Goal: Information Seeking & Learning: Find specific page/section

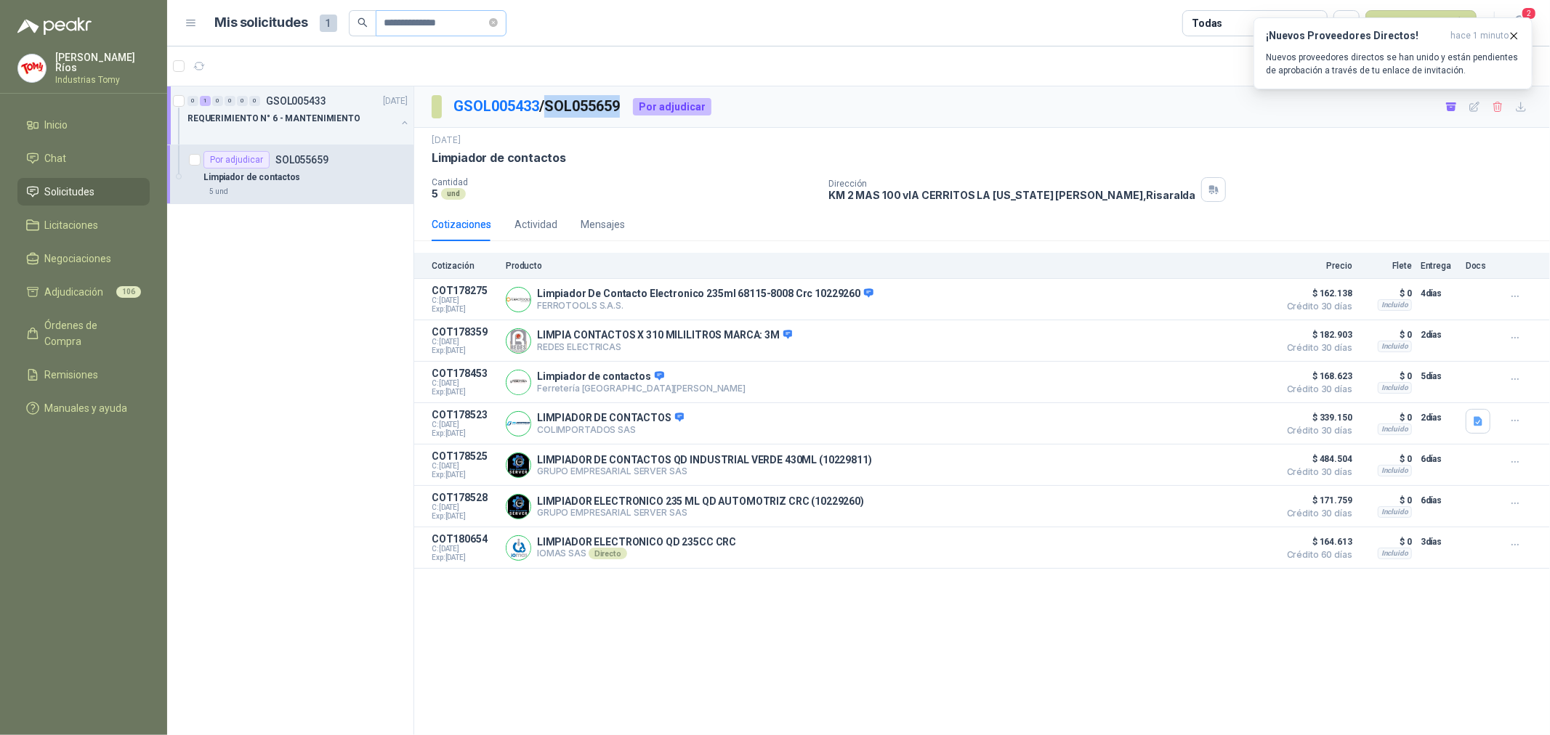
click at [498, 20] on icon "close-circle" at bounding box center [493, 22] width 9 height 9
click at [447, 25] on input "text" at bounding box center [435, 23] width 102 height 25
paste input "**********"
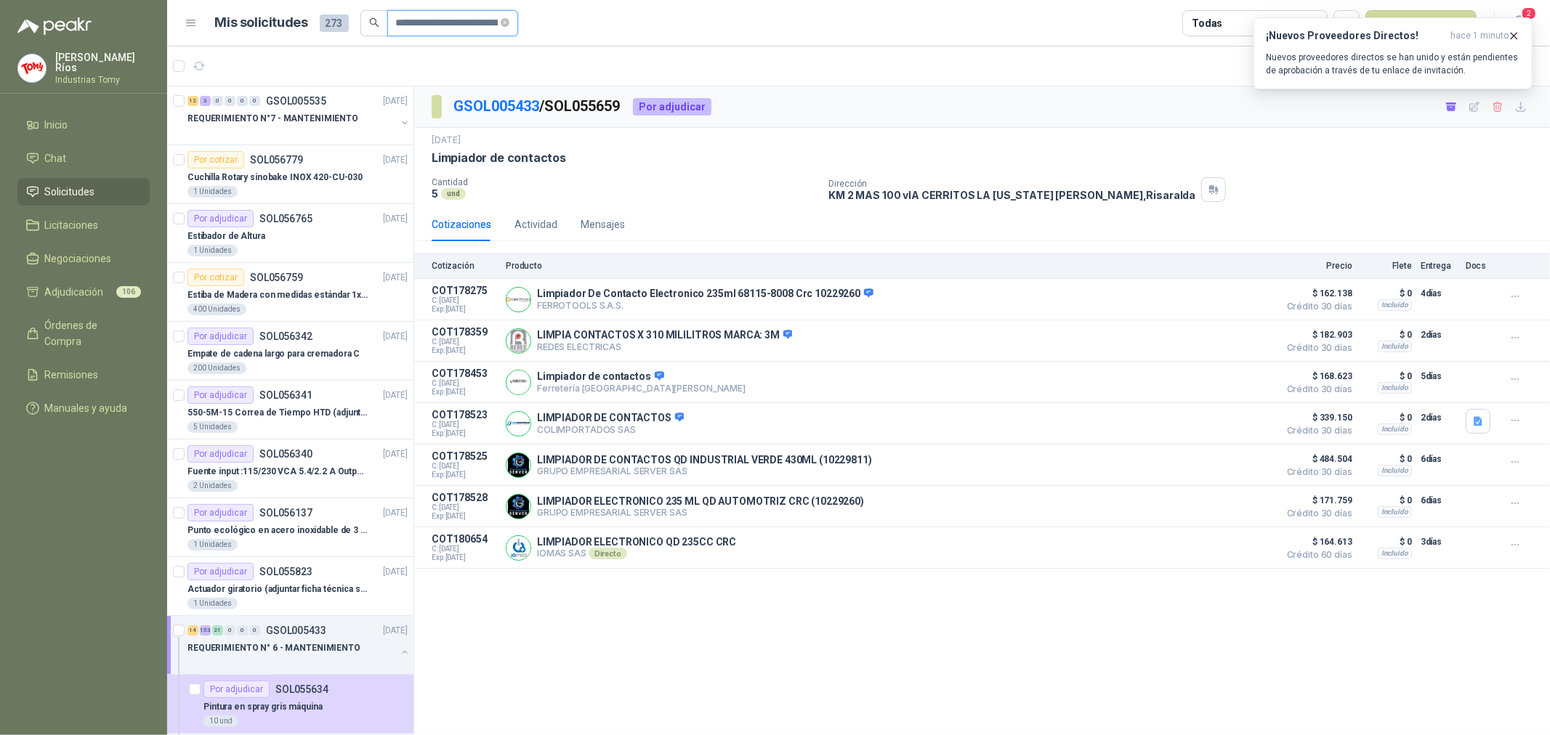
scroll to position [0, 274]
type input "**********"
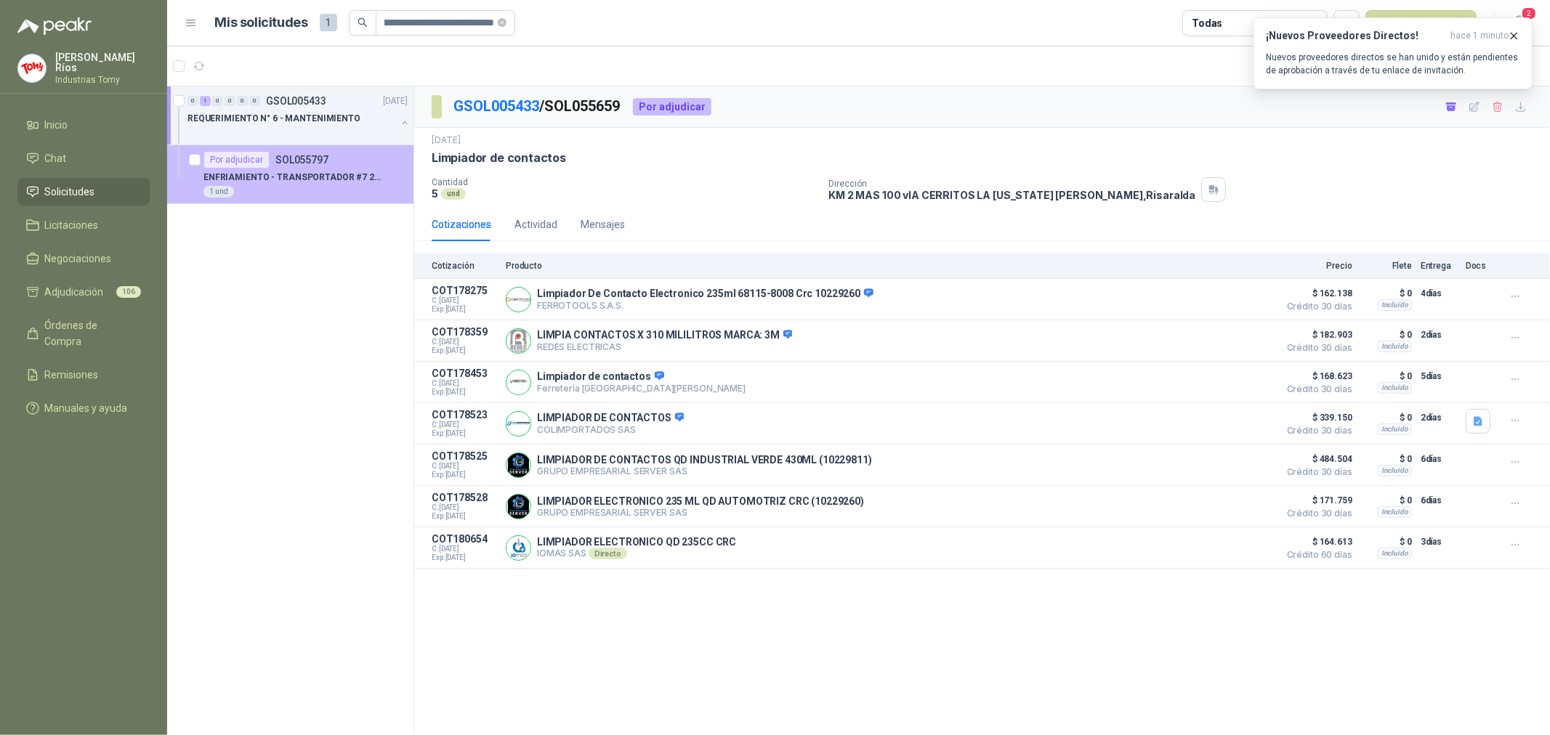
click at [282, 166] on div "Por adjudicar SOL055797" at bounding box center [265, 159] width 125 height 17
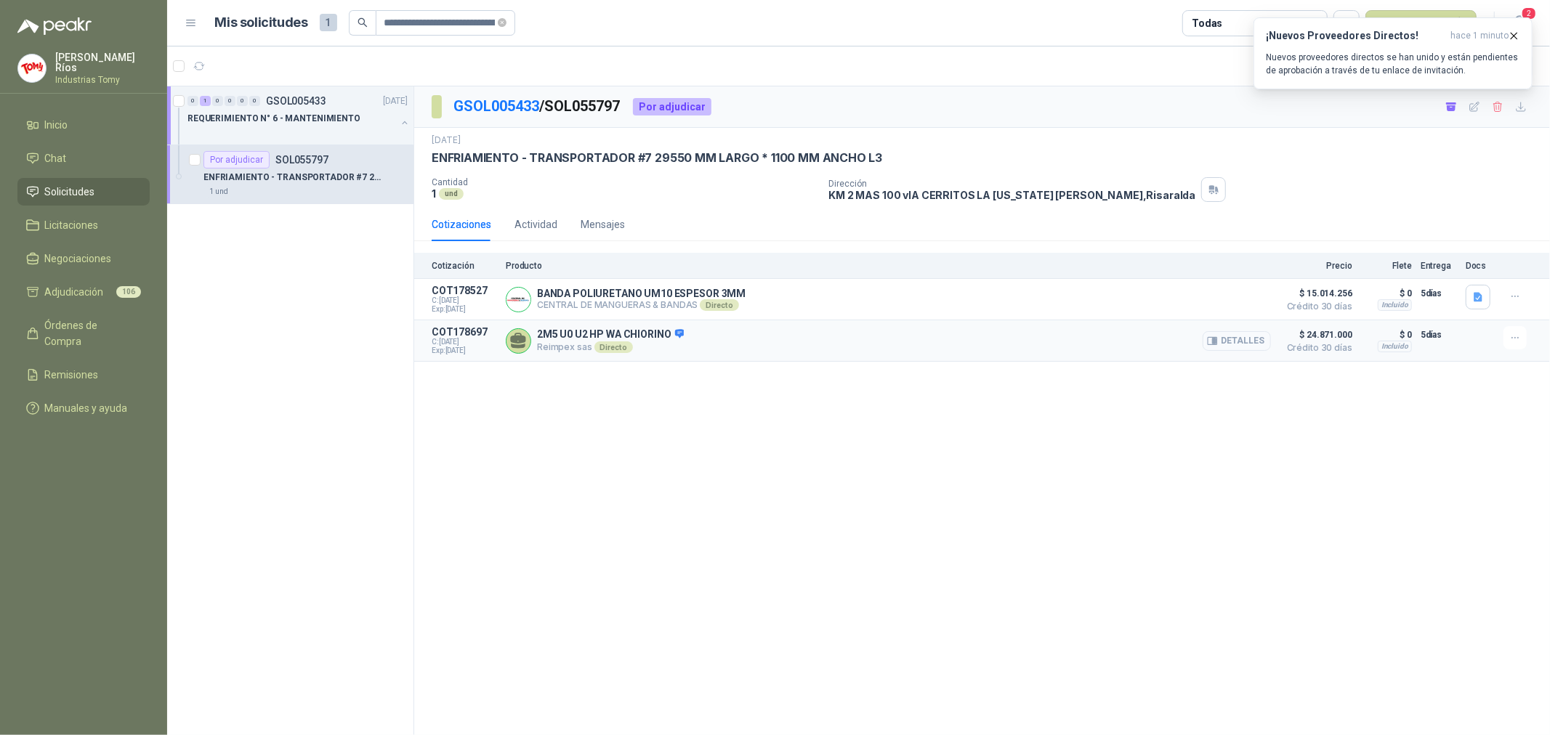
click at [1251, 339] on button "Detalles" at bounding box center [1237, 341] width 68 height 20
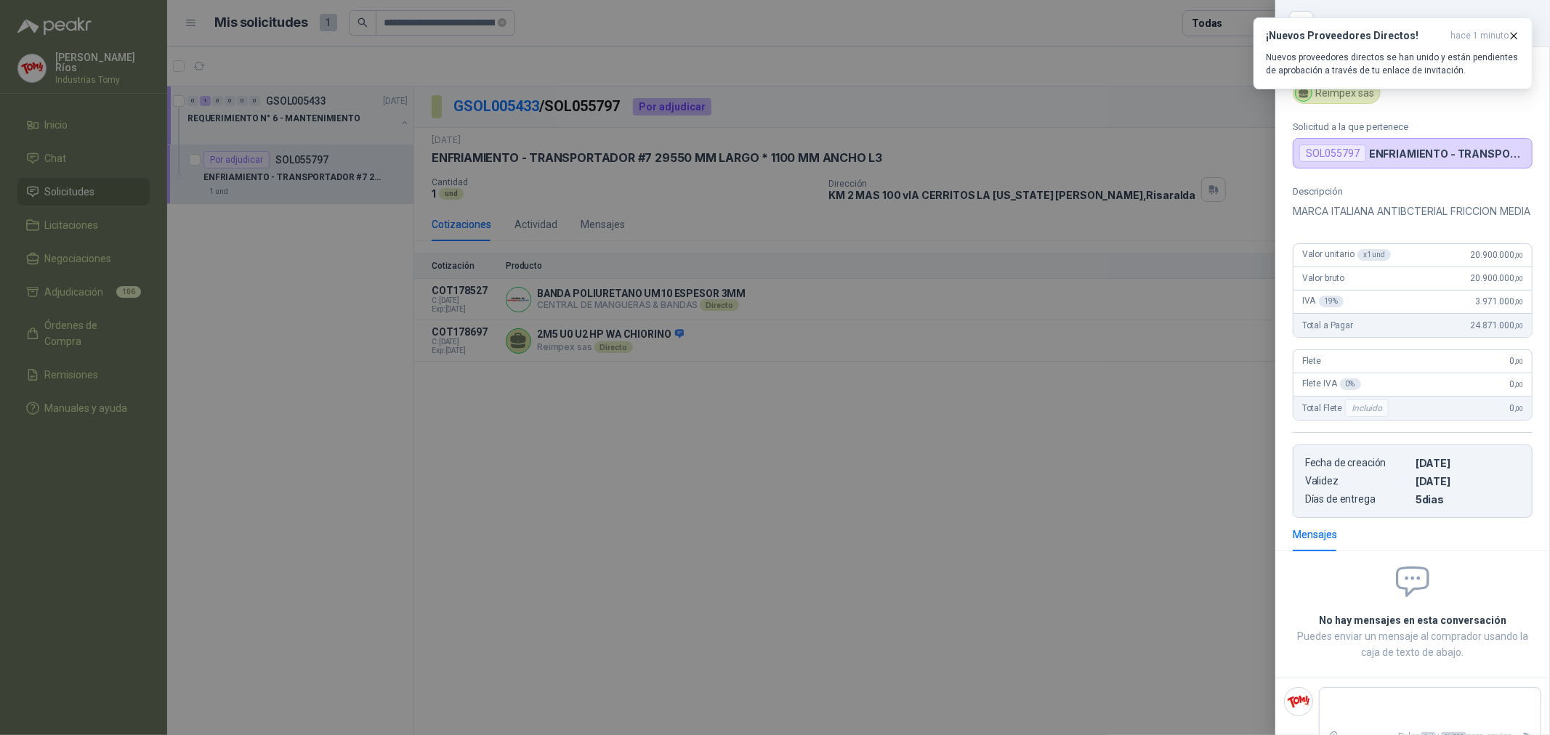
drag, startPoint x: 1491, startPoint y: 278, endPoint x: 1354, endPoint y: 294, distance: 138.3
click at [1404, 267] on div "Valor unitario x 1 und 20.900.000 ,00" at bounding box center [1413, 255] width 238 height 23
drag, startPoint x: 923, startPoint y: 462, endPoint x: 770, endPoint y: 217, distance: 289.2
click at [923, 461] on div at bounding box center [775, 367] width 1550 height 735
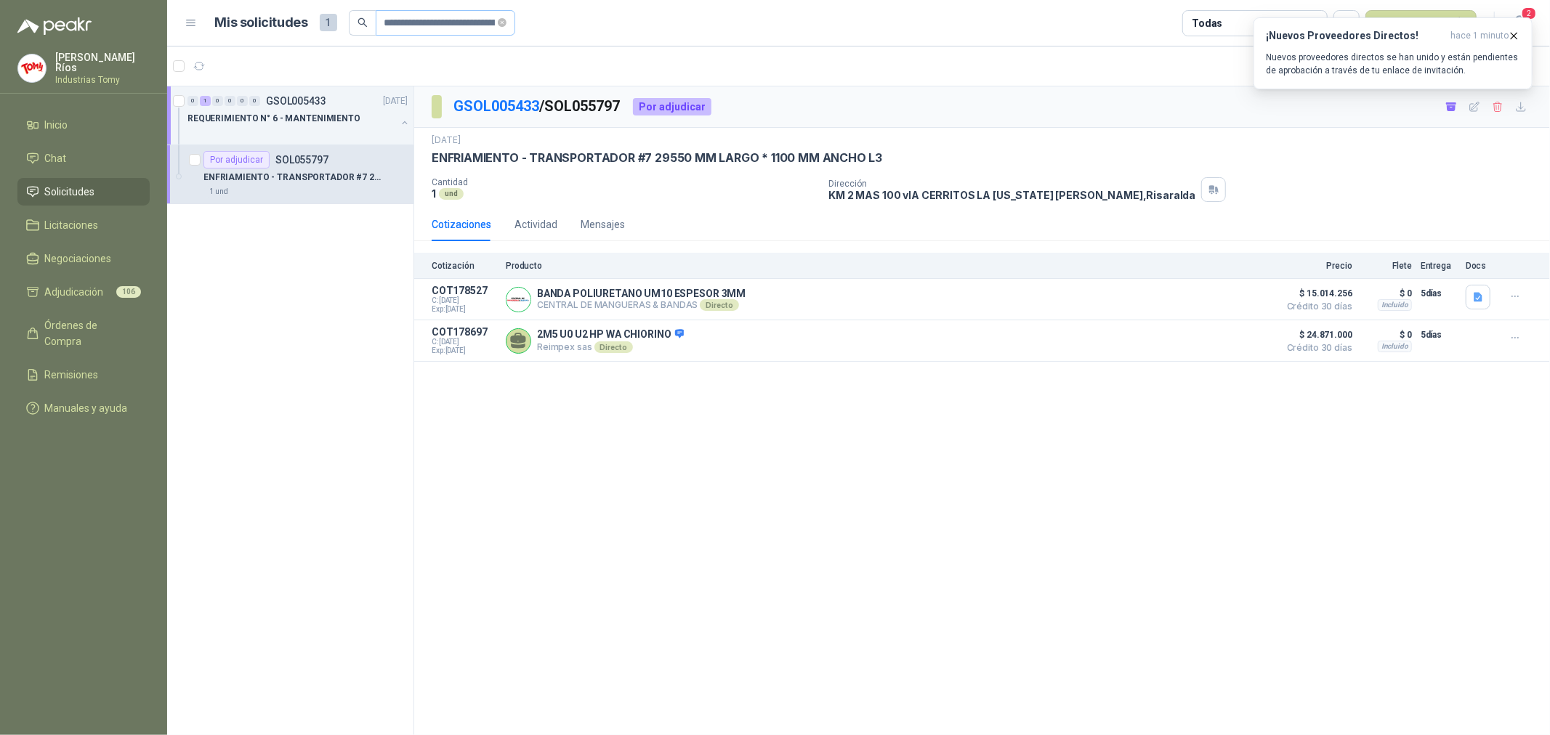
click at [500, 22] on icon "close-circle" at bounding box center [502, 22] width 9 height 9
click at [444, 33] on input "text" at bounding box center [439, 23] width 110 height 25
paste input "*********"
type input "*********"
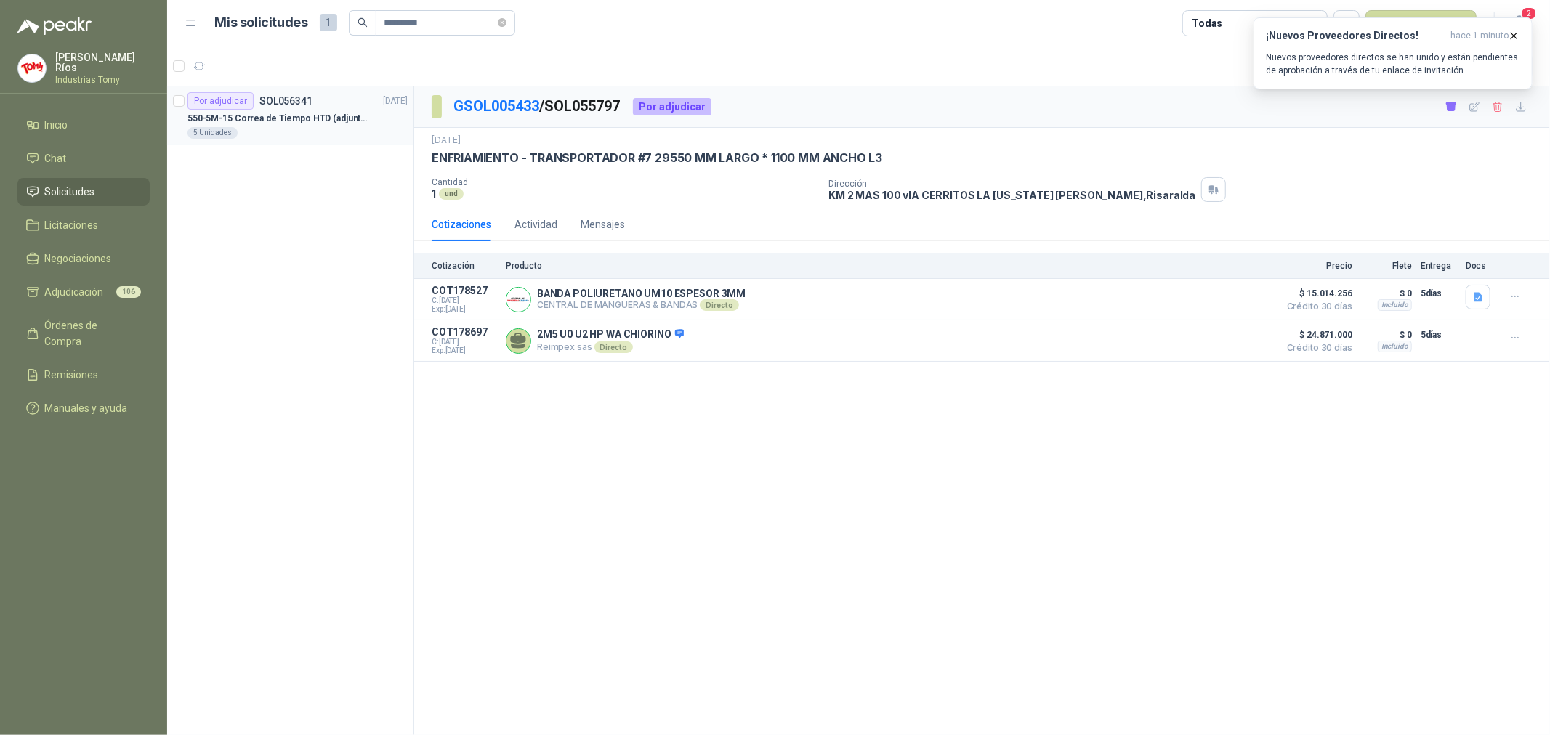
click at [326, 116] on p "550-5M-15 Correa de Tiempo HTD (adjuntar ficha y /o imagenes)" at bounding box center [277, 119] width 181 height 14
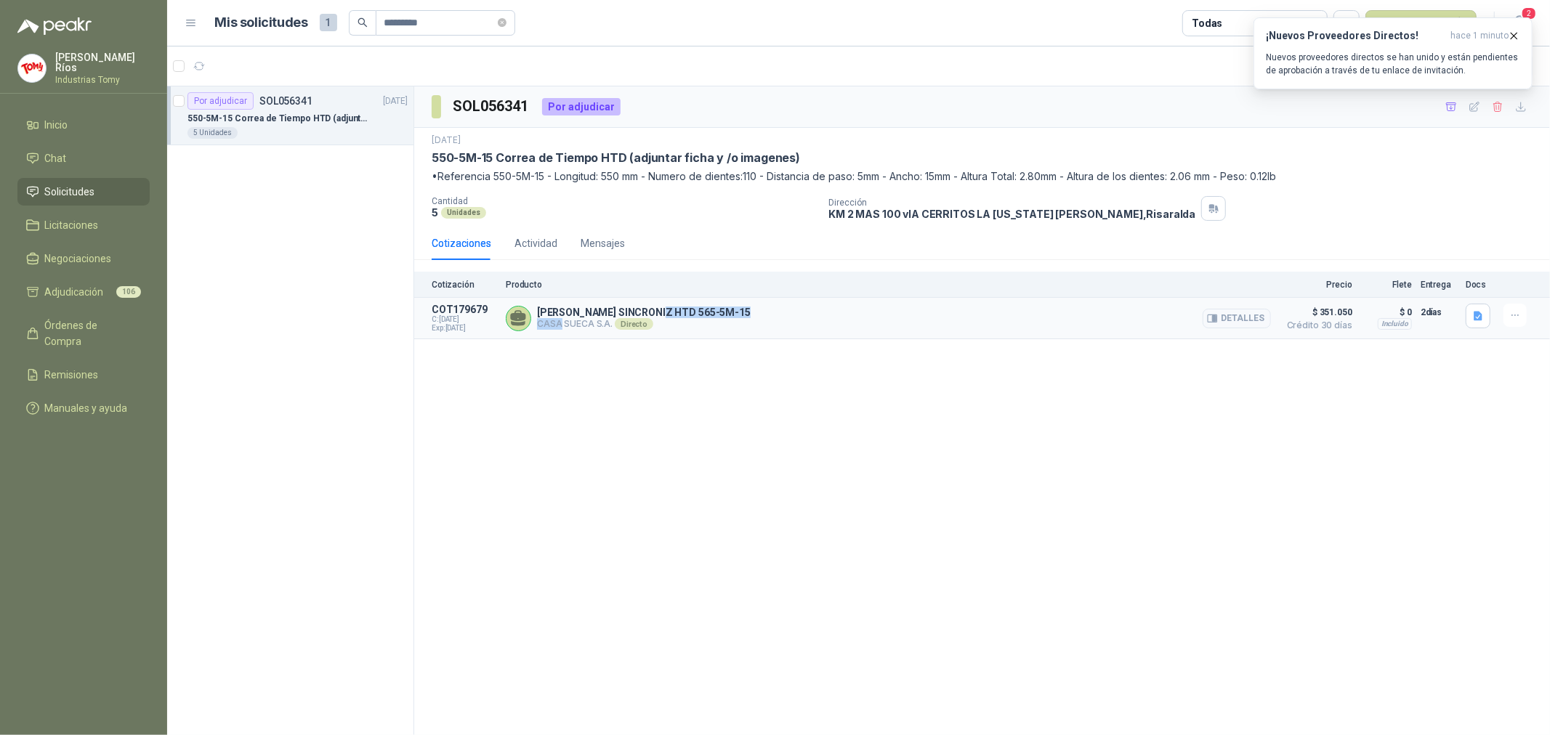
drag, startPoint x: 557, startPoint y: 322, endPoint x: 660, endPoint y: 306, distance: 103.7
click at [659, 306] on div "[PERSON_NAME] HTD 565-5M-15 CASA SUECA S.A. Directo Detalles" at bounding box center [888, 318] width 765 height 29
drag, startPoint x: 655, startPoint y: 315, endPoint x: 624, endPoint y: 309, distance: 32.5
click at [651, 315] on p "[PERSON_NAME] SINCRONIZ HTD 565-5M-15" at bounding box center [644, 313] width 214 height 12
drag, startPoint x: 592, startPoint y: 317, endPoint x: 654, endPoint y: 312, distance: 62.6
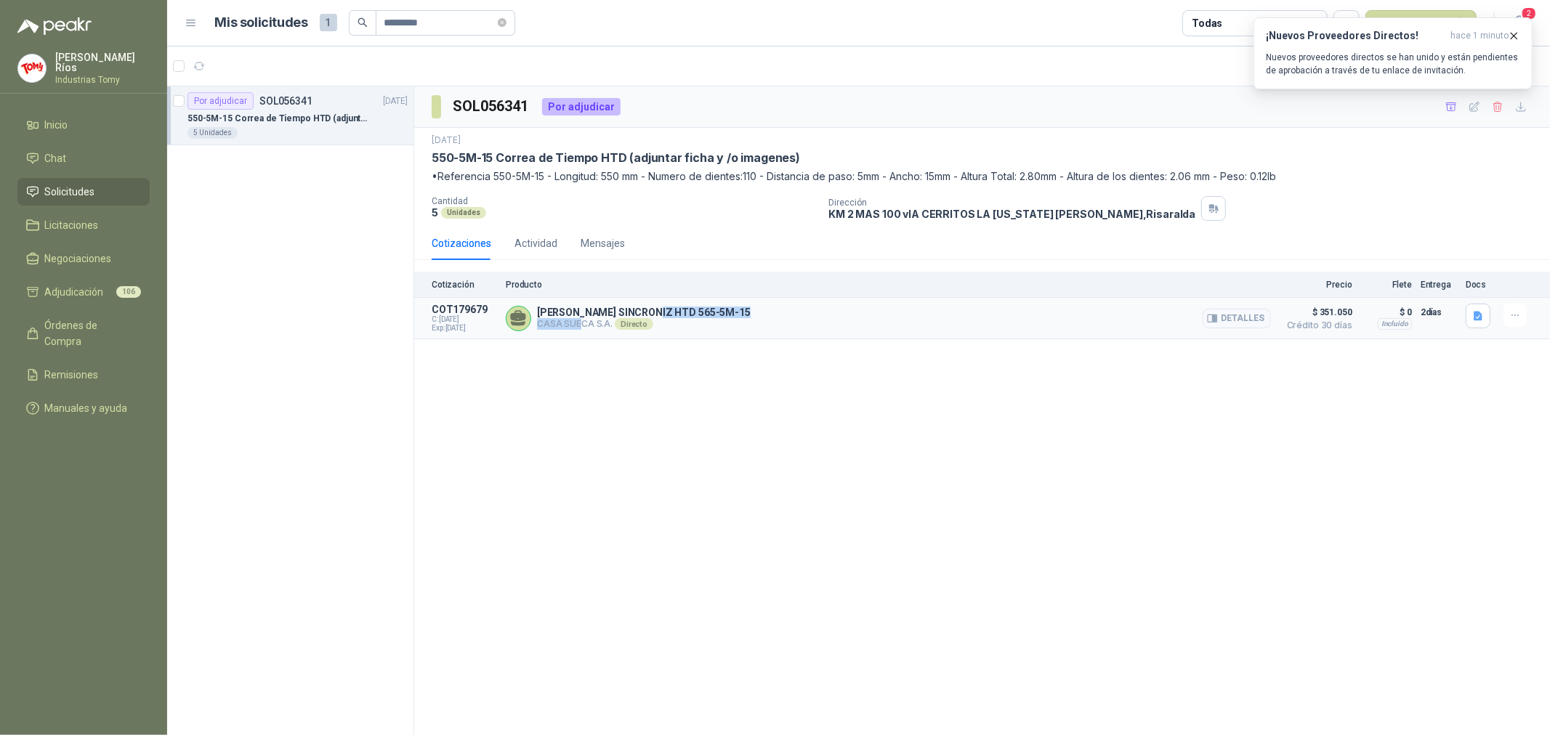
click at [654, 312] on div "[PERSON_NAME] HTD 565-5M-15 CASA SUECA S.A. Directo Detalles" at bounding box center [644, 318] width 214 height 23
click at [637, 310] on p "[PERSON_NAME] SINCRONIZ HTD 565-5M-15" at bounding box center [644, 313] width 214 height 12
drag, startPoint x: 658, startPoint y: 315, endPoint x: 706, endPoint y: 315, distance: 48.7
click at [687, 315] on p "[PERSON_NAME] SINCRONIZ HTD 565-5M-15" at bounding box center [644, 313] width 214 height 12
click at [1231, 315] on button "Detalles" at bounding box center [1237, 319] width 68 height 20
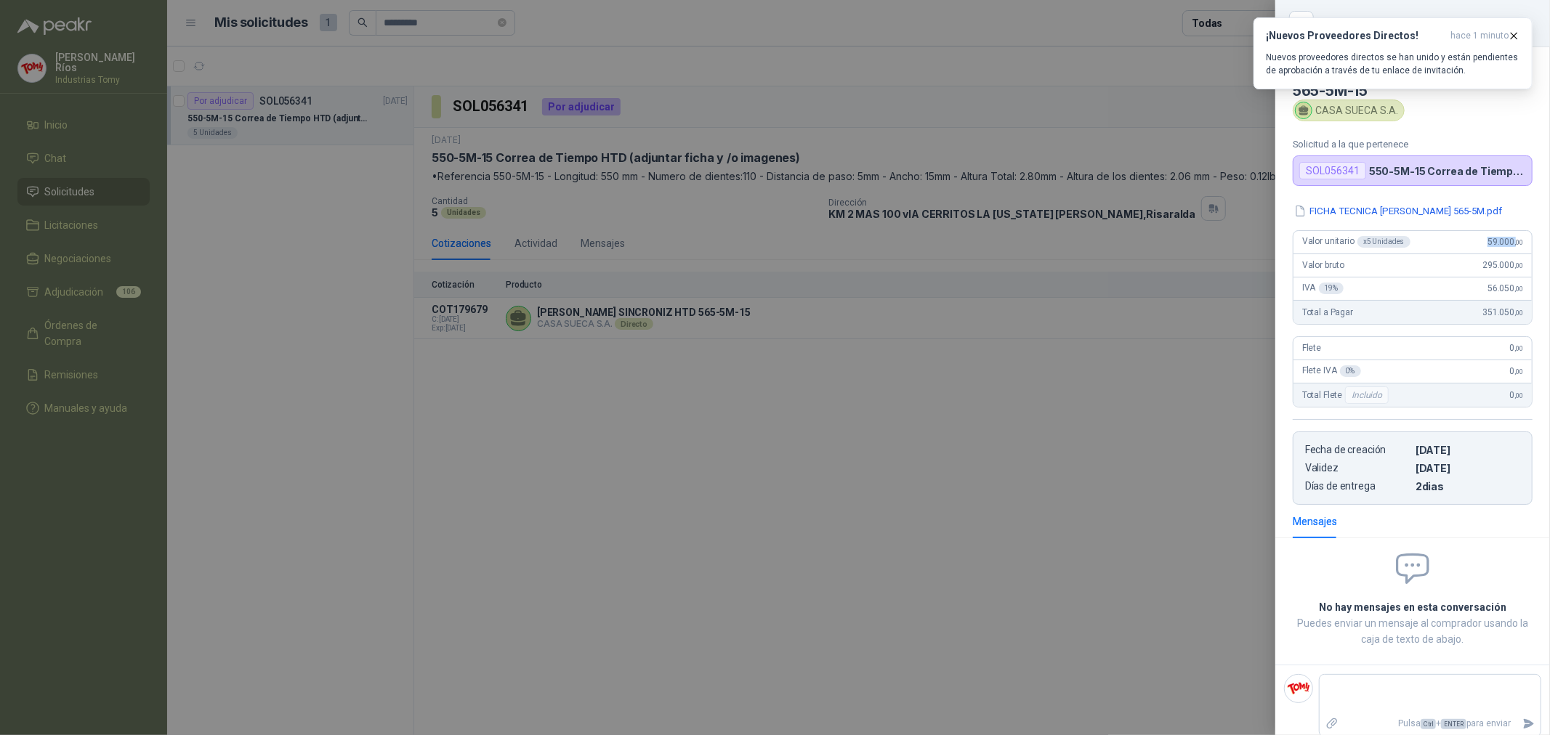
drag, startPoint x: 1468, startPoint y: 238, endPoint x: 1444, endPoint y: 251, distance: 27.0
click at [1445, 250] on div "Valor unitario x 5 Unidades 59.000 ,00" at bounding box center [1413, 242] width 238 height 23
click at [1444, 254] on div "Valor bruto 295.000 ,00" at bounding box center [1413, 265] width 238 height 23
click at [1391, 209] on button "FICHA TECNICA [PERSON_NAME] 565-5M.pdf" at bounding box center [1398, 210] width 211 height 15
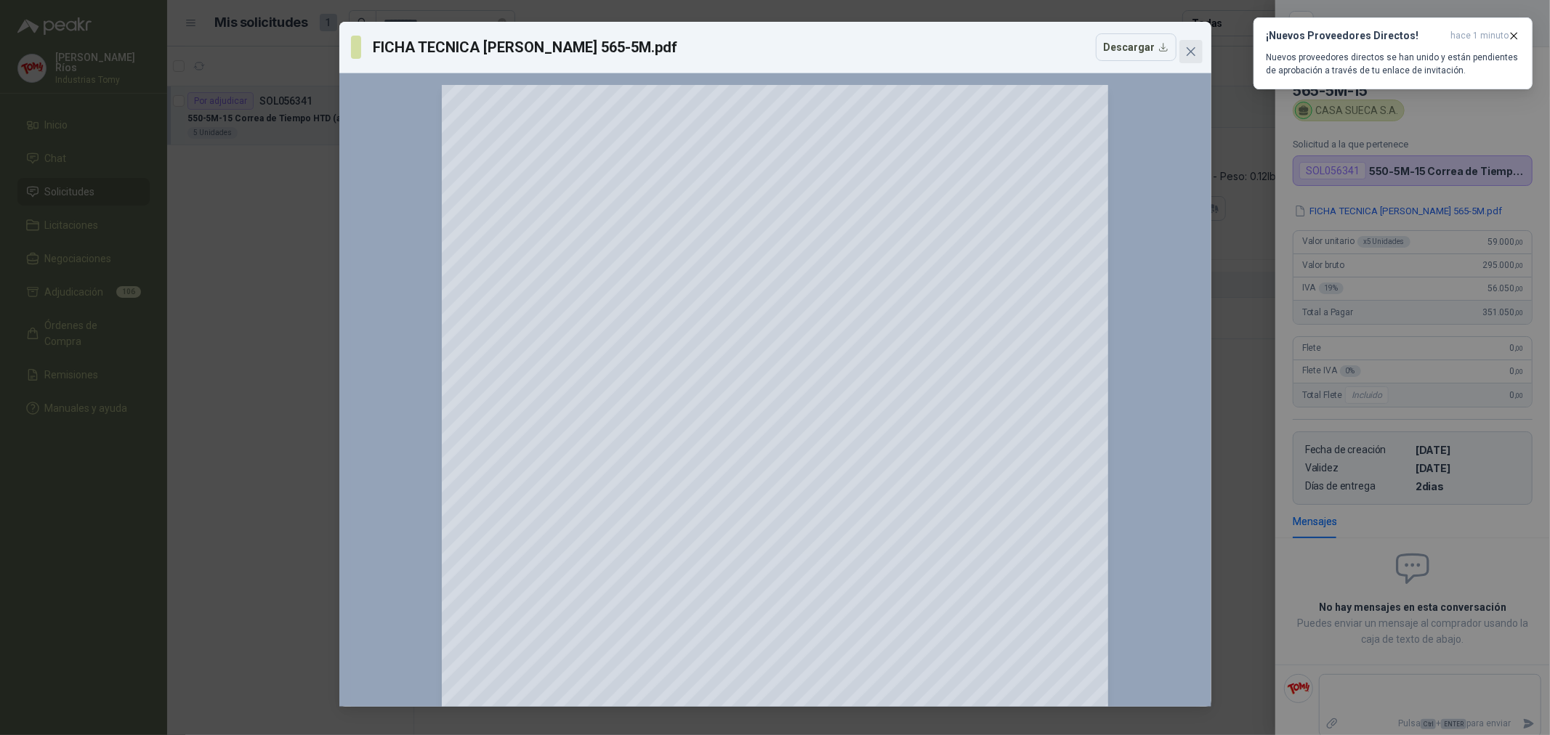
click at [1192, 51] on icon "close" at bounding box center [1191, 52] width 12 height 12
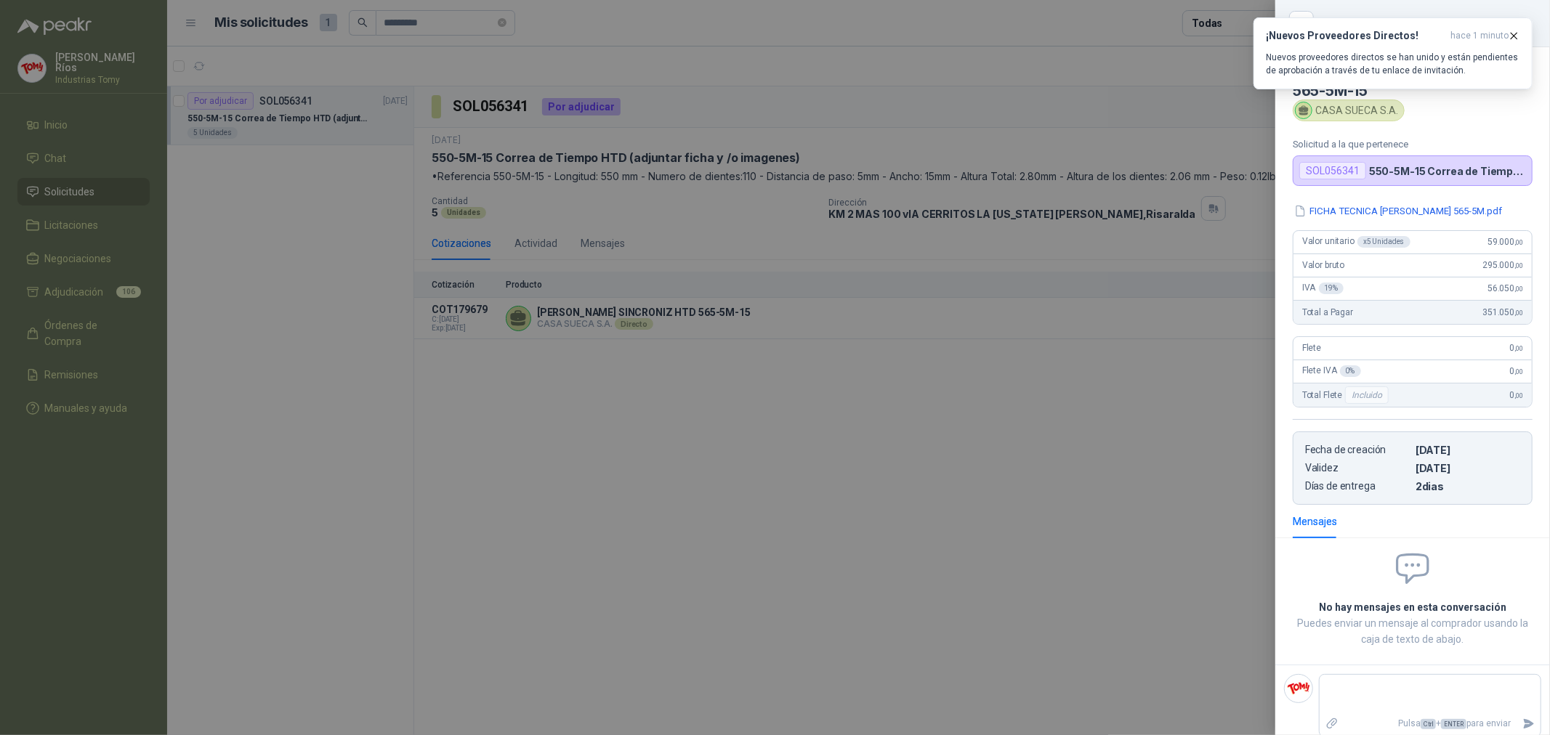
drag, startPoint x: 442, startPoint y: 23, endPoint x: 471, endPoint y: 20, distance: 29.3
click at [451, 20] on div at bounding box center [775, 367] width 1550 height 735
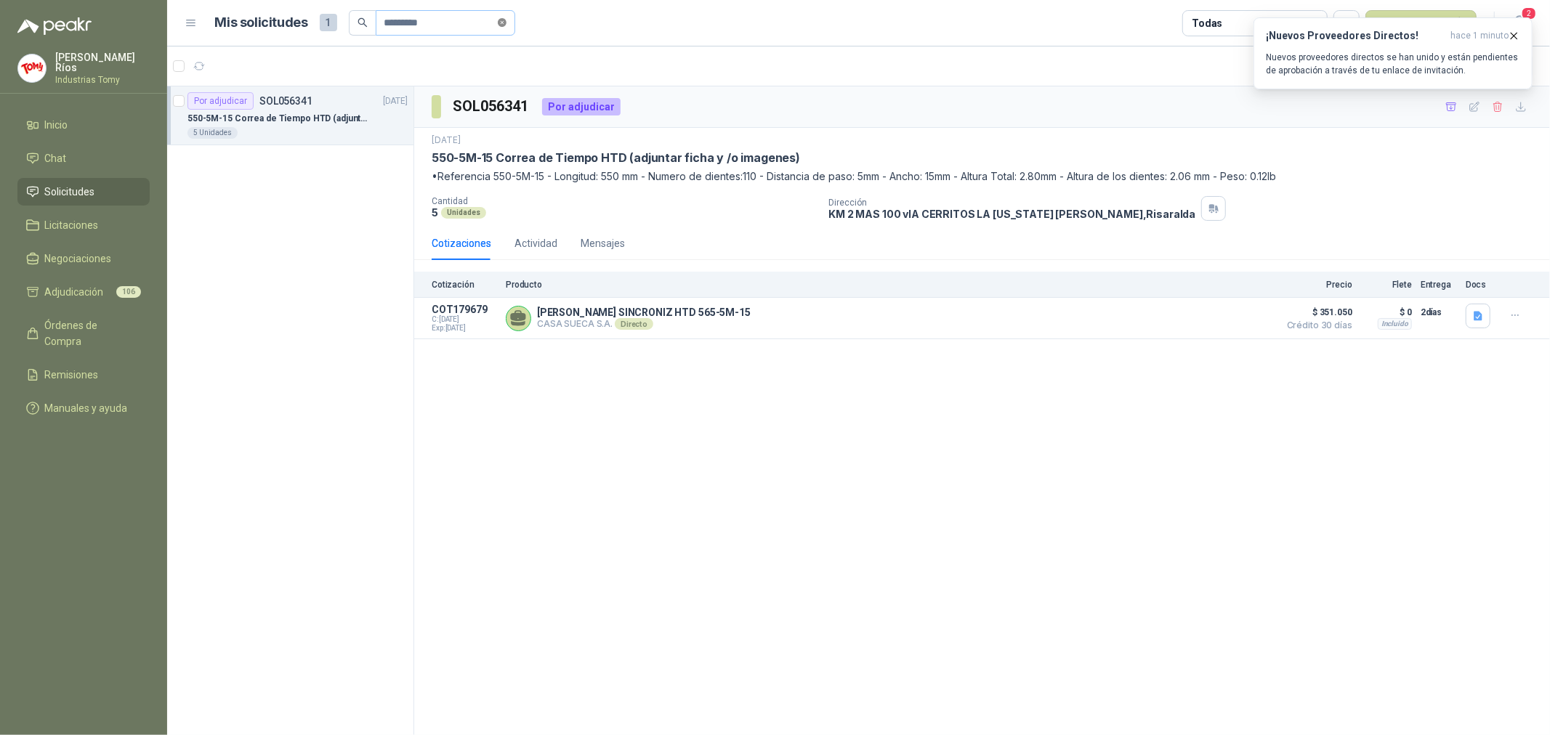
click at [499, 18] on icon "close-circle" at bounding box center [502, 22] width 9 height 9
click at [463, 20] on input "text" at bounding box center [439, 23] width 110 height 25
paste input "*********"
click at [325, 127] on div at bounding box center [291, 133] width 209 height 12
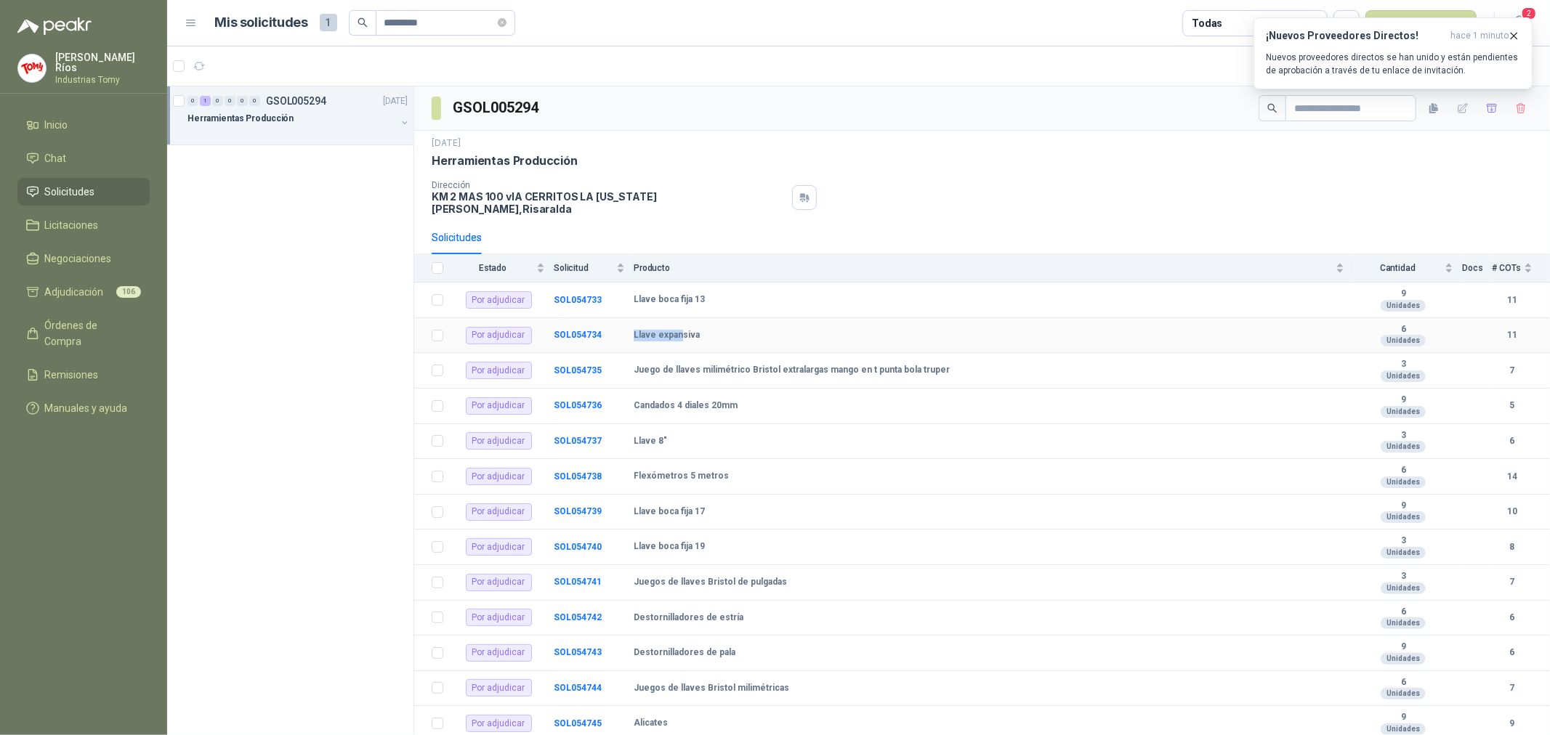
drag, startPoint x: 637, startPoint y: 323, endPoint x: 465, endPoint y: 135, distance: 254.1
click at [604, 318] on tr "Por adjudicar SOL054734 Llave expansiva 6 Unidades 11" at bounding box center [982, 336] width 1136 height 36
click at [693, 330] on b "Llave expansiva" at bounding box center [667, 336] width 66 height 12
drag, startPoint x: 702, startPoint y: 326, endPoint x: 632, endPoint y: 325, distance: 69.8
click at [632, 325] on tr "Por adjudicar SOL054734 Llave expansiva 6 Unidades 11" at bounding box center [982, 336] width 1136 height 36
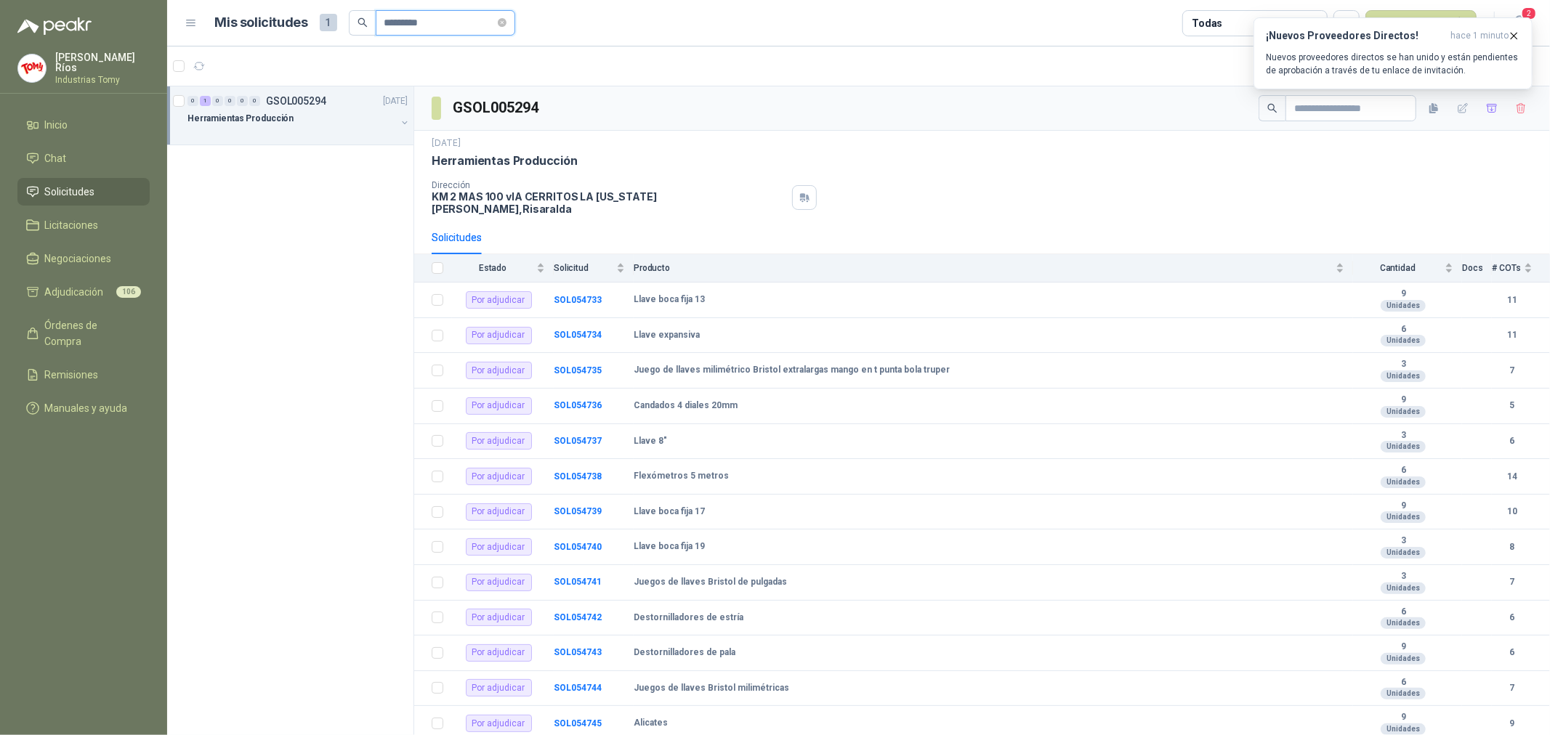
drag, startPoint x: 464, startPoint y: 24, endPoint x: 312, endPoint y: 23, distance: 151.2
click at [312, 23] on div "Mis solicitudes 1 *********" at bounding box center [365, 23] width 300 height 26
paste input "*****"
type input "**********"
click at [325, 120] on p "REQUERIMIENTO N° 6 - MANTENIMIENTO" at bounding box center [273, 119] width 173 height 14
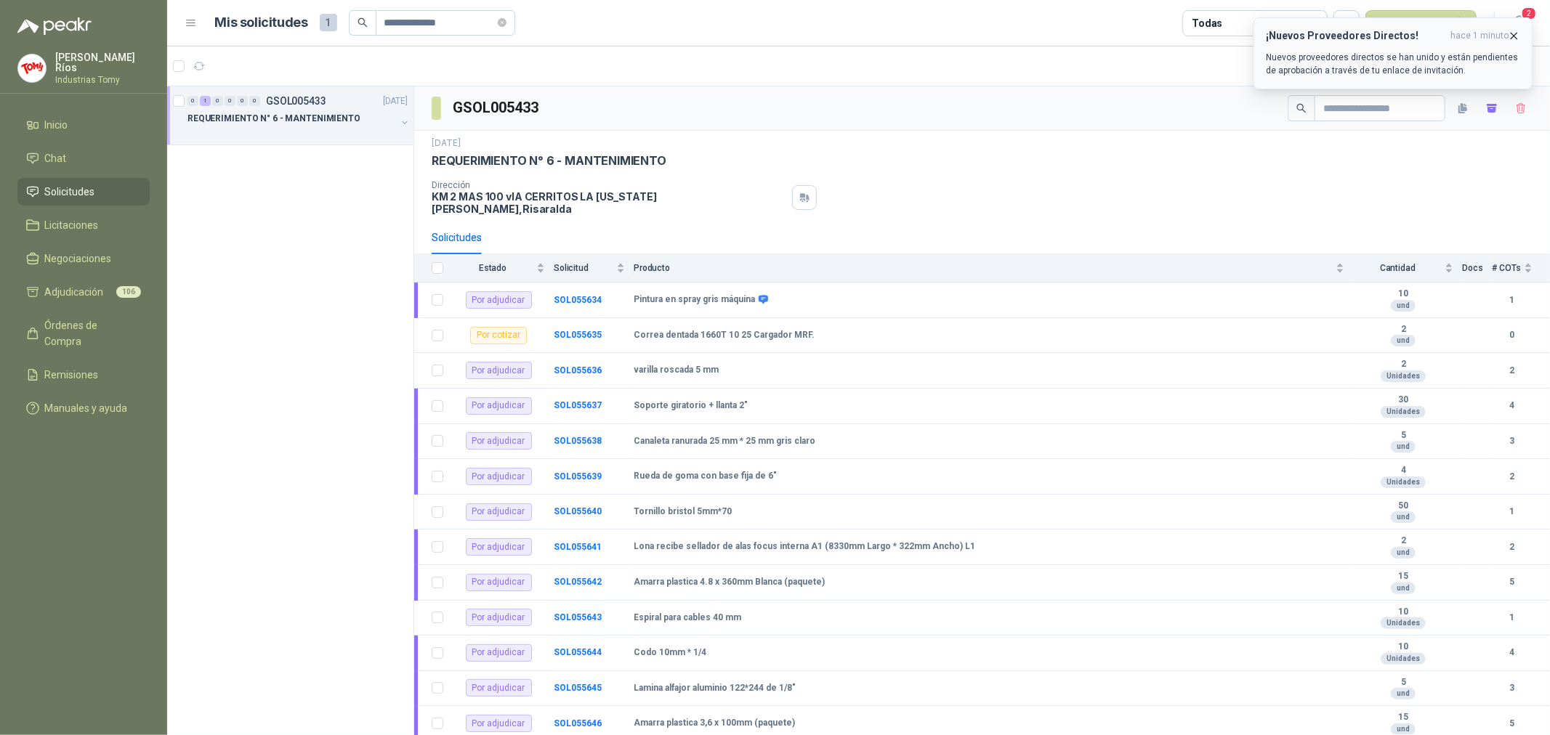
drag, startPoint x: 1517, startPoint y: 31, endPoint x: 1482, endPoint y: 47, distance: 37.4
click at [1509, 33] on icon "button" at bounding box center [1514, 36] width 12 height 12
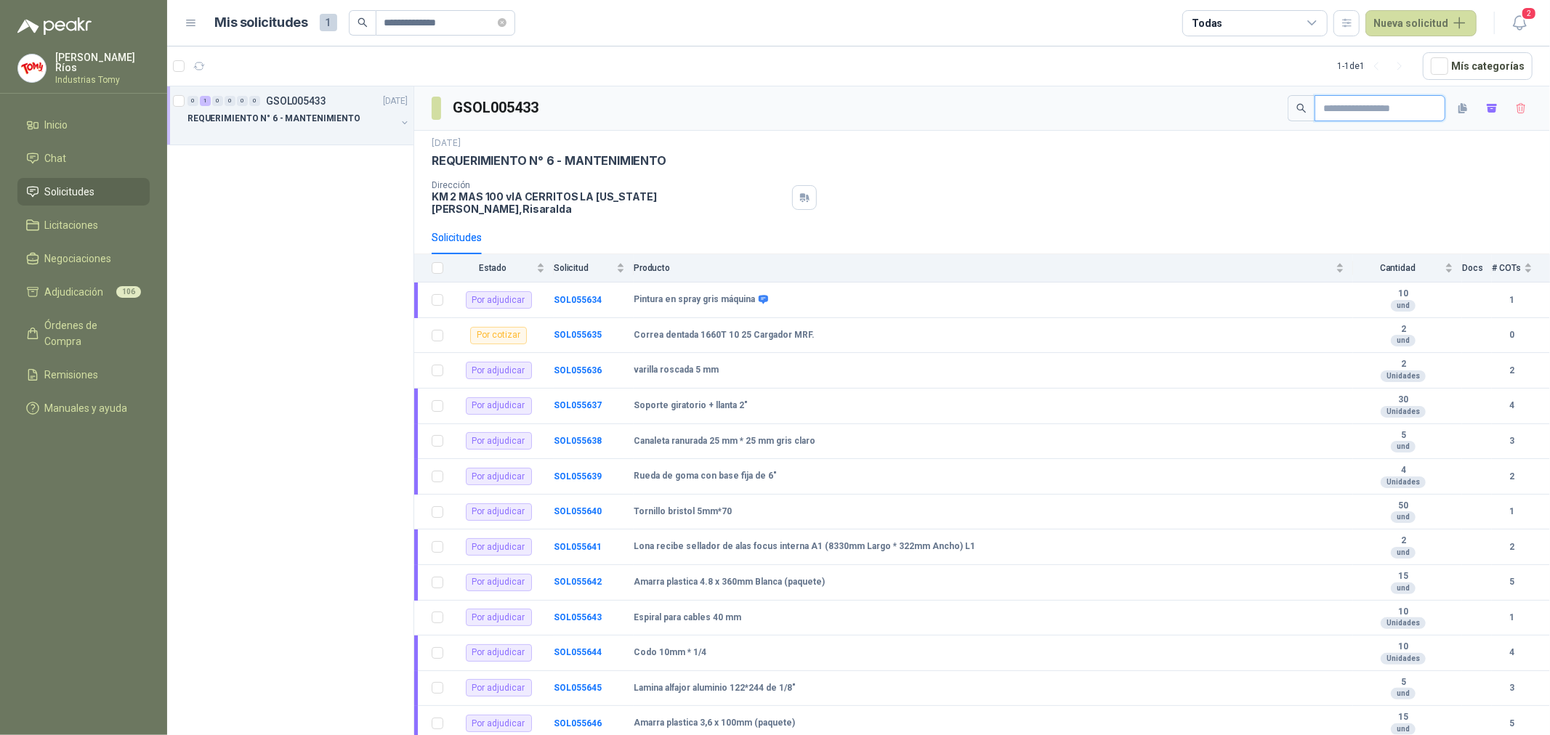
drag, startPoint x: 1392, startPoint y: 105, endPoint x: 1384, endPoint y: 105, distance: 8.0
click at [1384, 105] on input "text" at bounding box center [1374, 108] width 102 height 25
paste input "**********"
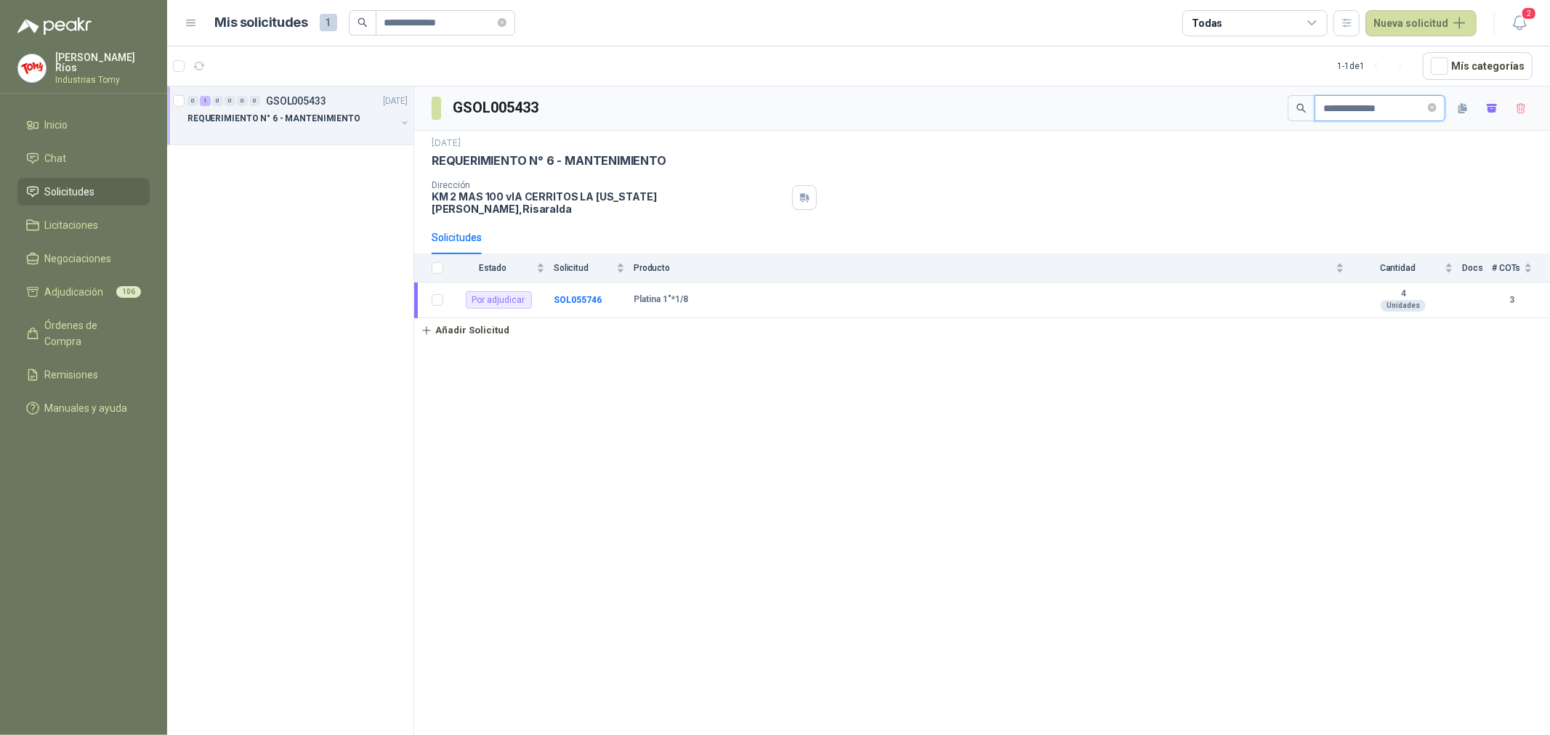
type input "**********"
click at [826, 302] on td "Platina 1"*1/8" at bounding box center [993, 301] width 719 height 36
click at [567, 295] on b "SOL055746" at bounding box center [578, 300] width 48 height 10
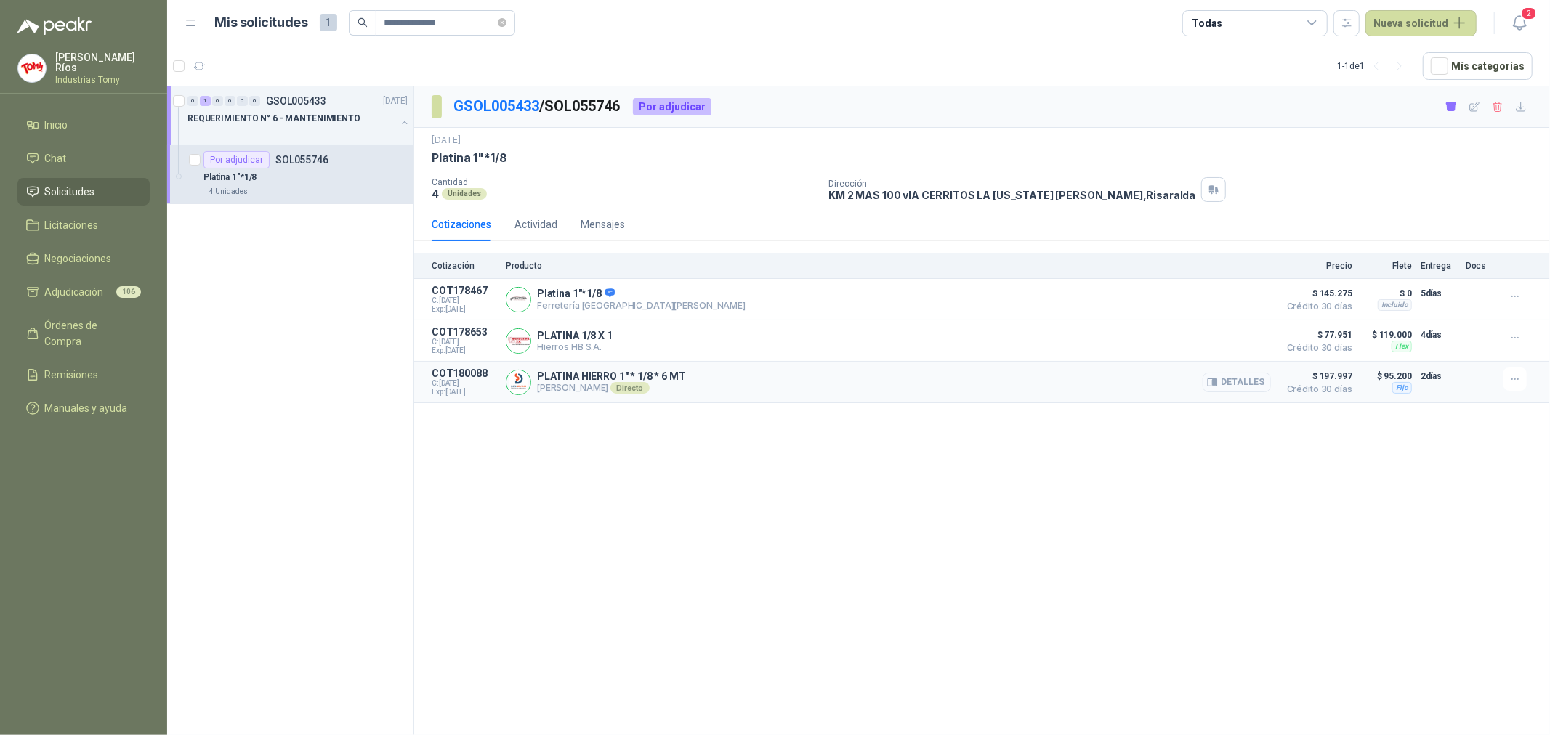
click at [1240, 379] on button "Detalles" at bounding box center [1237, 383] width 68 height 20
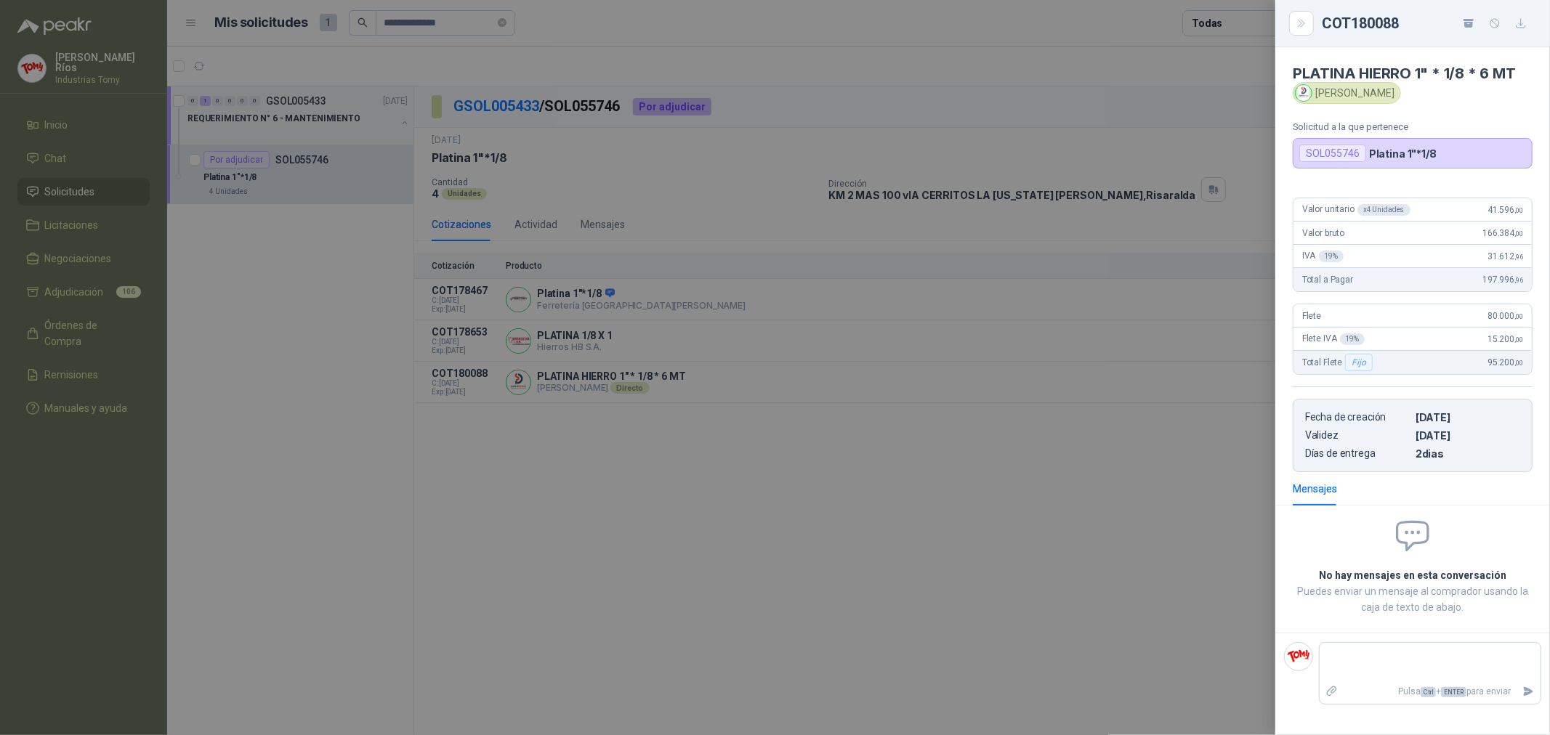
click at [1158, 318] on div at bounding box center [775, 367] width 1550 height 735
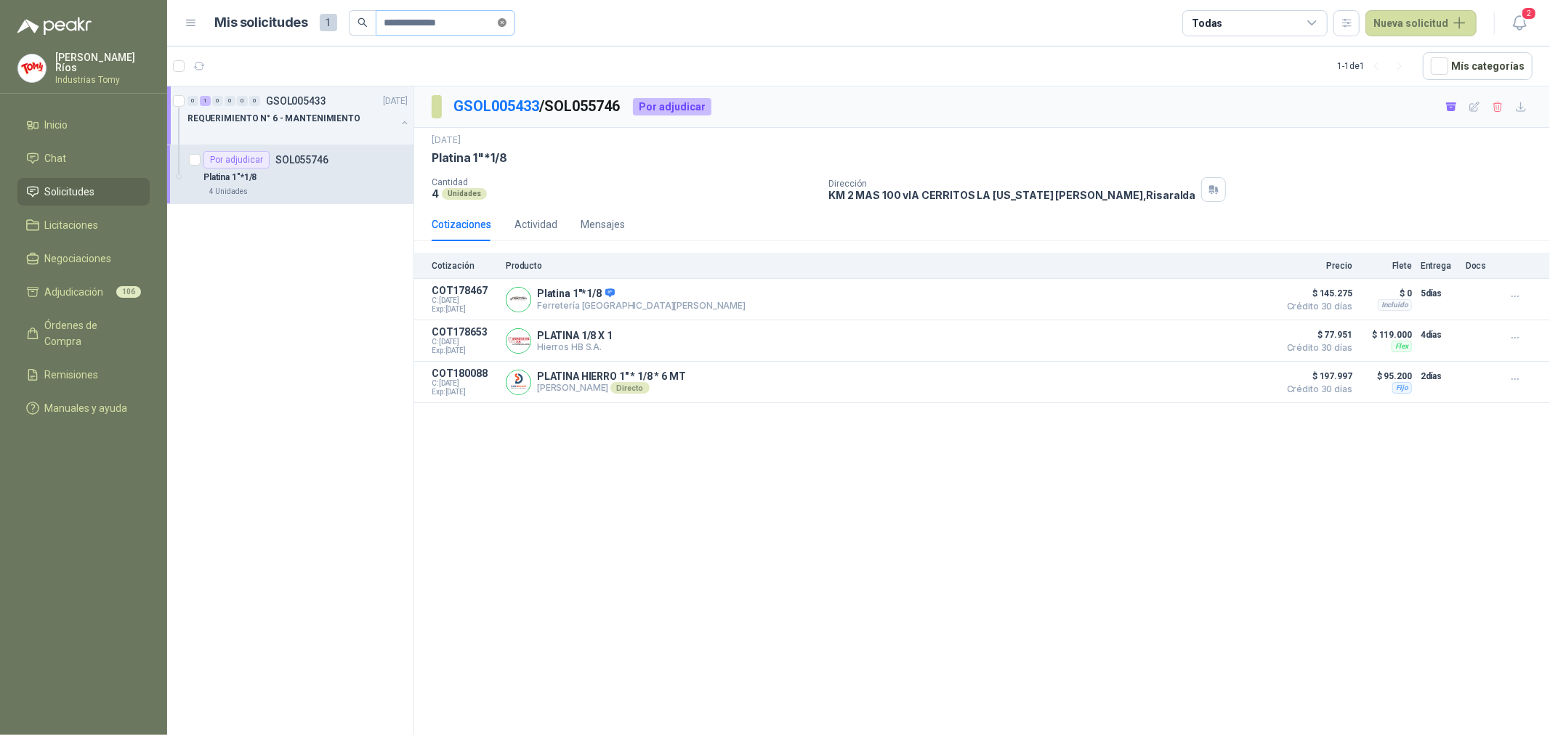
click at [501, 19] on icon "close-circle" at bounding box center [502, 22] width 9 height 9
drag, startPoint x: 467, startPoint y: 32, endPoint x: 475, endPoint y: 31, distance: 8.0
click at [475, 31] on input "text" at bounding box center [439, 23] width 110 height 25
paste input "**********"
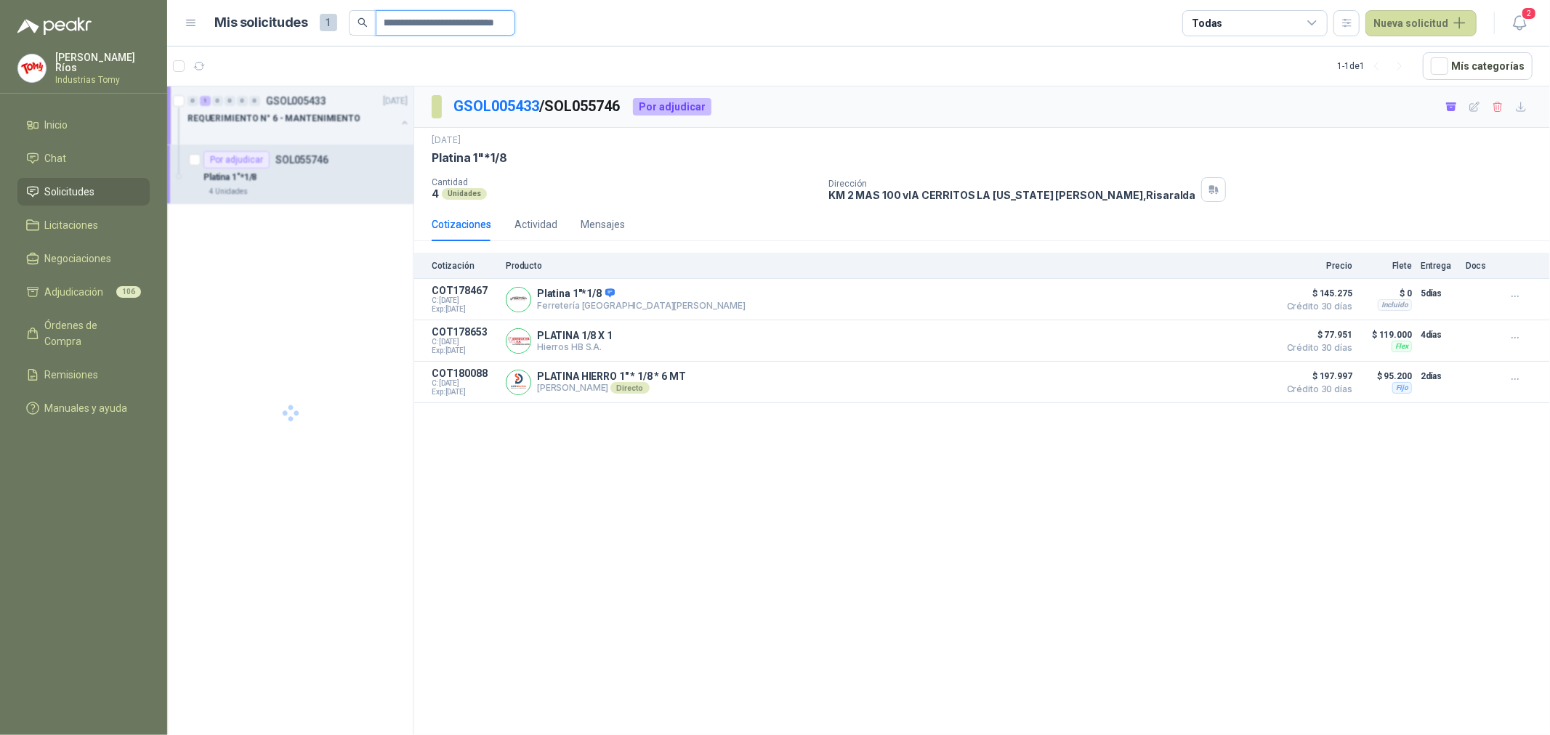
type input "**********"
click at [285, 174] on p "Lamina alfajor aluminio 122*244 de 1/8"" at bounding box center [282, 178] width 158 height 14
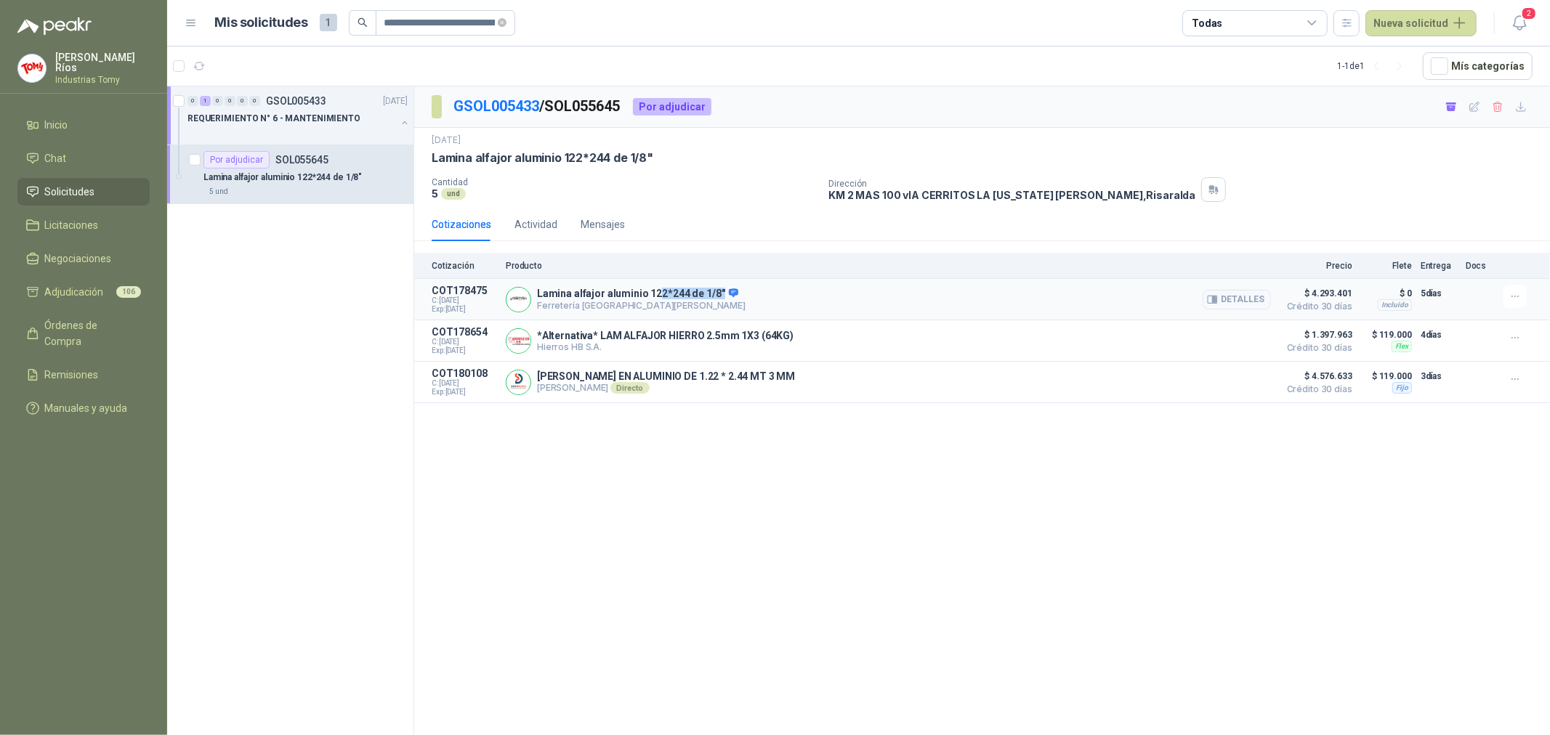
drag, startPoint x: 655, startPoint y: 294, endPoint x: 717, endPoint y: 289, distance: 61.2
click at [717, 289] on p "Lamina alfajor aluminio 122*244 de 1/8"" at bounding box center [641, 294] width 209 height 13
drag, startPoint x: 717, startPoint y: 289, endPoint x: 727, endPoint y: 301, distance: 15.5
click at [725, 292] on span at bounding box center [731, 294] width 13 height 13
click at [807, 473] on div "GSOL005433 / SOL055645 Por adjudicar [DATE] Lamina alfajor aluminio 122*244 de …" at bounding box center [982, 413] width 1136 height 654
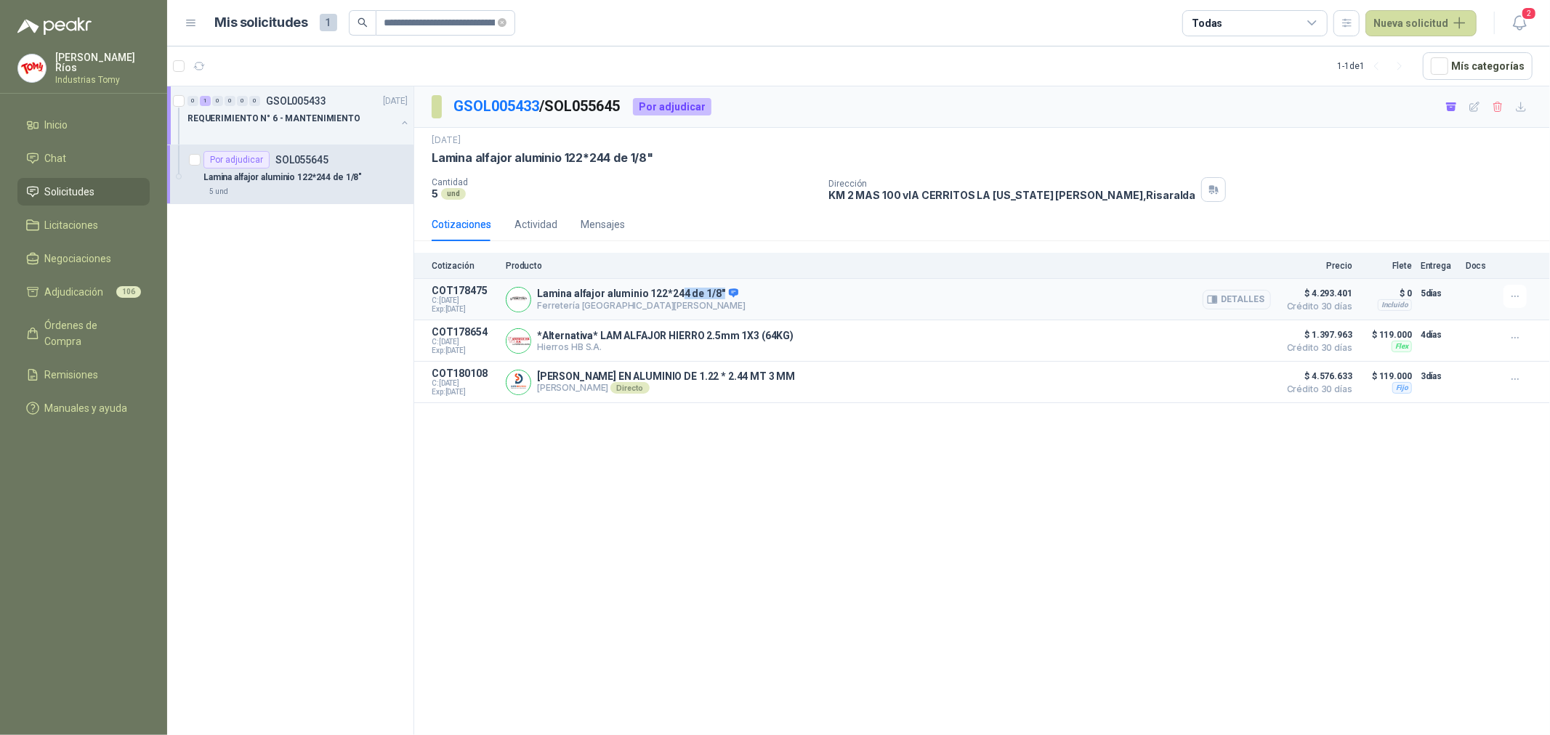
drag, startPoint x: 679, startPoint y: 296, endPoint x: 733, endPoint y: 296, distance: 53.8
click at [732, 296] on div "Lamina alfajor aluminio 122*244 de 1/8" Ferretería [GEOGRAPHIC_DATA][PERSON_NAM…" at bounding box center [888, 299] width 765 height 29
click at [1238, 296] on button "Detalles" at bounding box center [1237, 300] width 68 height 20
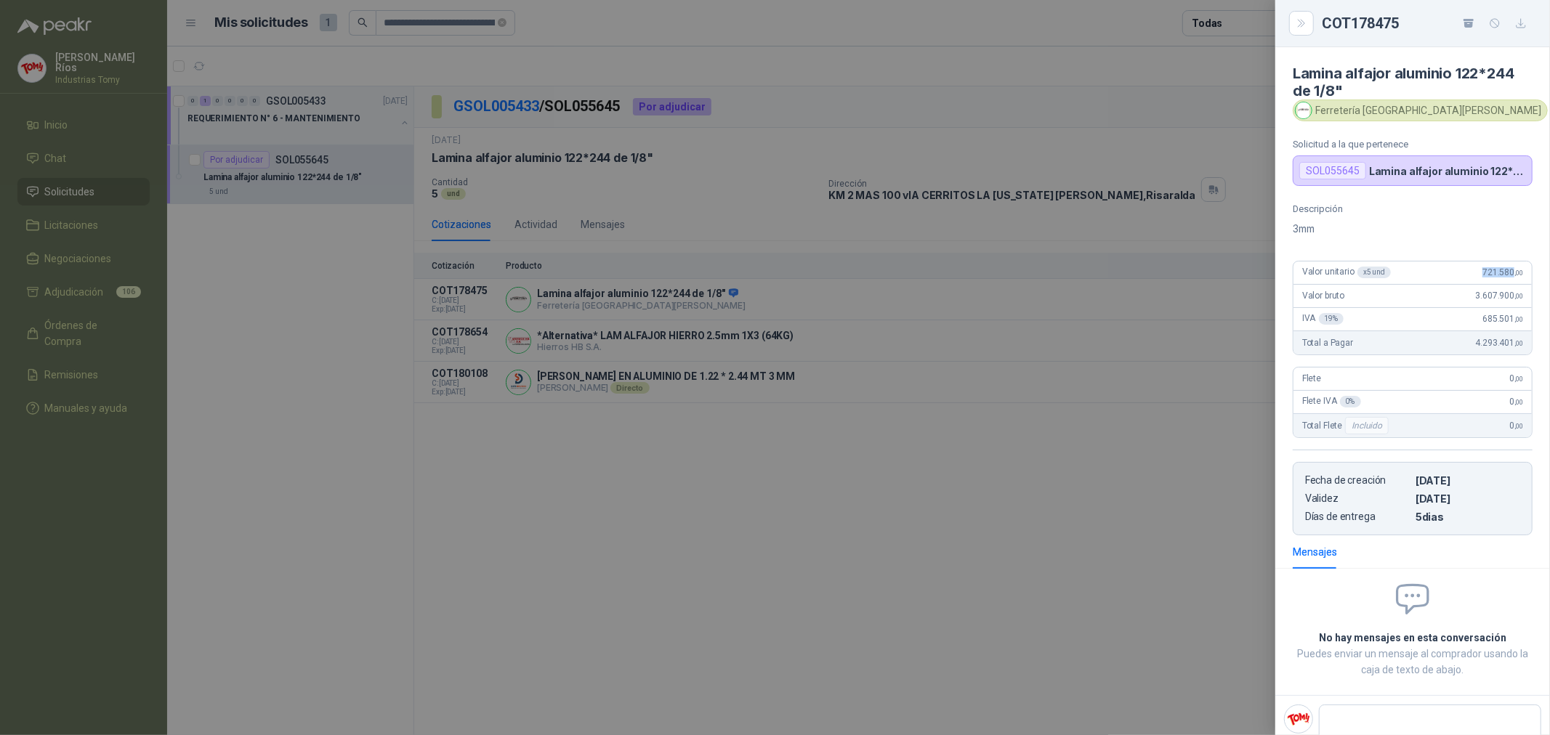
drag, startPoint x: 1473, startPoint y: 273, endPoint x: 1502, endPoint y: 272, distance: 29.1
click at [1502, 272] on span "721.580 ,00" at bounding box center [1502, 272] width 41 height 10
drag, startPoint x: 1307, startPoint y: 227, endPoint x: 1320, endPoint y: 225, distance: 13.9
click at [1320, 225] on p "3mm" at bounding box center [1413, 228] width 240 height 17
click at [924, 463] on div at bounding box center [775, 367] width 1550 height 735
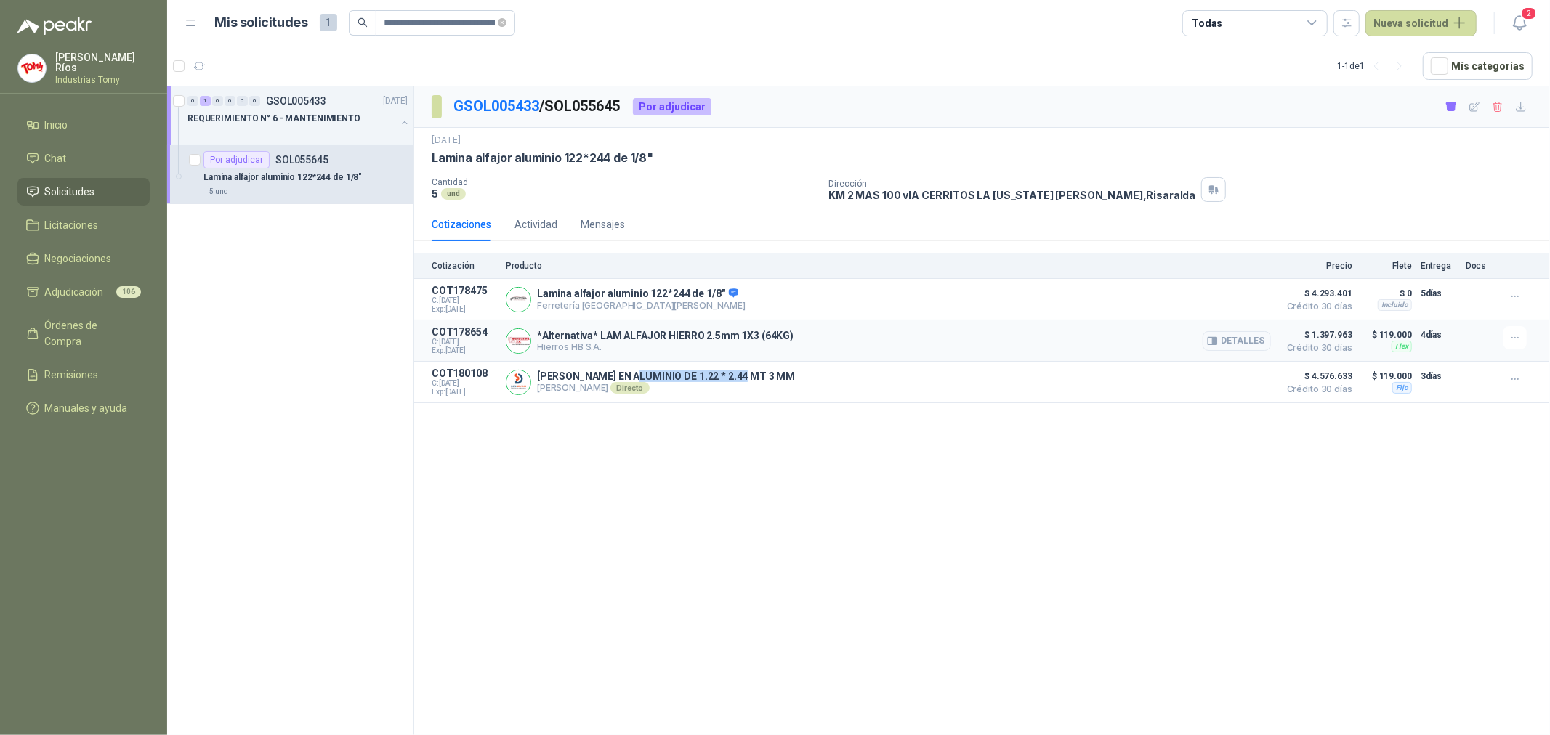
drag, startPoint x: 638, startPoint y: 379, endPoint x: 1144, endPoint y: 360, distance: 506.1
click at [778, 369] on div "[PERSON_NAME] EN ALUMINIO DE 1.22 * 2.44 MT 3 MM [PERSON_NAME] Directo Detalles" at bounding box center [888, 382] width 765 height 29
click at [1251, 384] on button "Detalles" at bounding box center [1237, 383] width 68 height 20
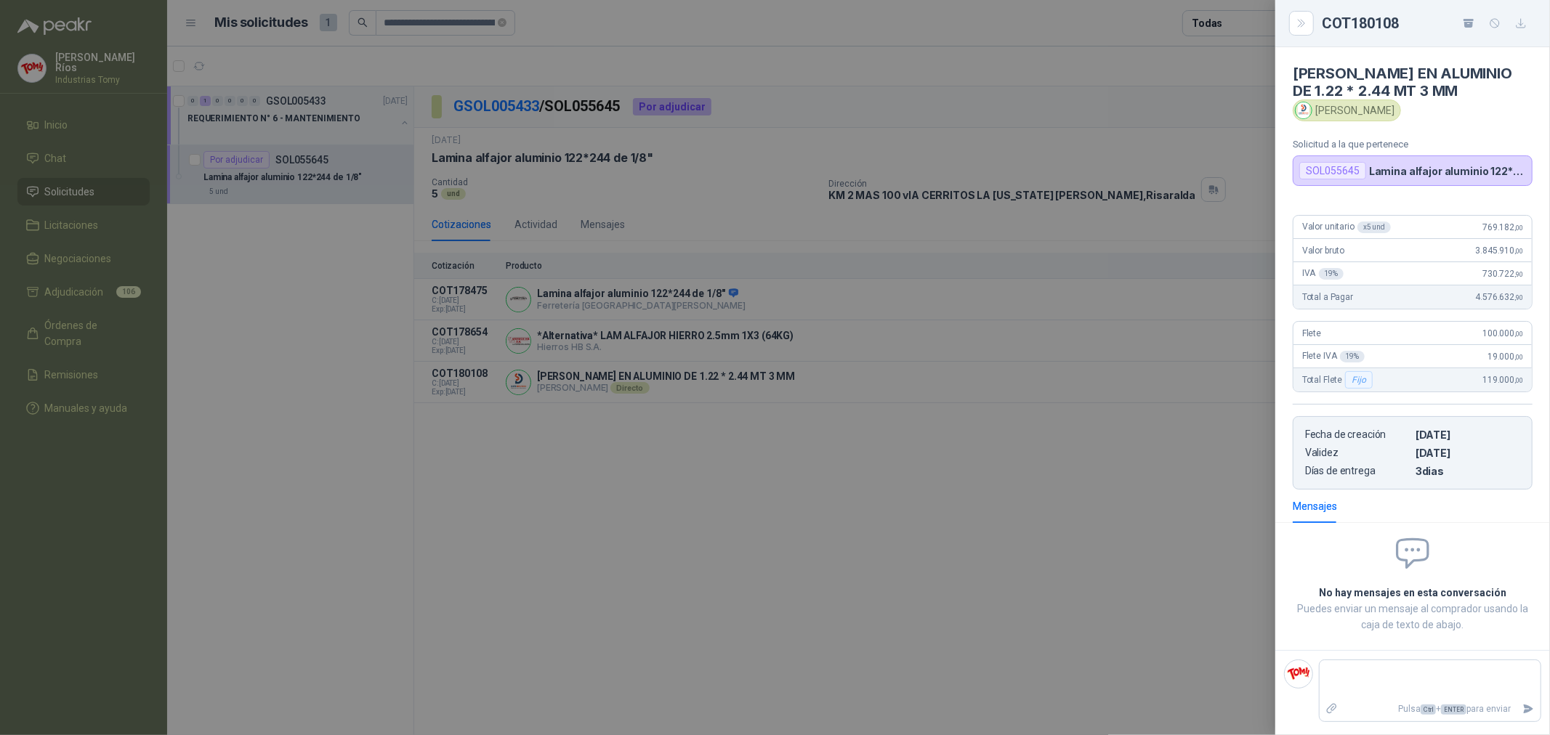
drag, startPoint x: 1219, startPoint y: 475, endPoint x: 795, endPoint y: 307, distance: 456.4
click at [1211, 459] on div at bounding box center [775, 367] width 1550 height 735
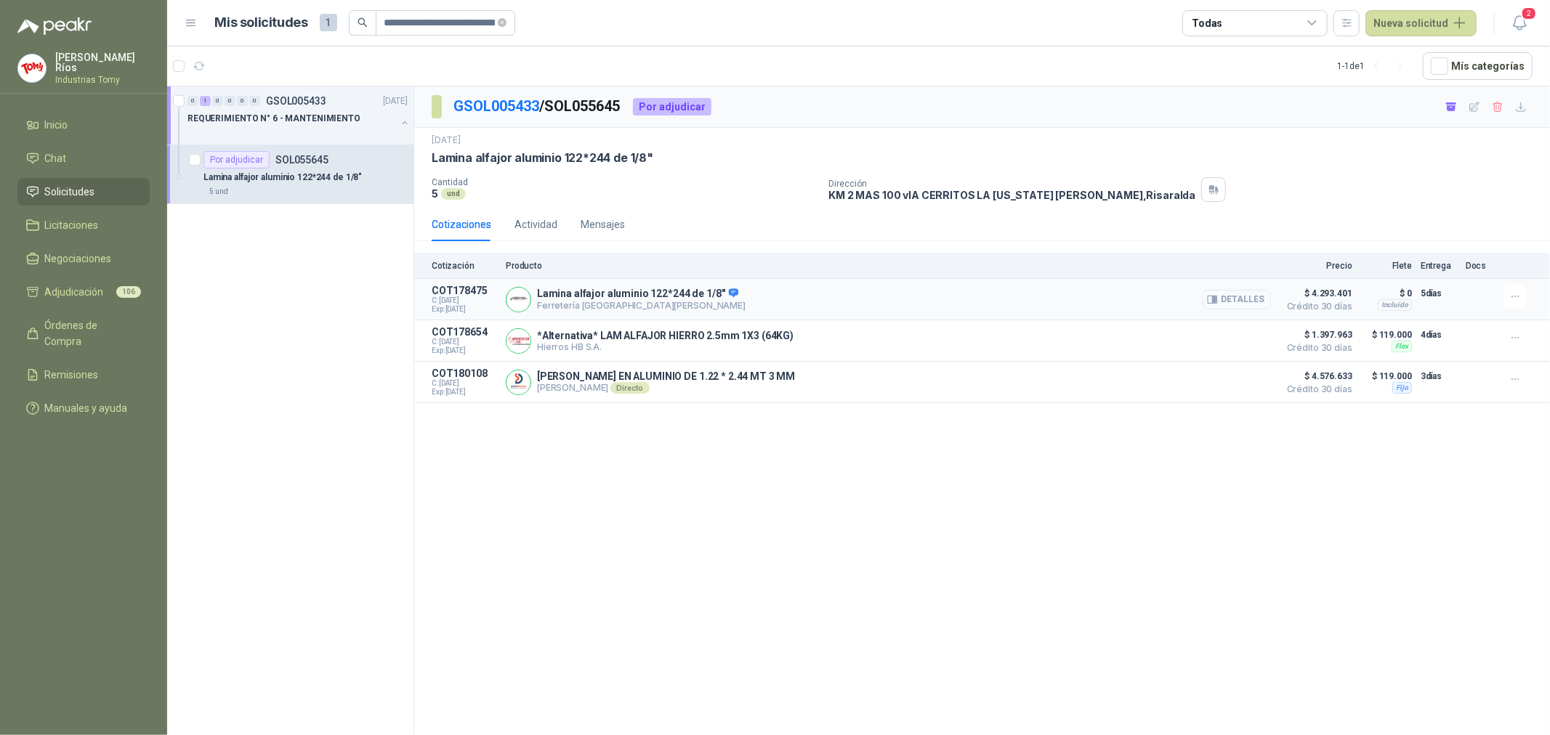
click at [1261, 292] on button "Detalles" at bounding box center [1237, 300] width 68 height 20
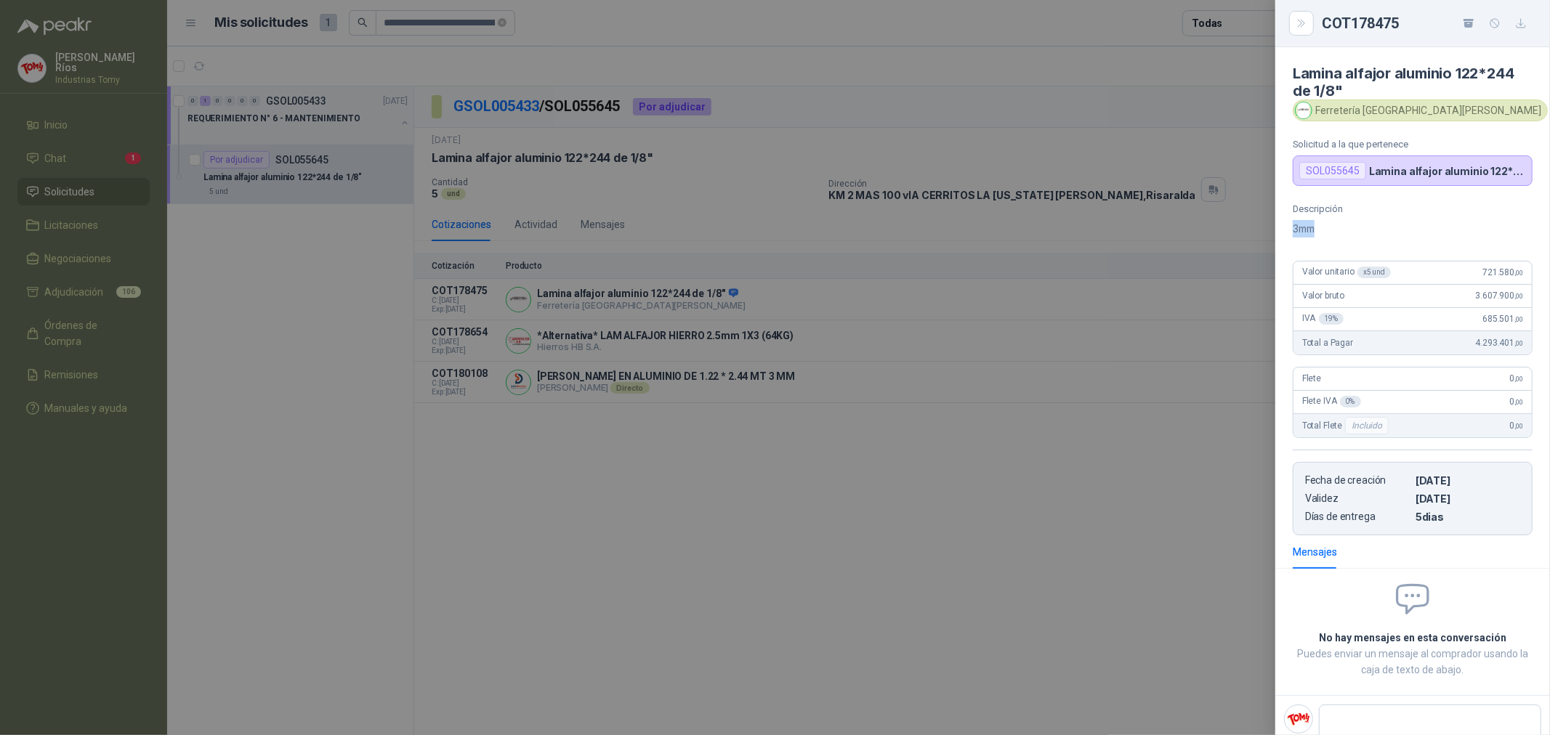
drag, startPoint x: 1310, startPoint y: 235, endPoint x: 1288, endPoint y: 220, distance: 26.2
click at [1288, 220] on div "Descripción 3mm Valor unitario x 5 und 721.580 ,00 Valor bruto 3.607.900 ,00 I…" at bounding box center [1412, 369] width 275 height 332
drag, startPoint x: 1007, startPoint y: 430, endPoint x: 1036, endPoint y: 354, distance: 81.7
click at [1004, 413] on div at bounding box center [775, 367] width 1550 height 735
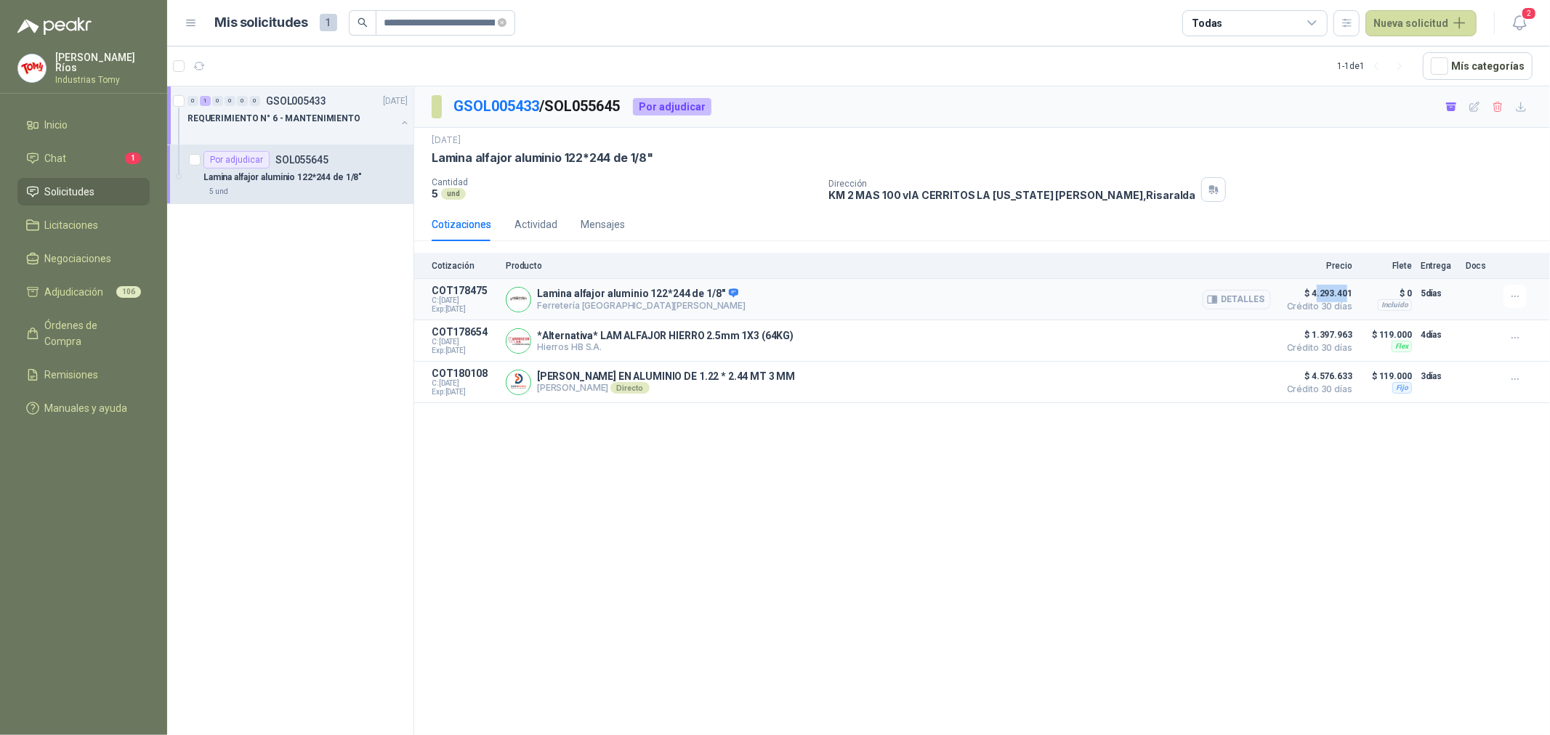
drag, startPoint x: 1317, startPoint y: 291, endPoint x: 1346, endPoint y: 288, distance: 29.2
click at [1346, 288] on span "$ 4.293.401" at bounding box center [1316, 293] width 73 height 17
drag, startPoint x: 1334, startPoint y: 332, endPoint x: 1317, endPoint y: 333, distance: 16.7
click at [1328, 331] on span "$ 1.397.963" at bounding box center [1316, 334] width 73 height 17
drag, startPoint x: 655, startPoint y: 339, endPoint x: 792, endPoint y: 344, distance: 137.5
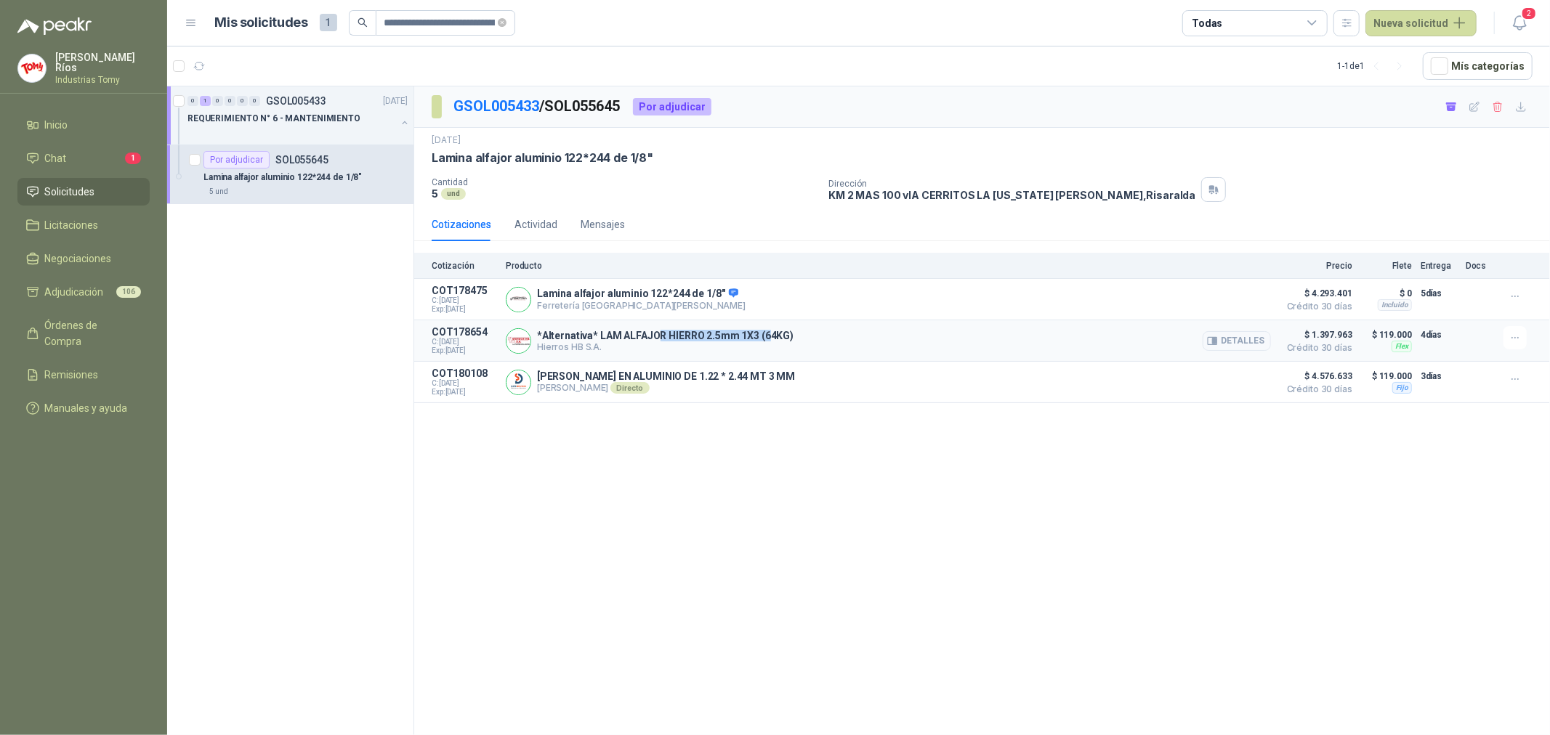
click at [775, 337] on p "*Alternativa* LAM ALFAJOR HIERRO 2.5mm 1X3 (64KG)" at bounding box center [665, 336] width 257 height 12
drag, startPoint x: 644, startPoint y: 381, endPoint x: 955, endPoint y: 390, distance: 311.2
click at [829, 382] on div "[PERSON_NAME] EN ALUMINIO DE 1.22 * 2.44 MT 3 MM [PERSON_NAME] Directo Detalles" at bounding box center [888, 382] width 765 height 29
drag, startPoint x: 677, startPoint y: 342, endPoint x: 692, endPoint y: 337, distance: 15.9
click at [692, 337] on p "*Alternativa* LAM ALFAJOR HIERRO 2.5mm 1X3 (64KG)" at bounding box center [665, 336] width 257 height 12
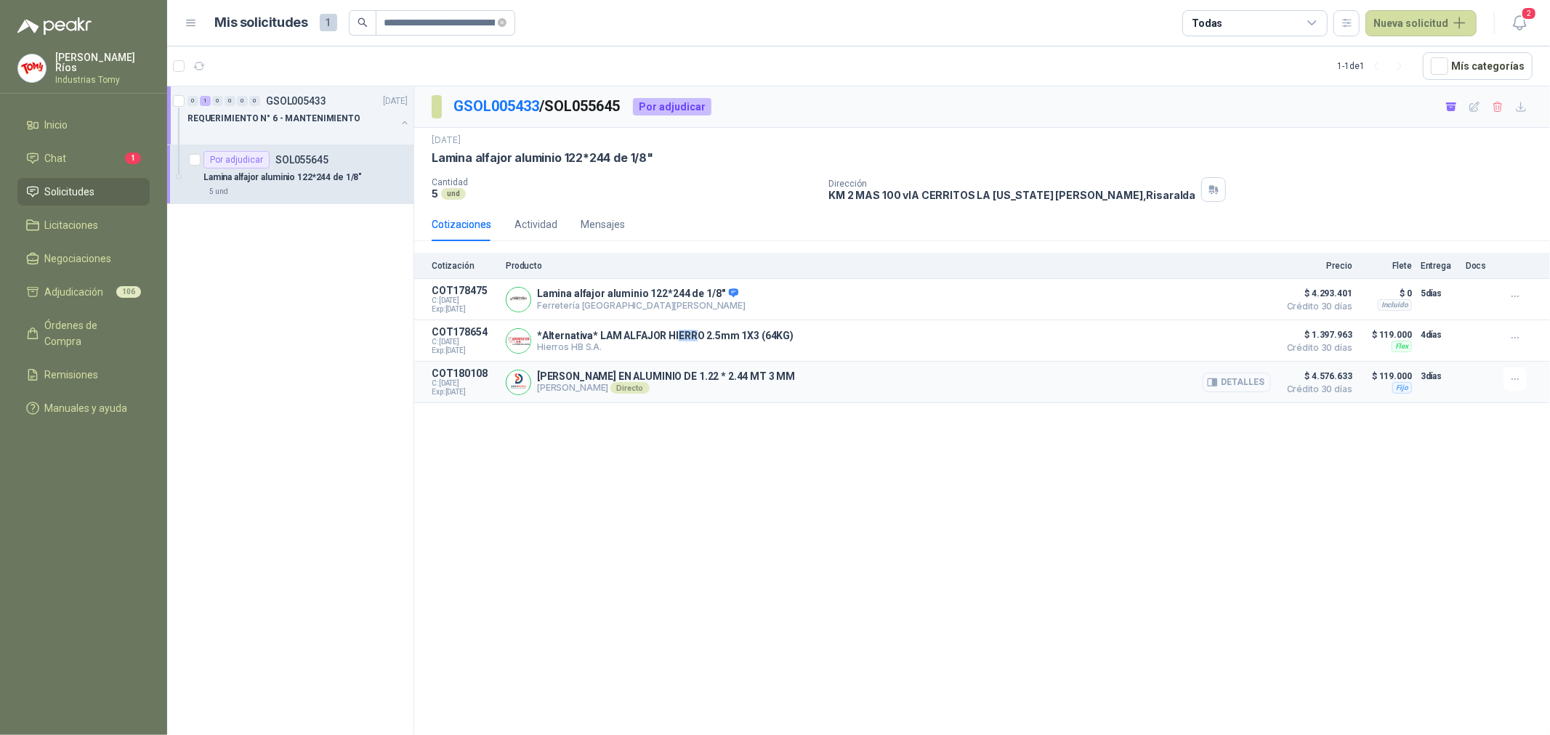
click at [1235, 382] on button "Detalles" at bounding box center [1237, 383] width 68 height 20
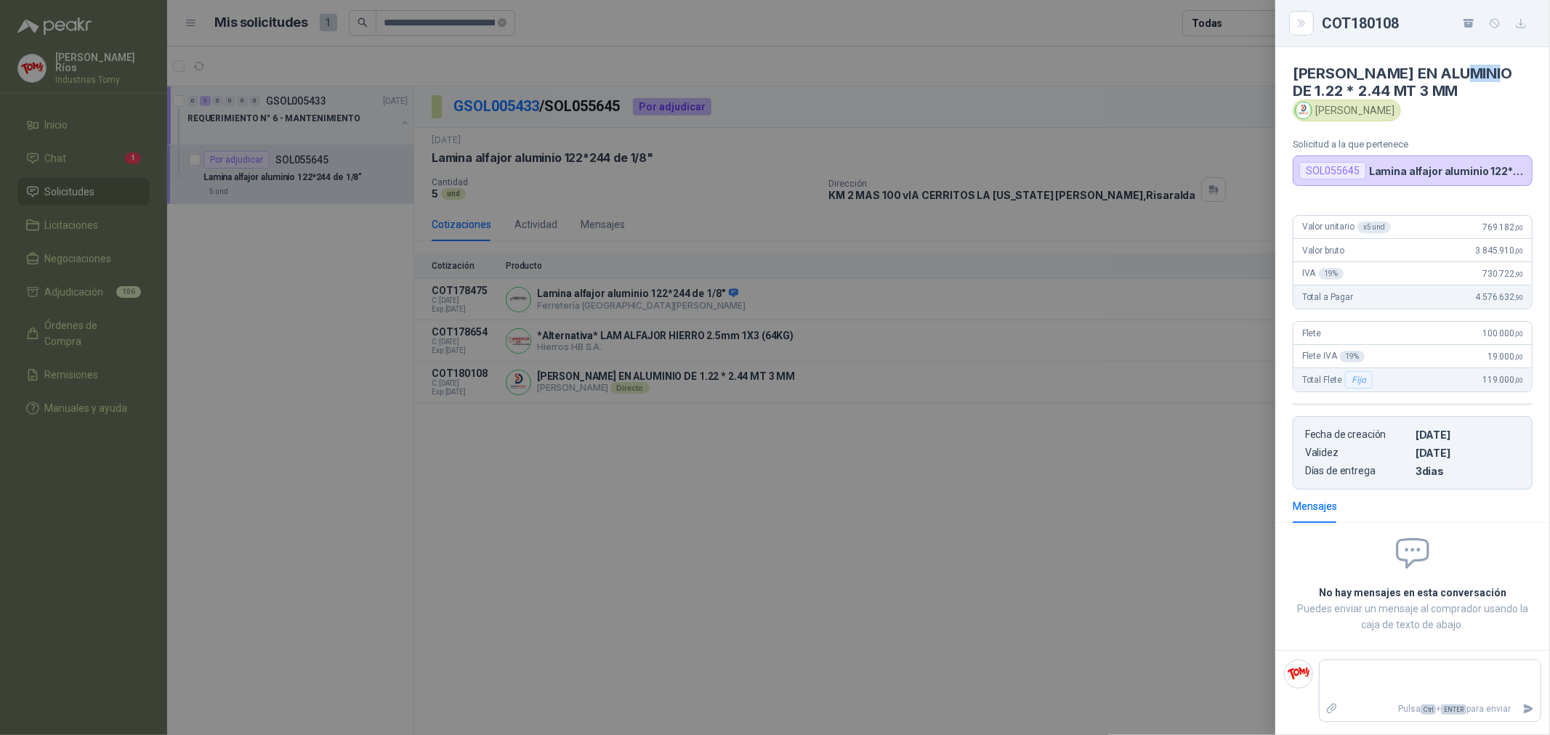
drag, startPoint x: 1462, startPoint y: 69, endPoint x: 1483, endPoint y: 86, distance: 26.9
click at [1499, 70] on h4 "[PERSON_NAME] EN ALUMINIO DE 1.22 * 2.44 MT 3 MM" at bounding box center [1413, 82] width 240 height 35
drag, startPoint x: 1422, startPoint y: 176, endPoint x: 1399, endPoint y: 216, distance: 46.2
click at [1501, 170] on p "Lamina alfajor aluminio 122*244 de 1/8"" at bounding box center [1447, 171] width 157 height 12
click at [940, 580] on div at bounding box center [775, 367] width 1550 height 735
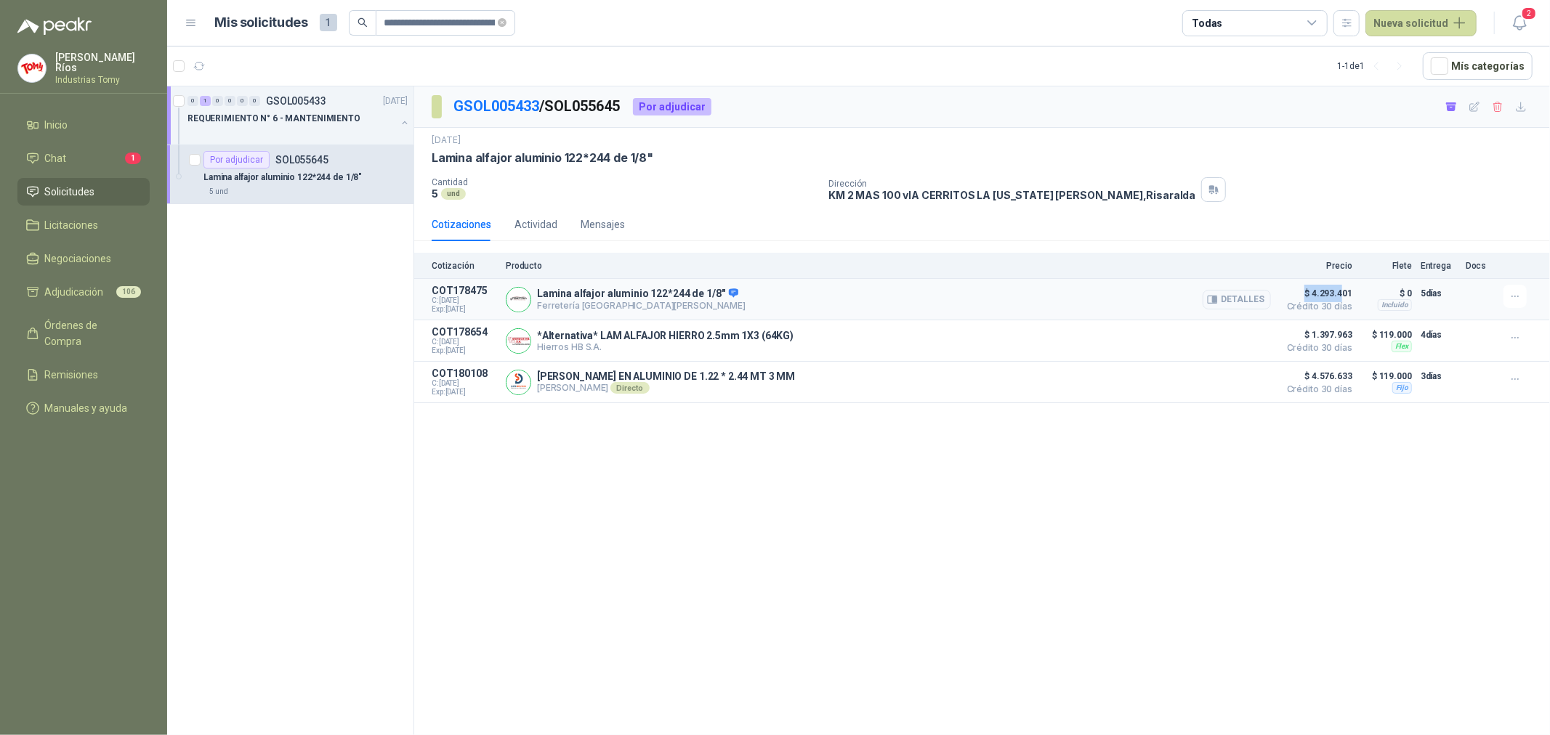
drag, startPoint x: 1342, startPoint y: 298, endPoint x: 1252, endPoint y: 314, distance: 91.5
click at [1284, 302] on p "$ 4.293.401 Crédito 30 días" at bounding box center [1316, 299] width 73 height 29
click at [1231, 301] on button "Detalles" at bounding box center [1237, 300] width 68 height 20
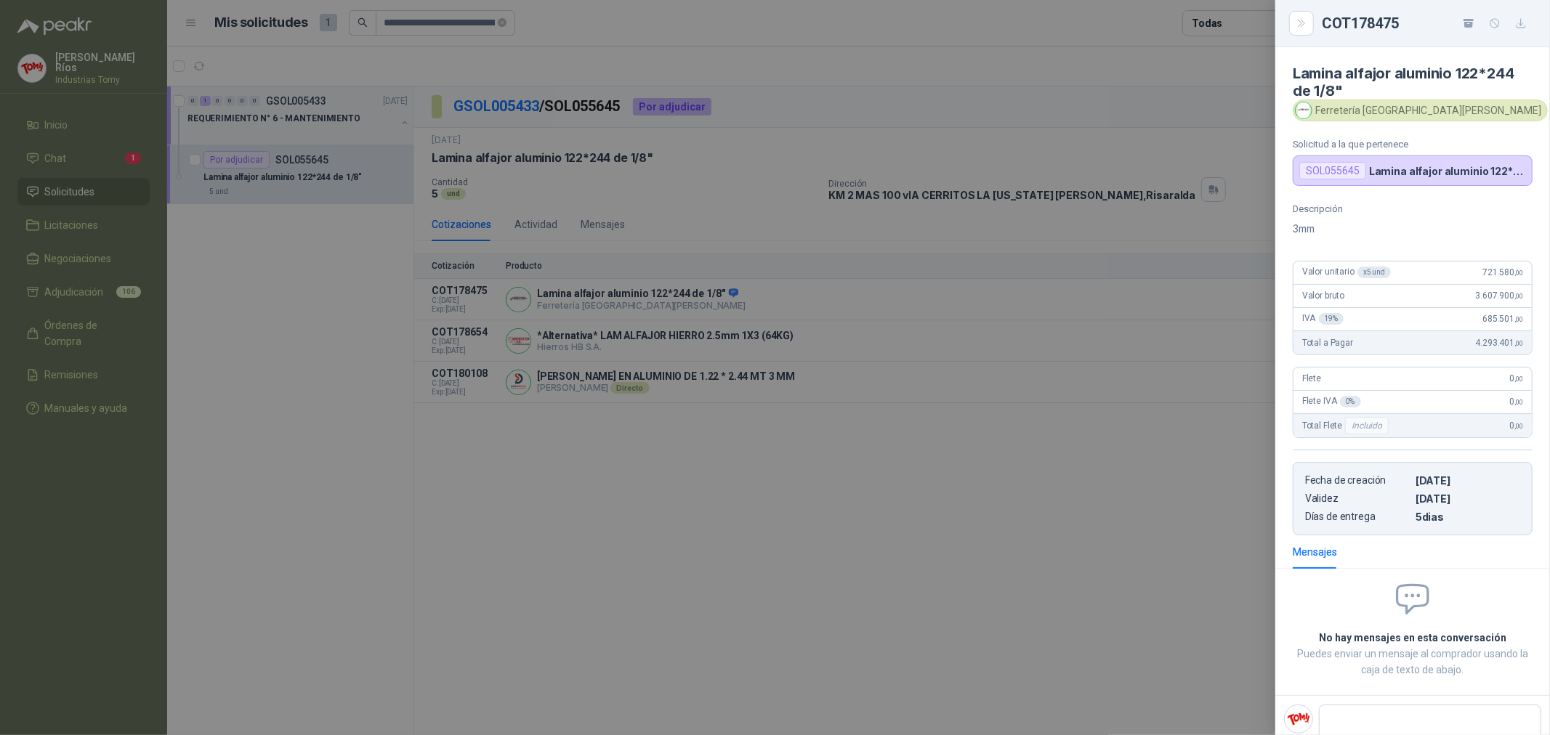
drag, startPoint x: 1439, startPoint y: 511, endPoint x: 1343, endPoint y: 531, distance: 98.1
click at [1389, 517] on article "Fecha de creación [DATE] Validez [DATE] Días de entrega 5 dias" at bounding box center [1413, 498] width 240 height 73
drag, startPoint x: 1168, startPoint y: 507, endPoint x: 1304, endPoint y: 416, distance: 163.7
click at [1170, 495] on div at bounding box center [775, 367] width 1550 height 735
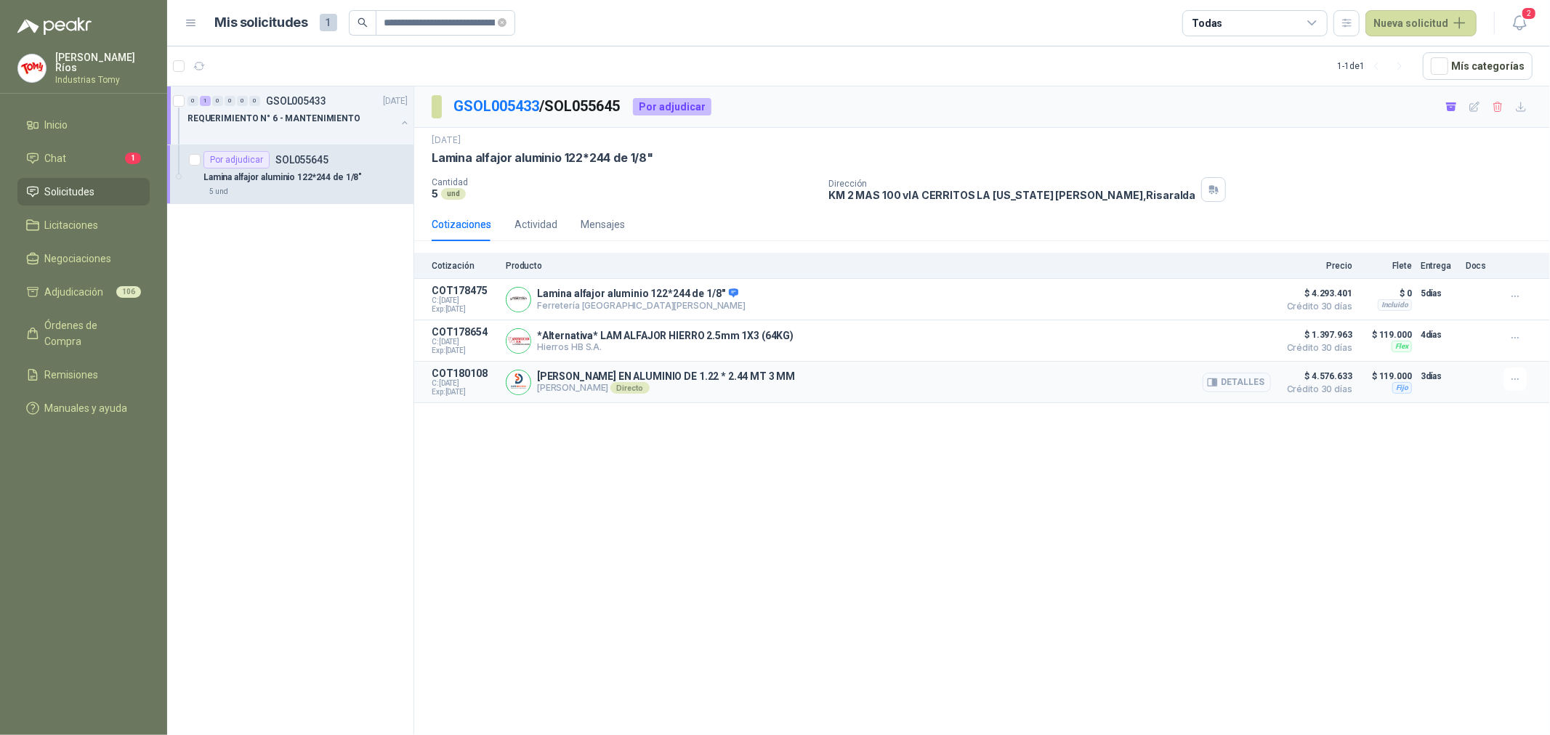
click at [1239, 385] on button "Detalles" at bounding box center [1237, 383] width 68 height 20
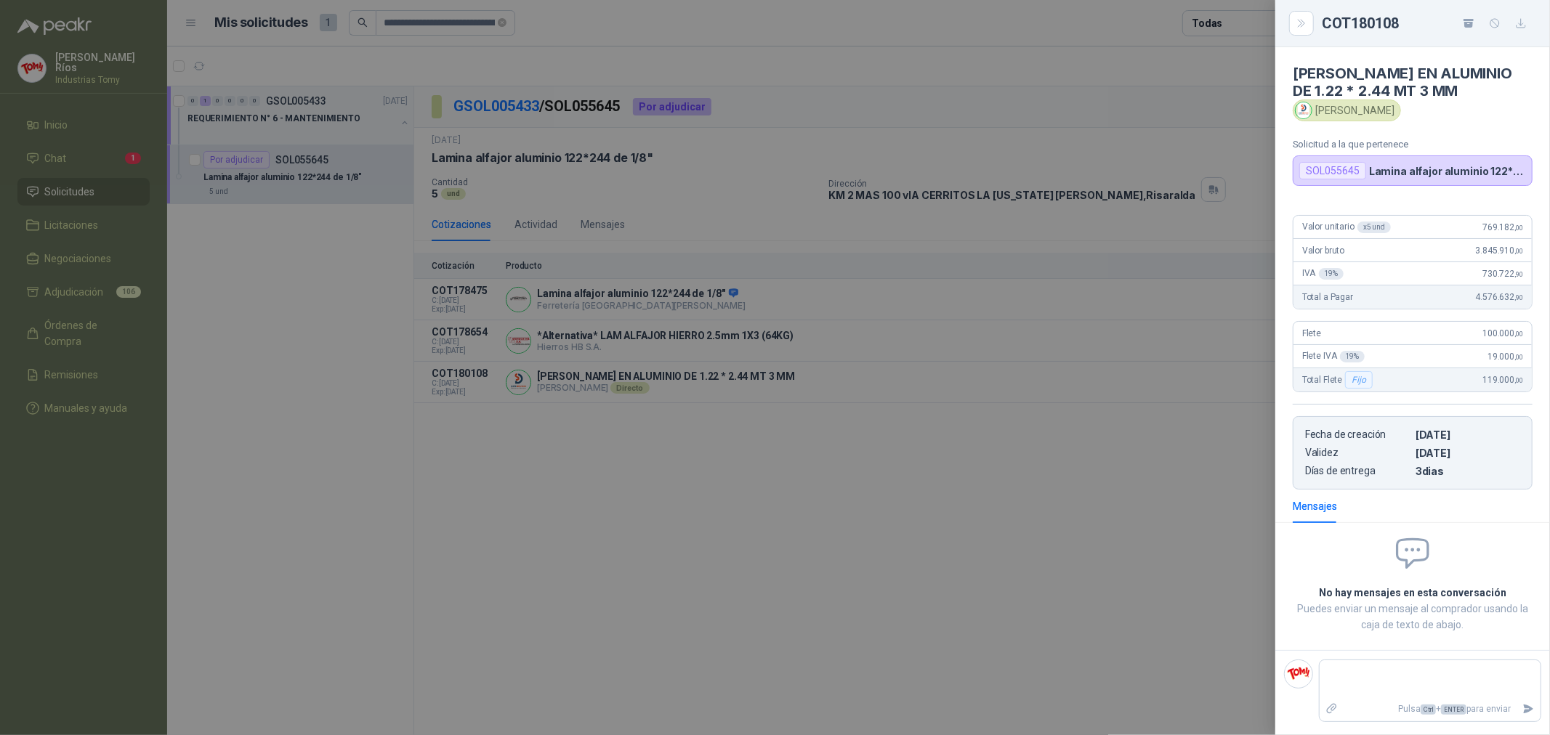
drag, startPoint x: 1432, startPoint y: 472, endPoint x: 1421, endPoint y: 471, distance: 11.0
click at [1421, 471] on article "Fecha de creación [DATE] Validez [DATE] Días de entrega 3 dias" at bounding box center [1413, 452] width 240 height 73
click at [1421, 470] on p "3 dias" at bounding box center [1468, 471] width 105 height 12
click at [1230, 522] on div at bounding box center [775, 367] width 1550 height 735
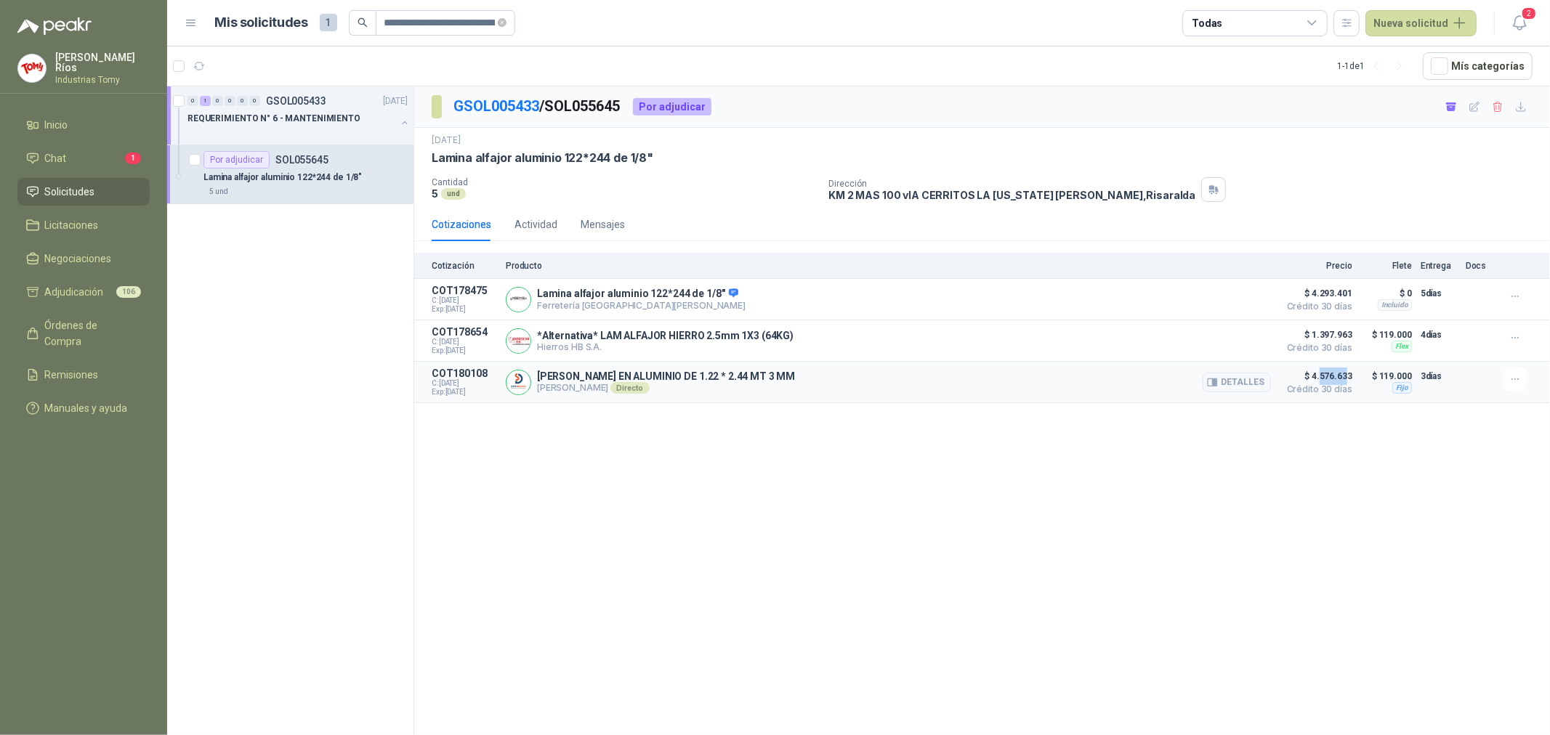
drag, startPoint x: 1321, startPoint y: 374, endPoint x: 1346, endPoint y: 381, distance: 25.8
click at [1346, 381] on span "$ 4.576.633" at bounding box center [1316, 376] width 73 height 17
click at [1316, 490] on div "GSOL005433 / SOL055645 Por adjudicar [DATE] Lamina alfajor aluminio 122*244 de …" at bounding box center [982, 413] width 1136 height 654
click at [977, 499] on div "GSOL005433 / SOL055645 Por adjudicar [DATE] Lamina alfajor aluminio 122*244 de …" at bounding box center [982, 413] width 1136 height 654
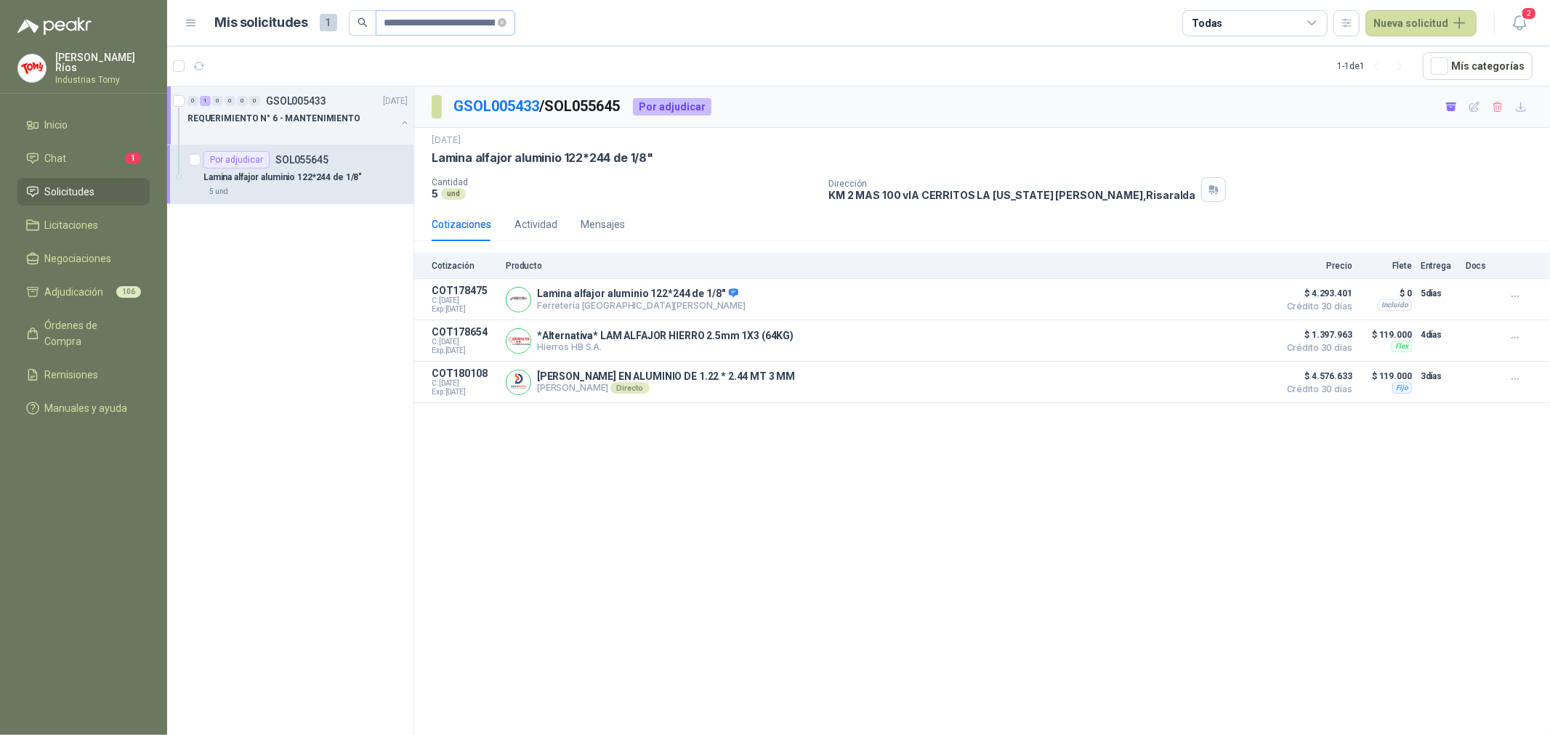
click at [504, 15] on span at bounding box center [502, 23] width 9 height 25
click at [473, 23] on input "**********" at bounding box center [439, 23] width 110 height 25
click at [498, 23] on icon "close-circle" at bounding box center [502, 22] width 9 height 9
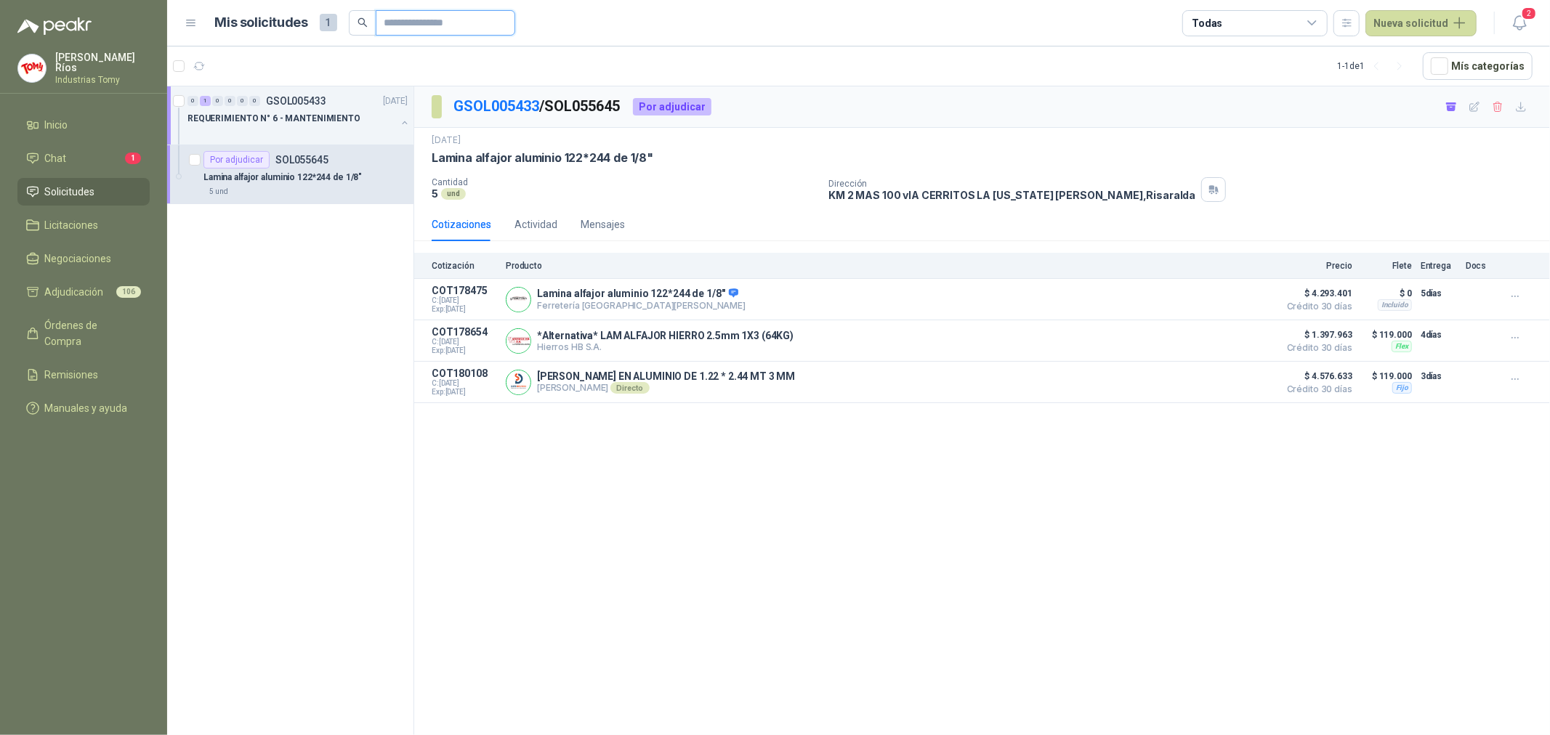
click at [436, 27] on input "text" at bounding box center [439, 23] width 110 height 25
paste input "**********"
type input "**********"
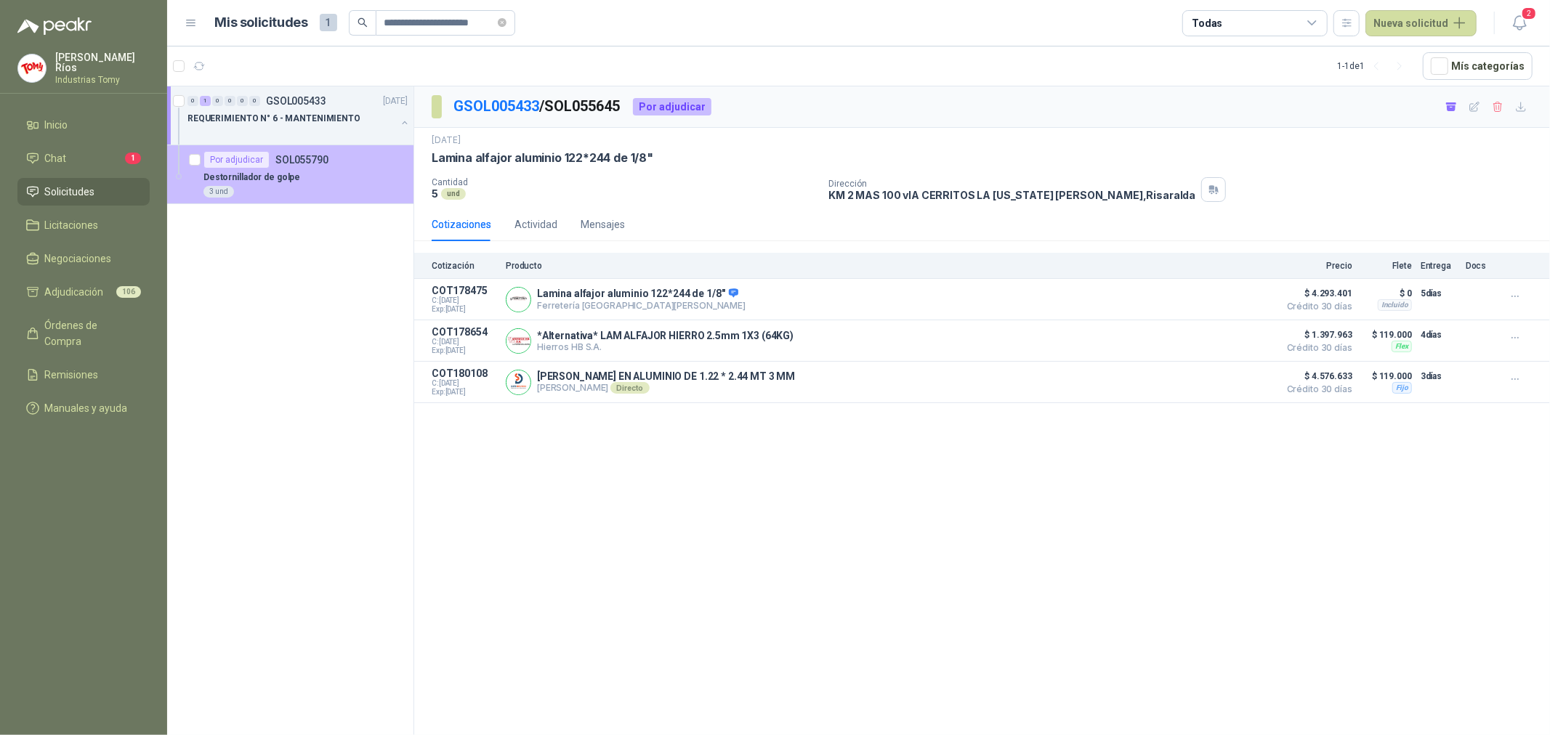
click at [350, 174] on div "Destornillador de golpe" at bounding box center [305, 177] width 204 height 17
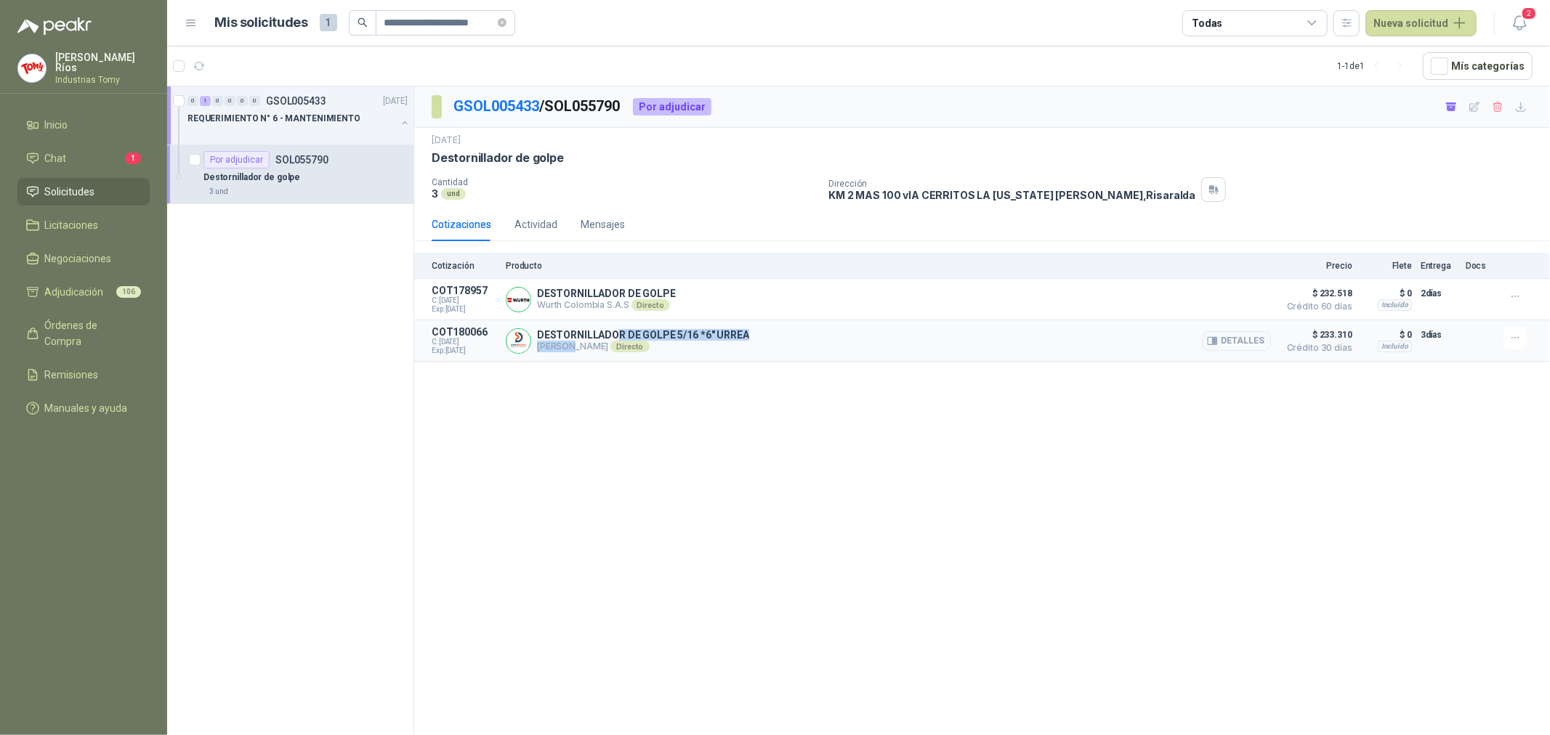
drag, startPoint x: 569, startPoint y: 345, endPoint x: 614, endPoint y: 338, distance: 45.6
click at [614, 338] on div "DESTORNILLADOR DE GOLPE 5/16 *6" [PERSON_NAME] [PERSON_NAME] Directo Detalles" at bounding box center [643, 340] width 212 height 23
drag, startPoint x: 600, startPoint y: 314, endPoint x: 724, endPoint y: 374, distance: 138.1
click at [612, 313] on div "DESTORNILLADOR DE GOLPE [PERSON_NAME] Colombia S.A.S Directo Detalles" at bounding box center [888, 299] width 765 height 29
click at [1238, 303] on button "Detalles" at bounding box center [1237, 300] width 68 height 20
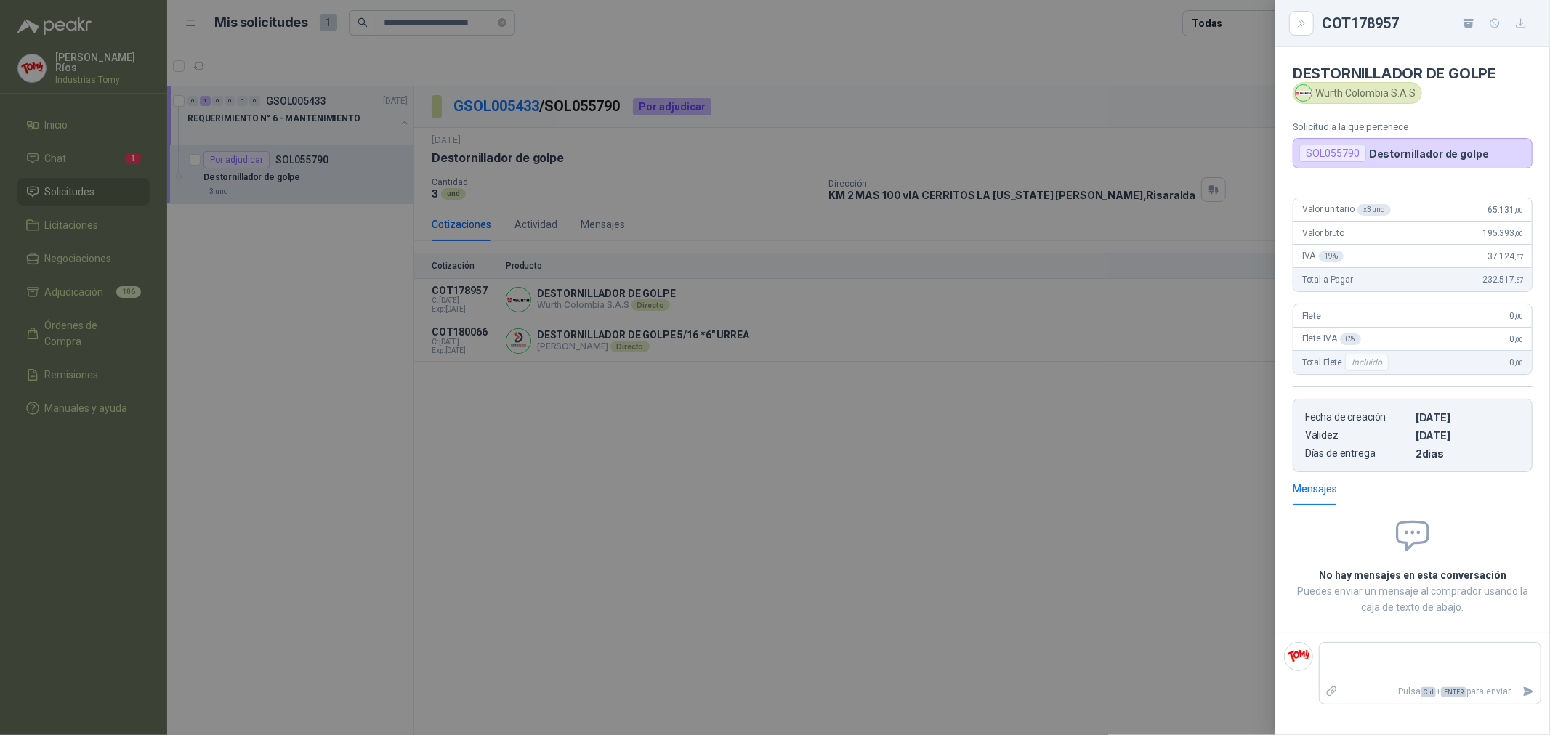
click at [448, 365] on div at bounding box center [775, 367] width 1550 height 735
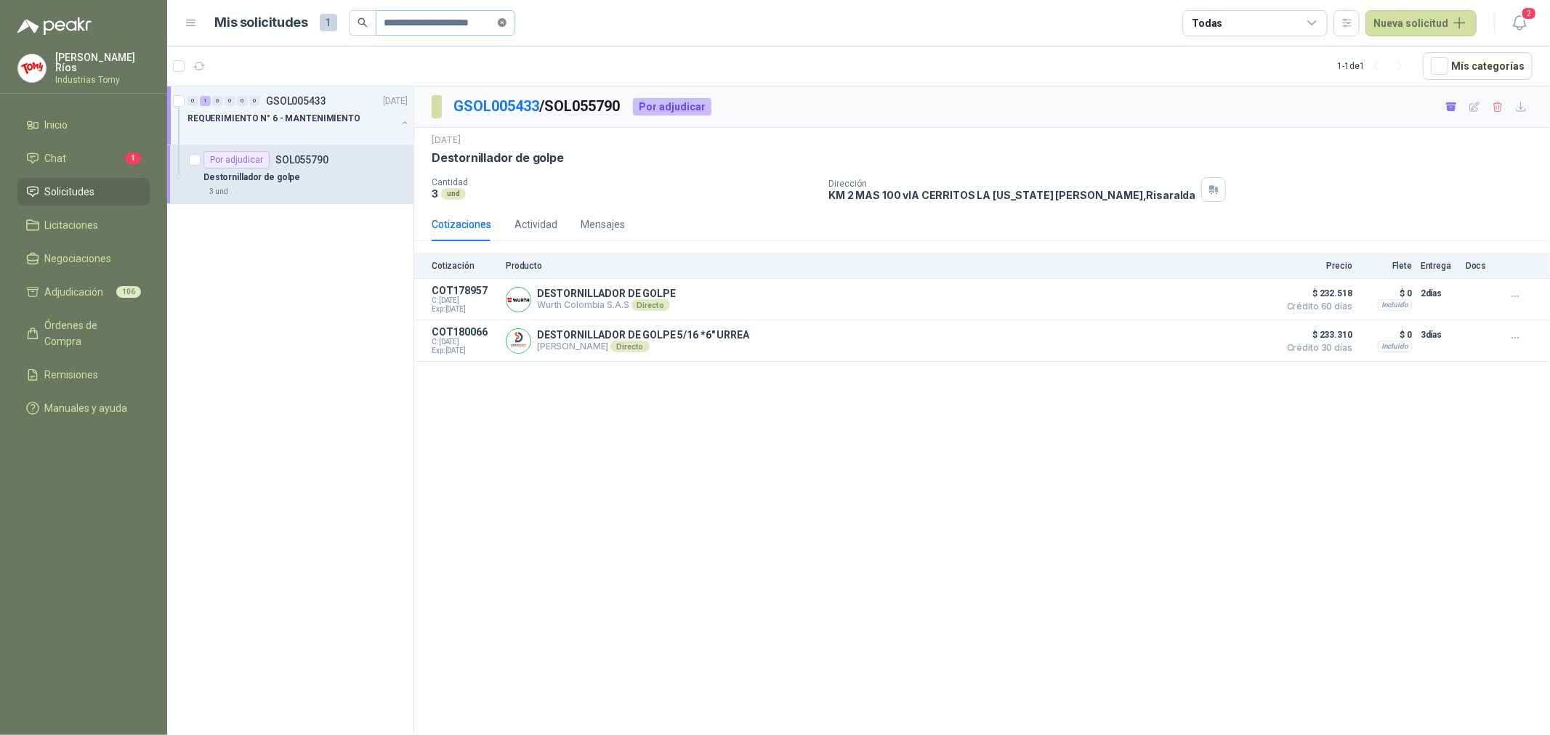
click at [498, 24] on icon "close-circle" at bounding box center [502, 22] width 9 height 9
click at [468, 29] on input "text" at bounding box center [439, 23] width 110 height 25
paste input "**********"
type input "**********"
click at [308, 189] on div "5 und" at bounding box center [305, 192] width 204 height 12
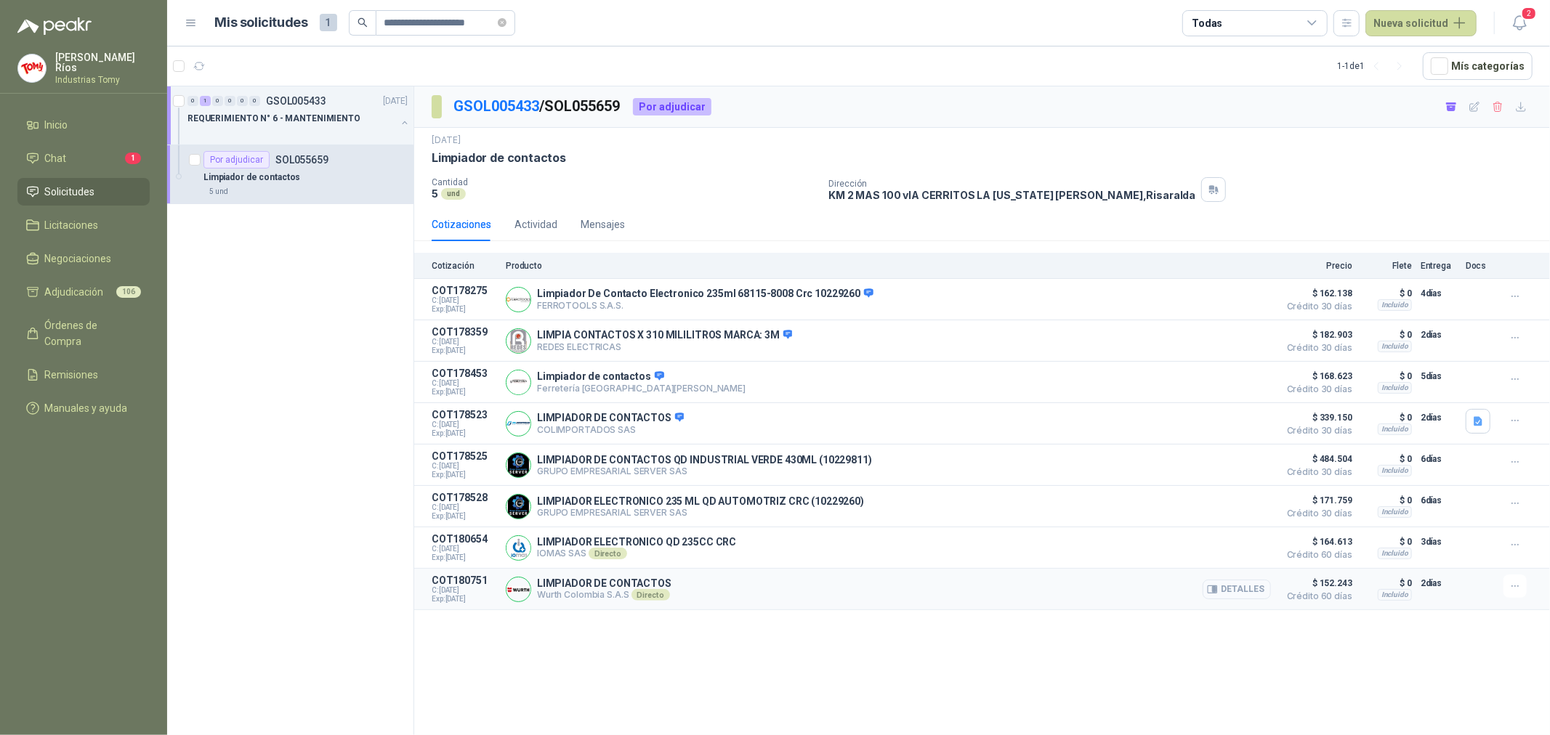
click at [1246, 592] on button "Detalles" at bounding box center [1237, 590] width 68 height 20
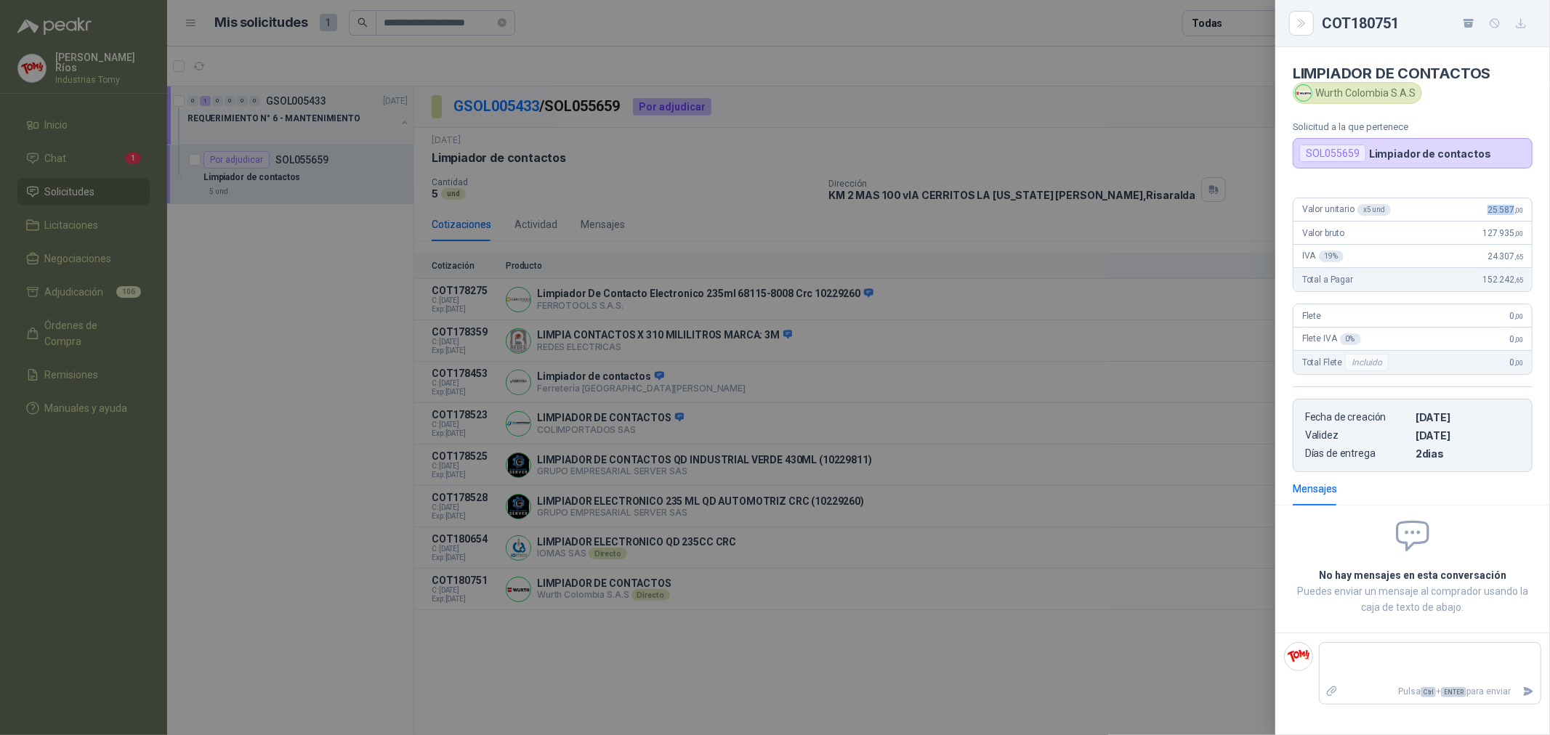
drag, startPoint x: 1486, startPoint y: 211, endPoint x: 1513, endPoint y: 215, distance: 27.1
click at [1513, 215] on div "Valor unitario x 5 und 25.587 ,00" at bounding box center [1413, 209] width 238 height 23
copy span "25.587"
click at [753, 198] on div at bounding box center [775, 367] width 1550 height 735
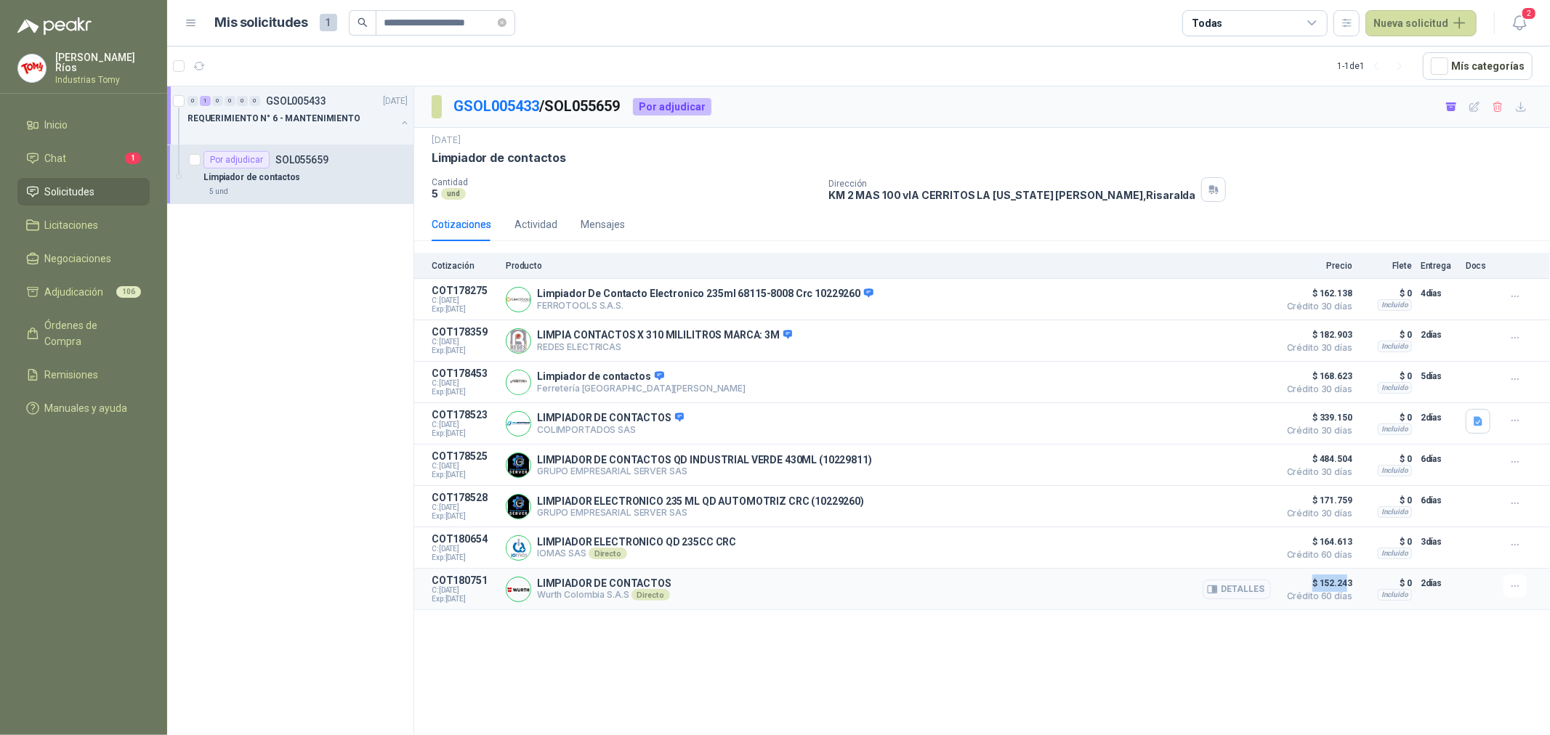
drag, startPoint x: 1332, startPoint y: 582, endPoint x: 1312, endPoint y: 579, distance: 20.6
click at [1312, 579] on span "$ 152.243" at bounding box center [1316, 583] width 73 height 17
click at [500, 19] on icon "close-circle" at bounding box center [502, 22] width 9 height 9
click at [455, 22] on input "text" at bounding box center [439, 23] width 110 height 25
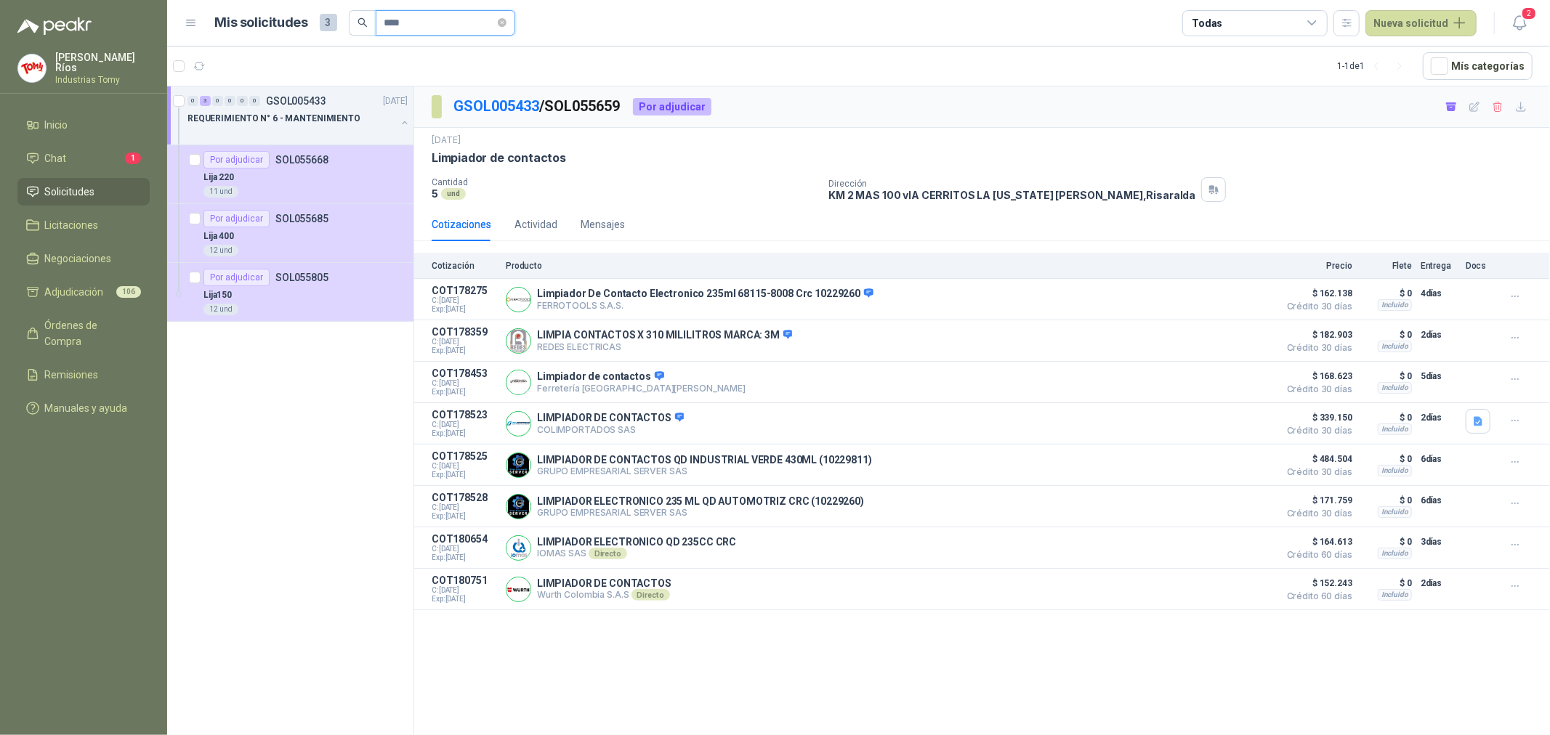
type input "****"
click at [276, 291] on div "Lija150" at bounding box center [305, 294] width 204 height 17
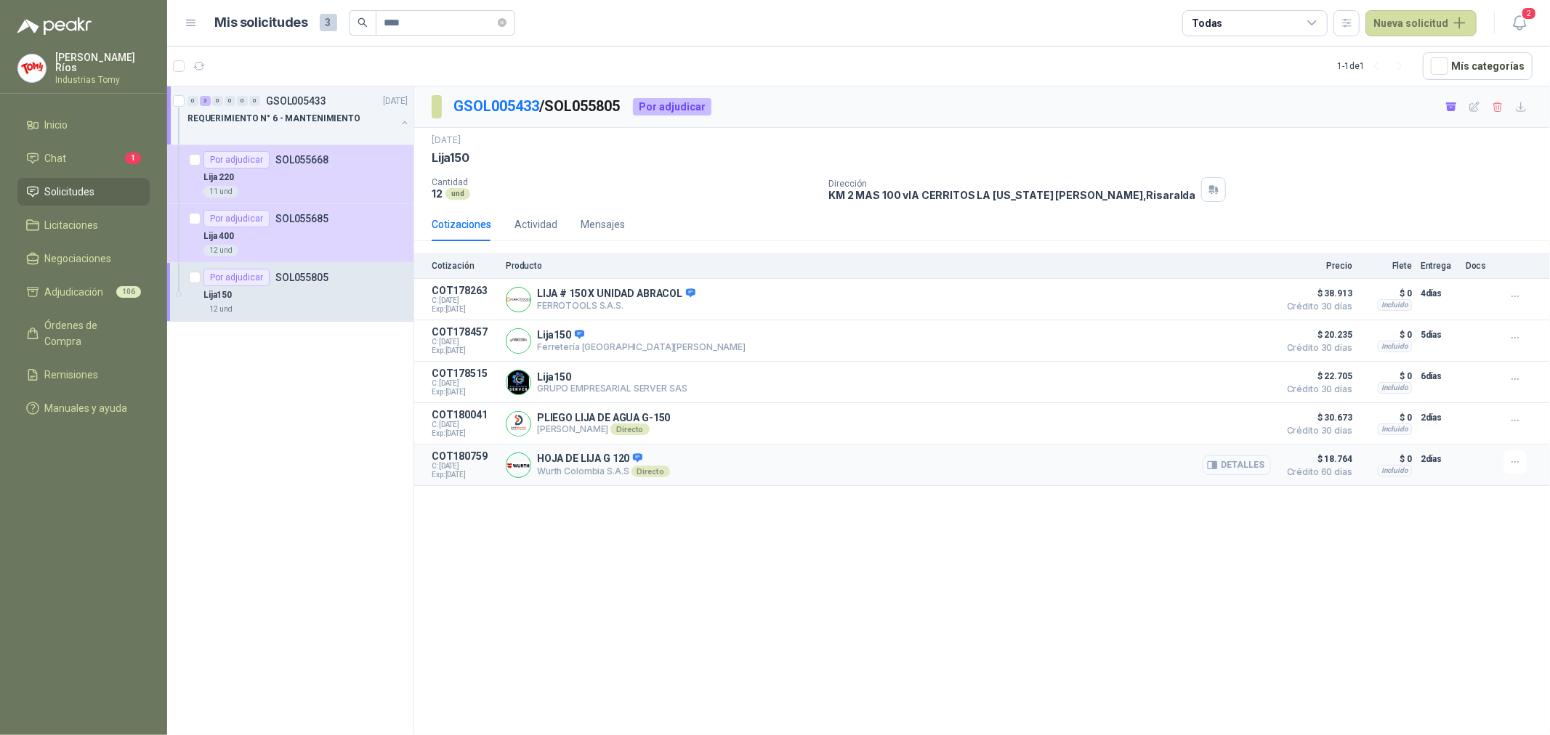
click at [1230, 464] on button "Detalles" at bounding box center [1237, 466] width 68 height 20
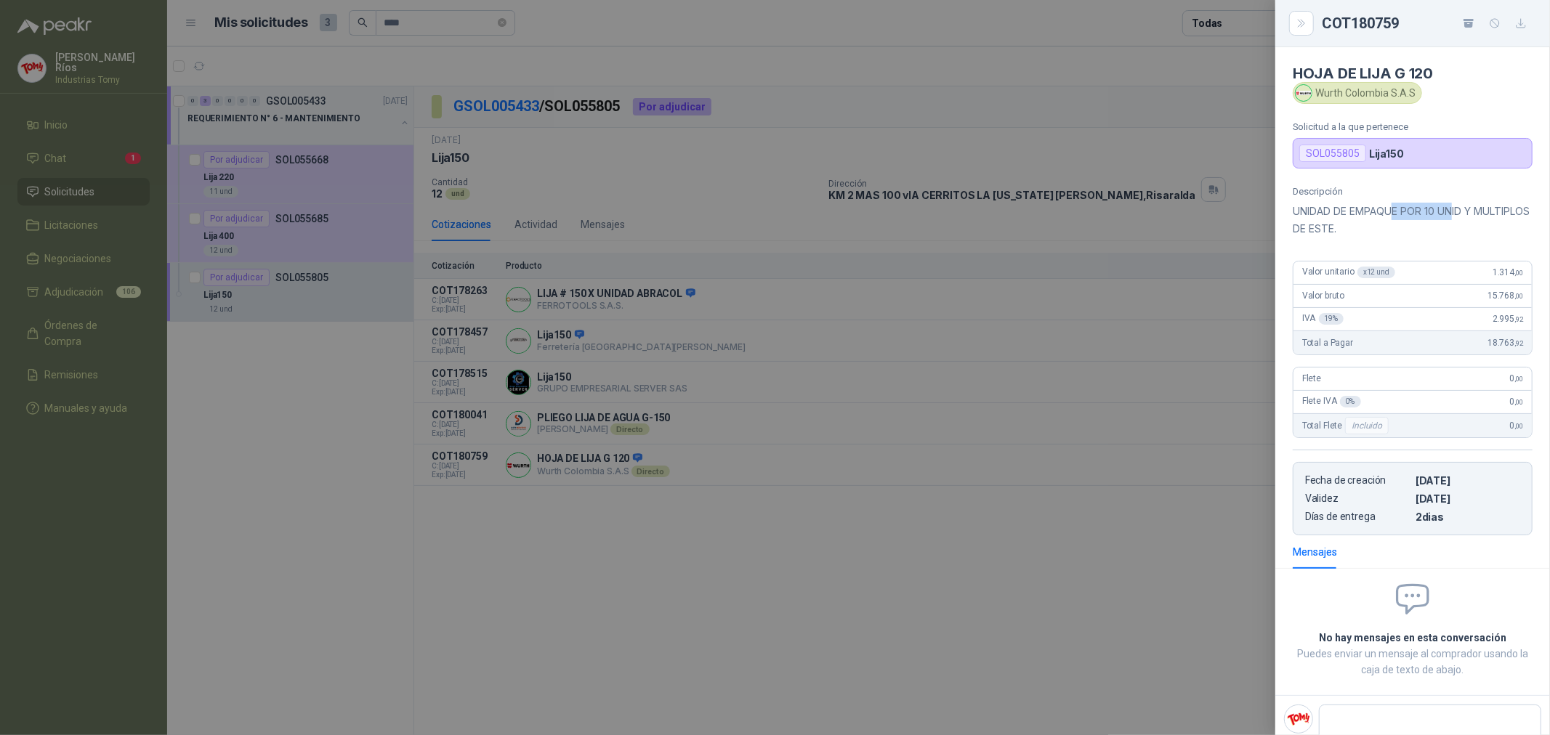
drag, startPoint x: 1455, startPoint y: 207, endPoint x: 1392, endPoint y: 212, distance: 63.4
click at [1392, 212] on p "UNIDAD DE EMPAQUE POR 10 UNID Y MULTIPLOS DE ESTE." at bounding box center [1413, 220] width 240 height 35
drag, startPoint x: 1398, startPoint y: 227, endPoint x: 1370, endPoint y: 233, distance: 28.8
click at [1370, 233] on p "UNIDAD DE EMPAQUE POR 10 UNID Y MULTIPLOS DE ESTE." at bounding box center [1413, 220] width 240 height 35
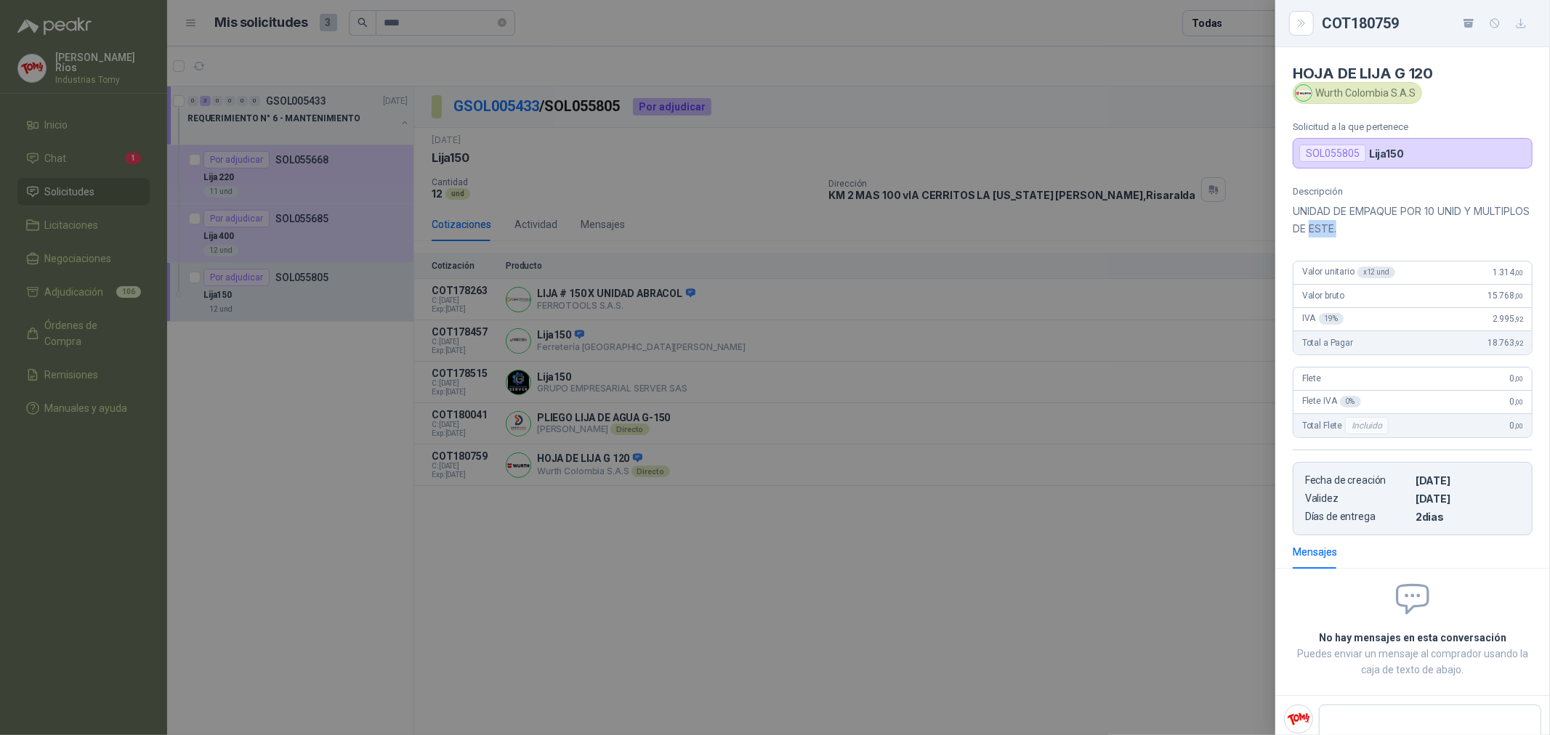
click at [1370, 233] on p "UNIDAD DE EMPAQUE POR 10 UNID Y MULTIPLOS DE ESTE." at bounding box center [1413, 220] width 240 height 35
drag, startPoint x: 1478, startPoint y: 275, endPoint x: 1503, endPoint y: 283, distance: 26.2
click at [1503, 283] on div "Valor unitario x 12 und 1.314 ,00" at bounding box center [1413, 273] width 238 height 23
copy span "1.314"
click at [323, 408] on div at bounding box center [775, 367] width 1550 height 735
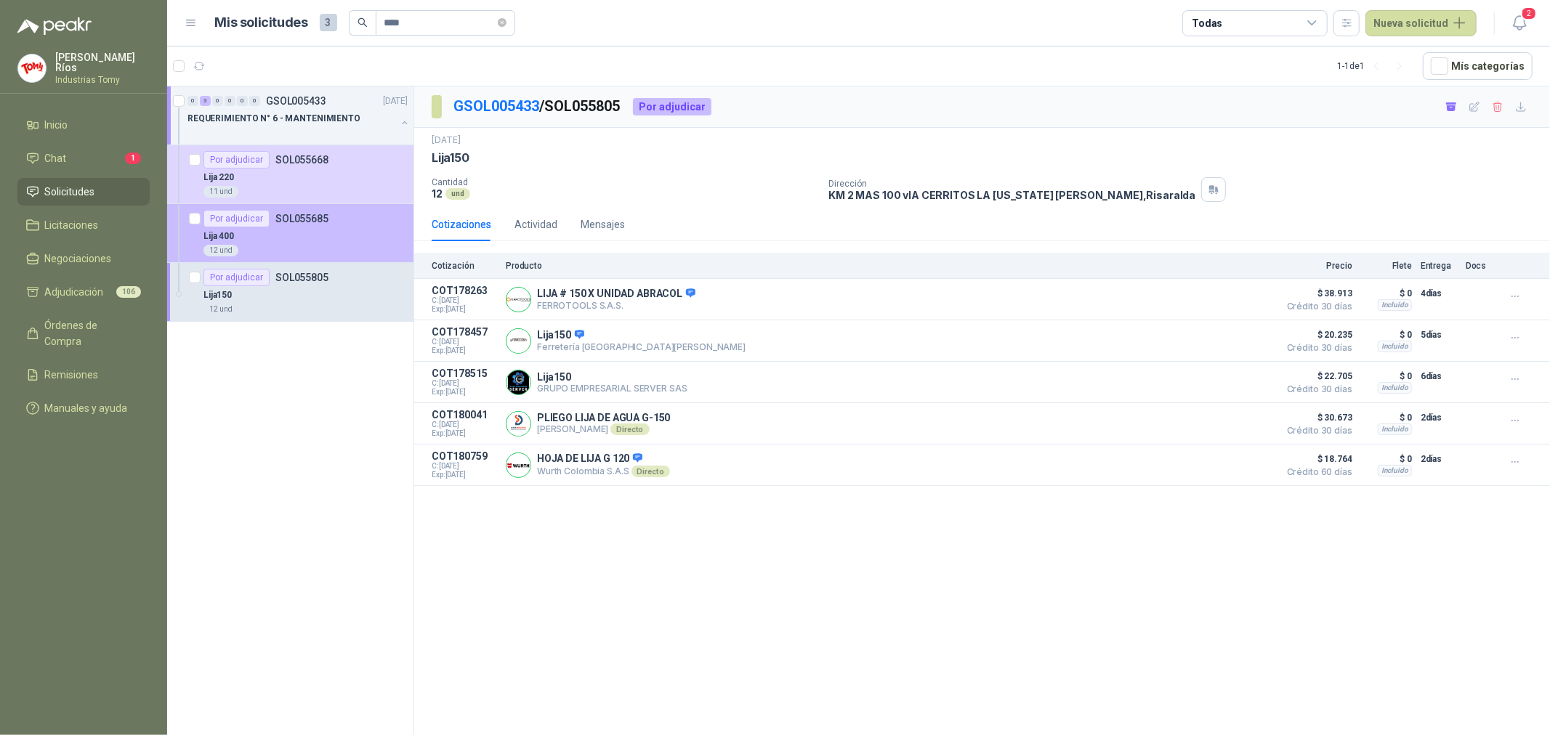
click at [310, 240] on div "Lija 400" at bounding box center [305, 235] width 204 height 17
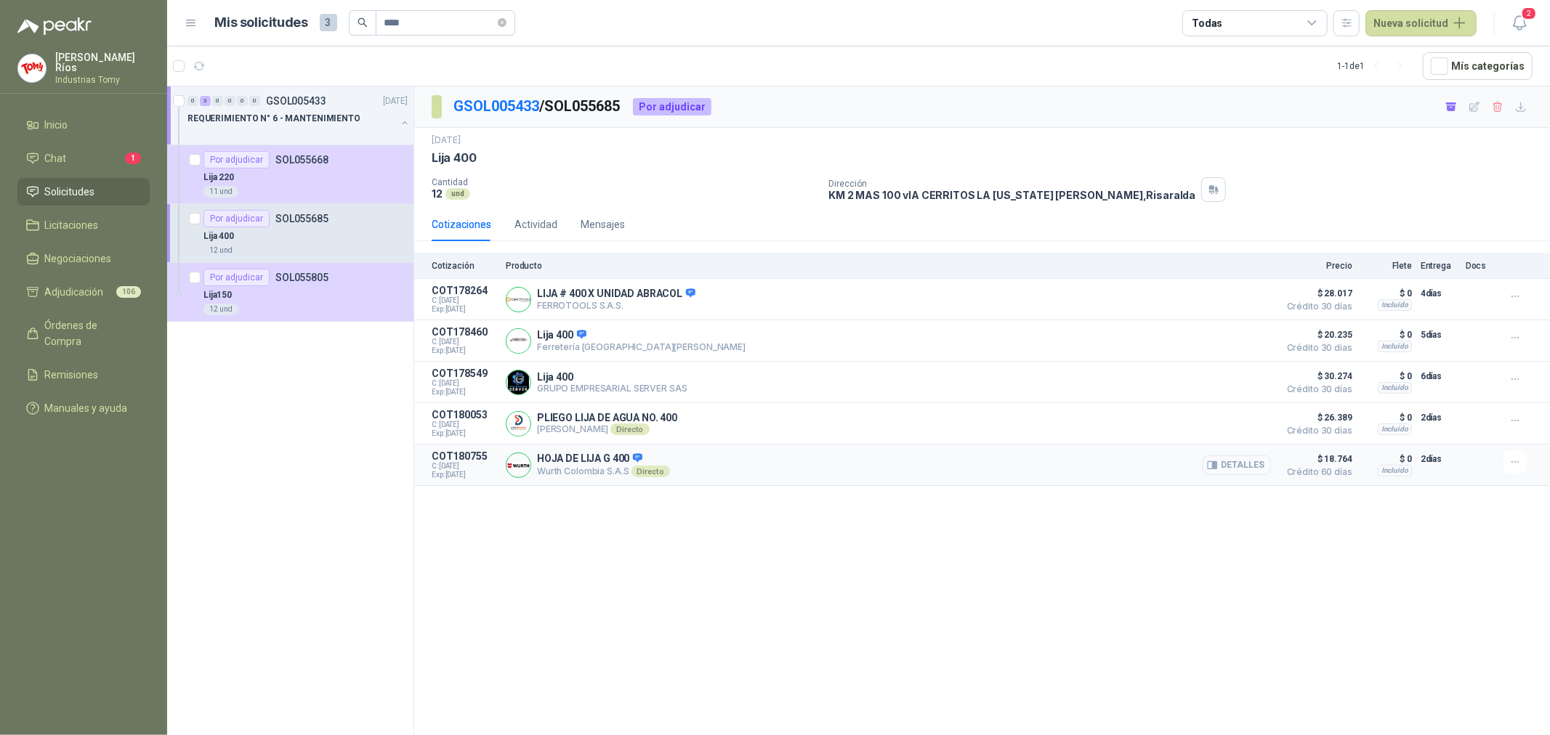
click at [1228, 469] on button "Detalles" at bounding box center [1237, 466] width 68 height 20
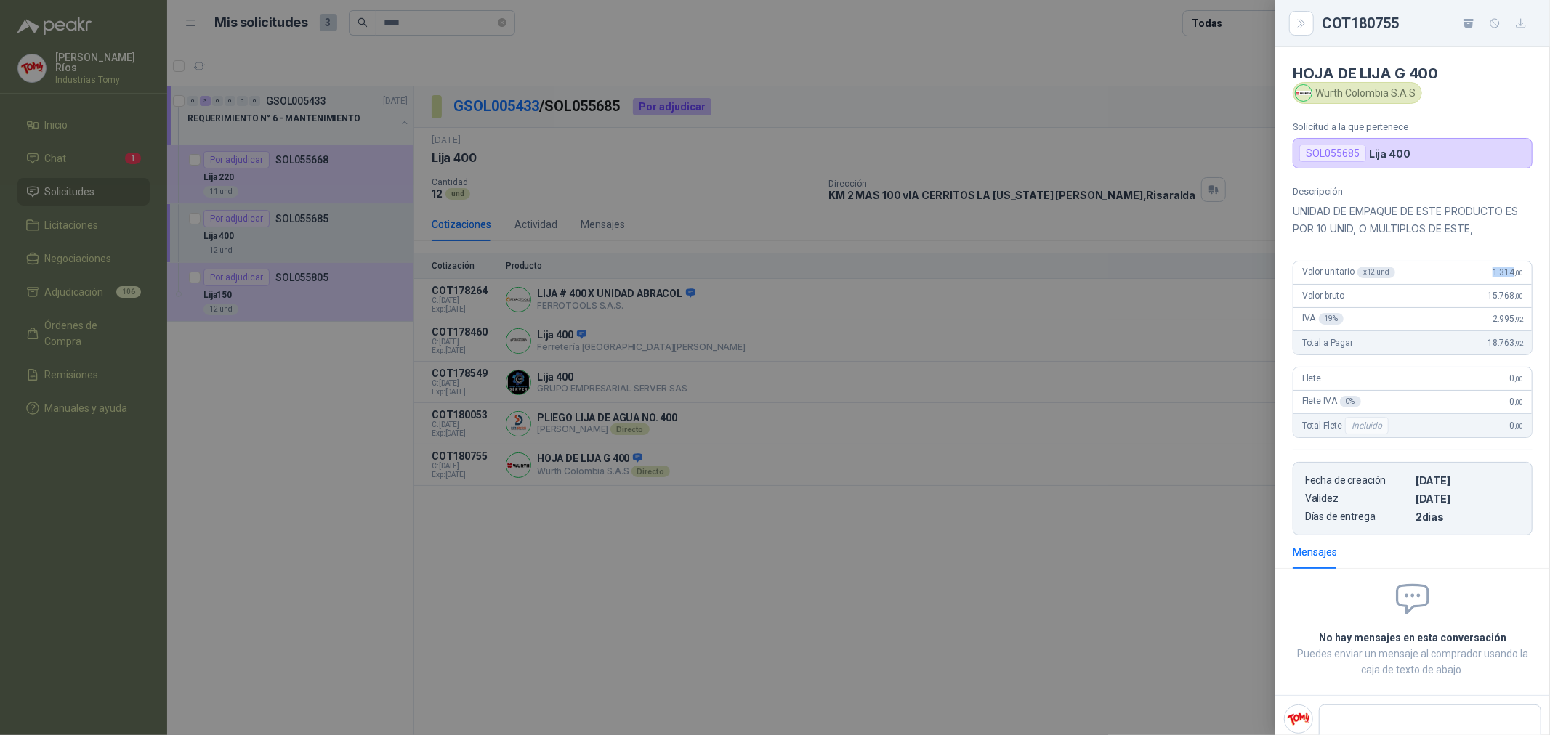
drag, startPoint x: 1479, startPoint y: 273, endPoint x: 1503, endPoint y: 276, distance: 24.3
click at [1503, 276] on div "Valor unitario x 12 und 1.314 ,00" at bounding box center [1413, 273] width 238 height 23
copy span "1.314"
click at [367, 169] on div at bounding box center [775, 367] width 1550 height 735
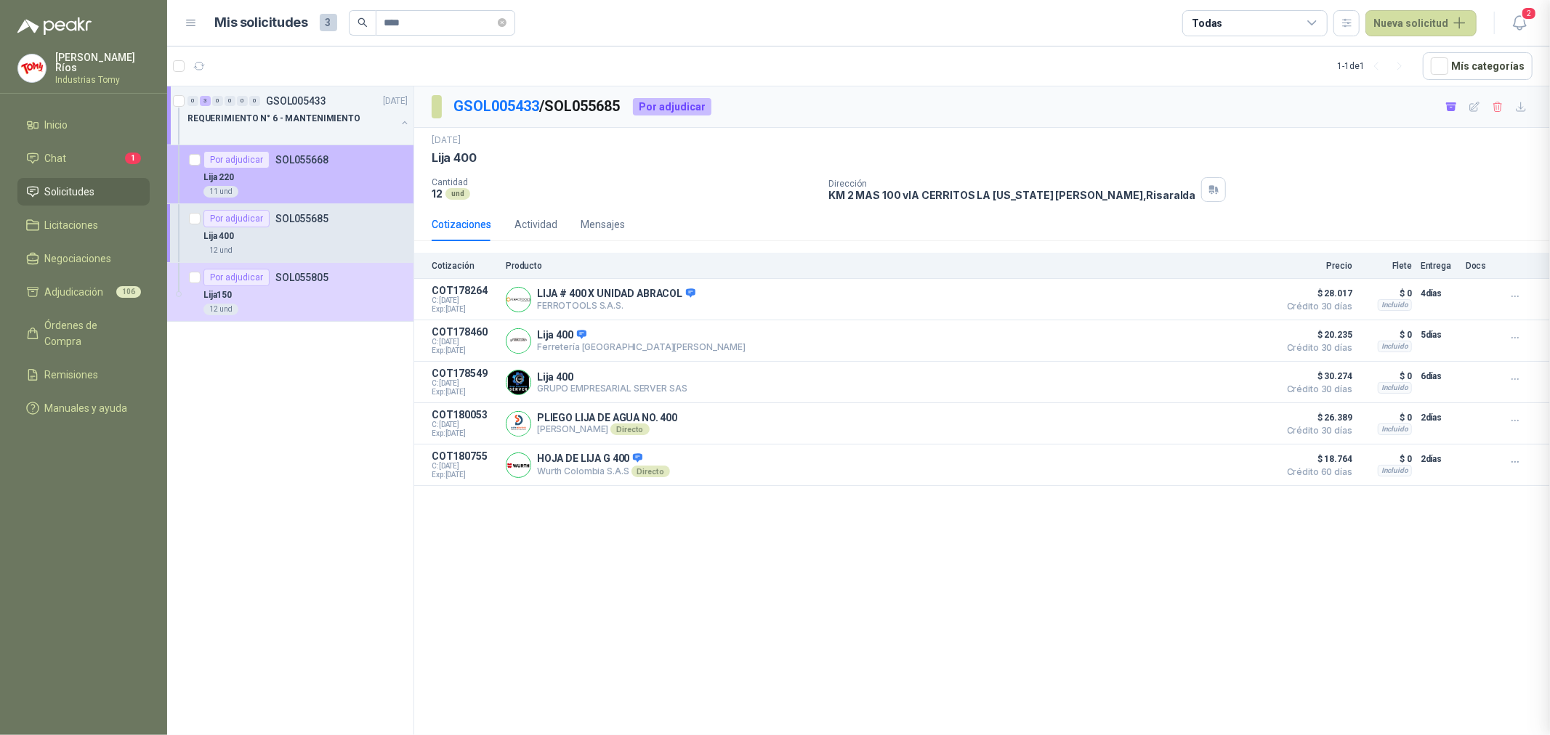
click at [320, 177] on div "Lija 220" at bounding box center [305, 177] width 204 height 17
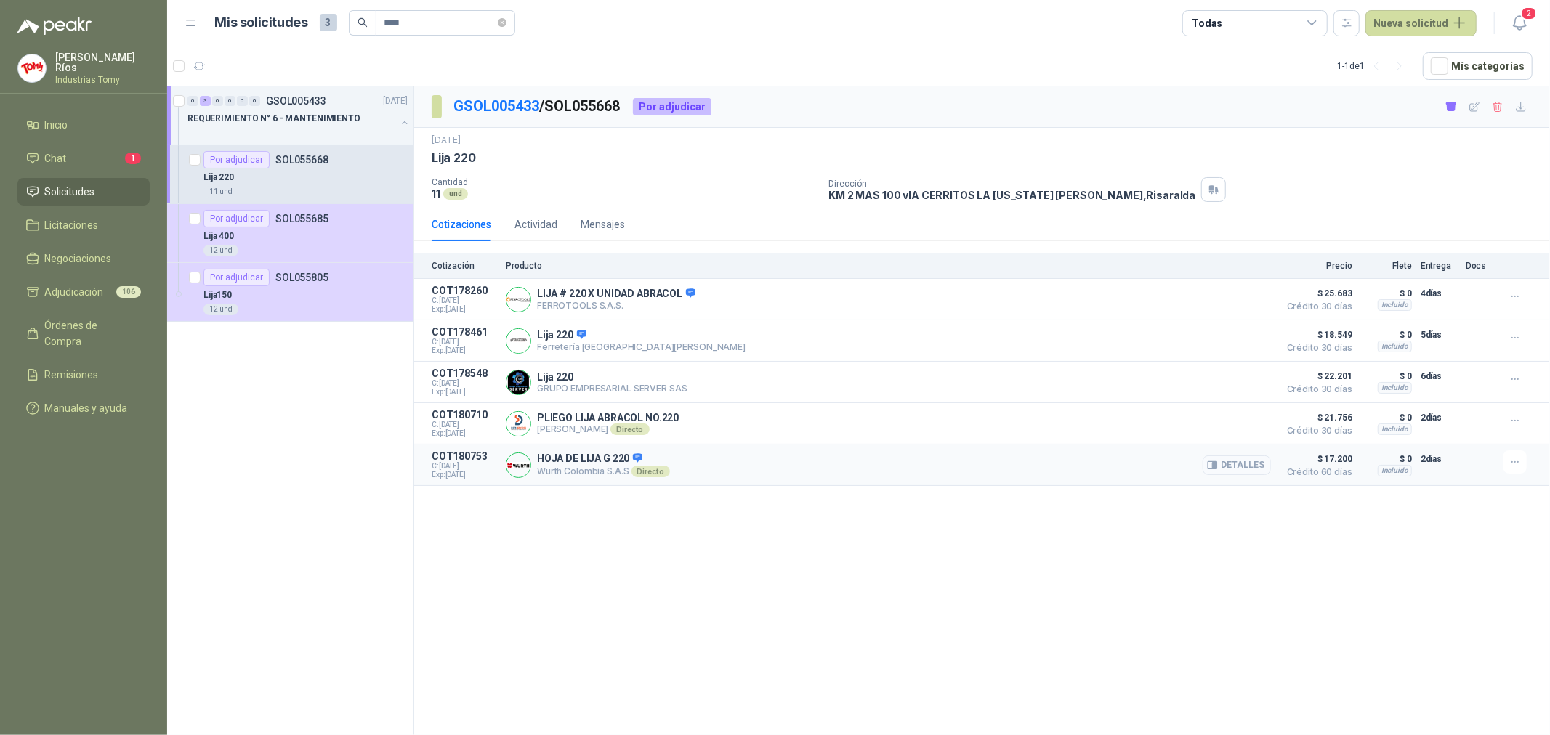
click at [1258, 465] on button "Detalles" at bounding box center [1237, 466] width 68 height 20
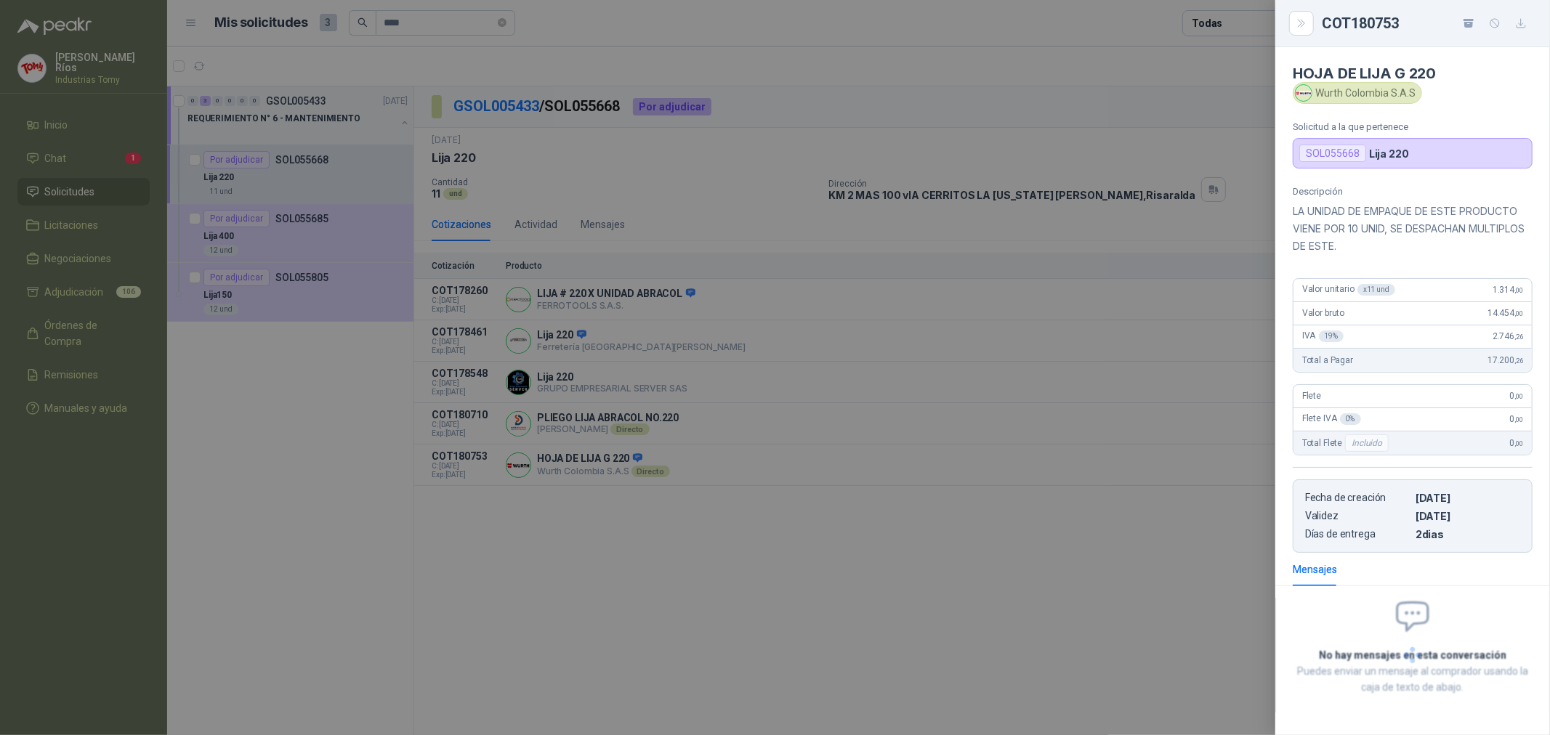
scroll to position [6, 0]
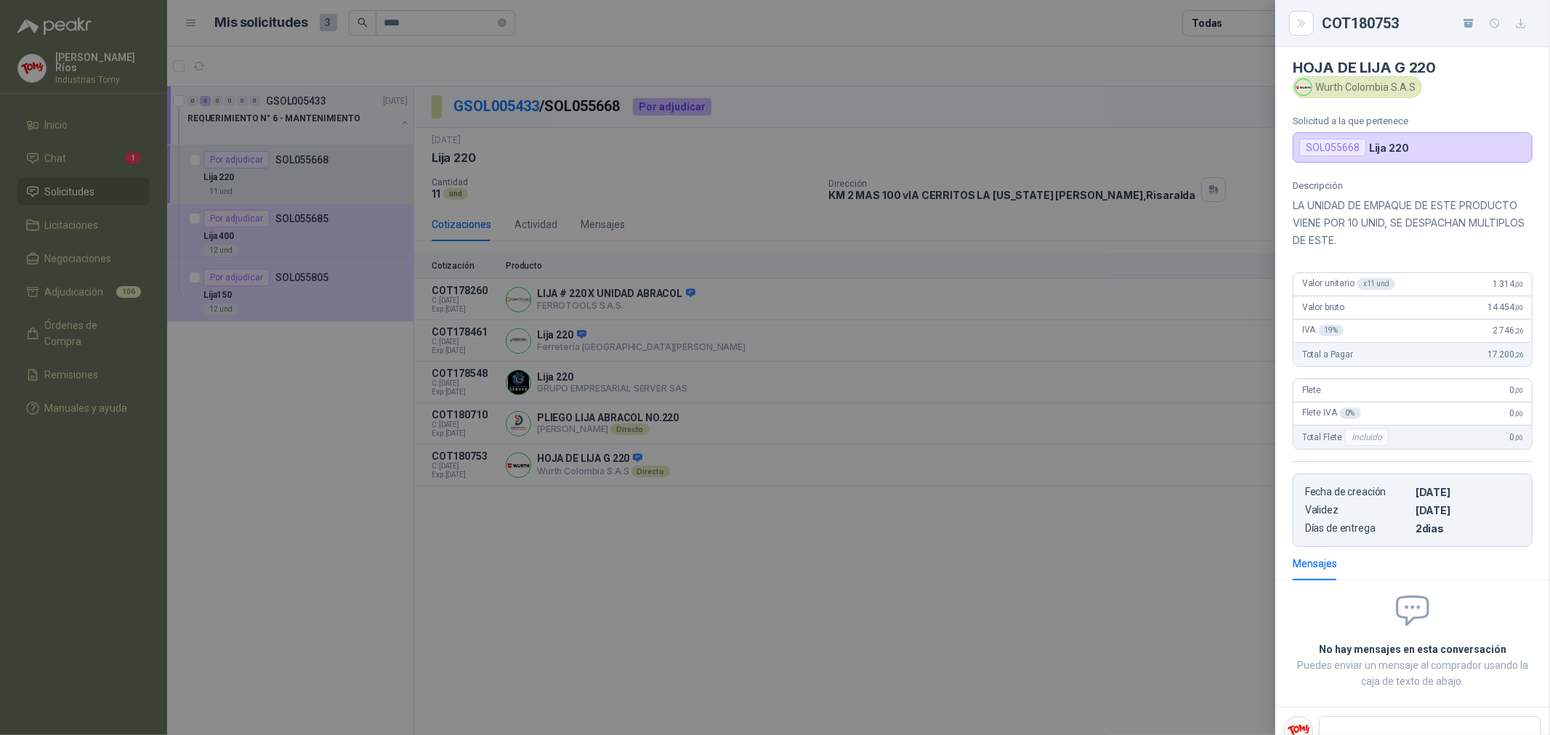
click at [618, 183] on div at bounding box center [775, 367] width 1550 height 735
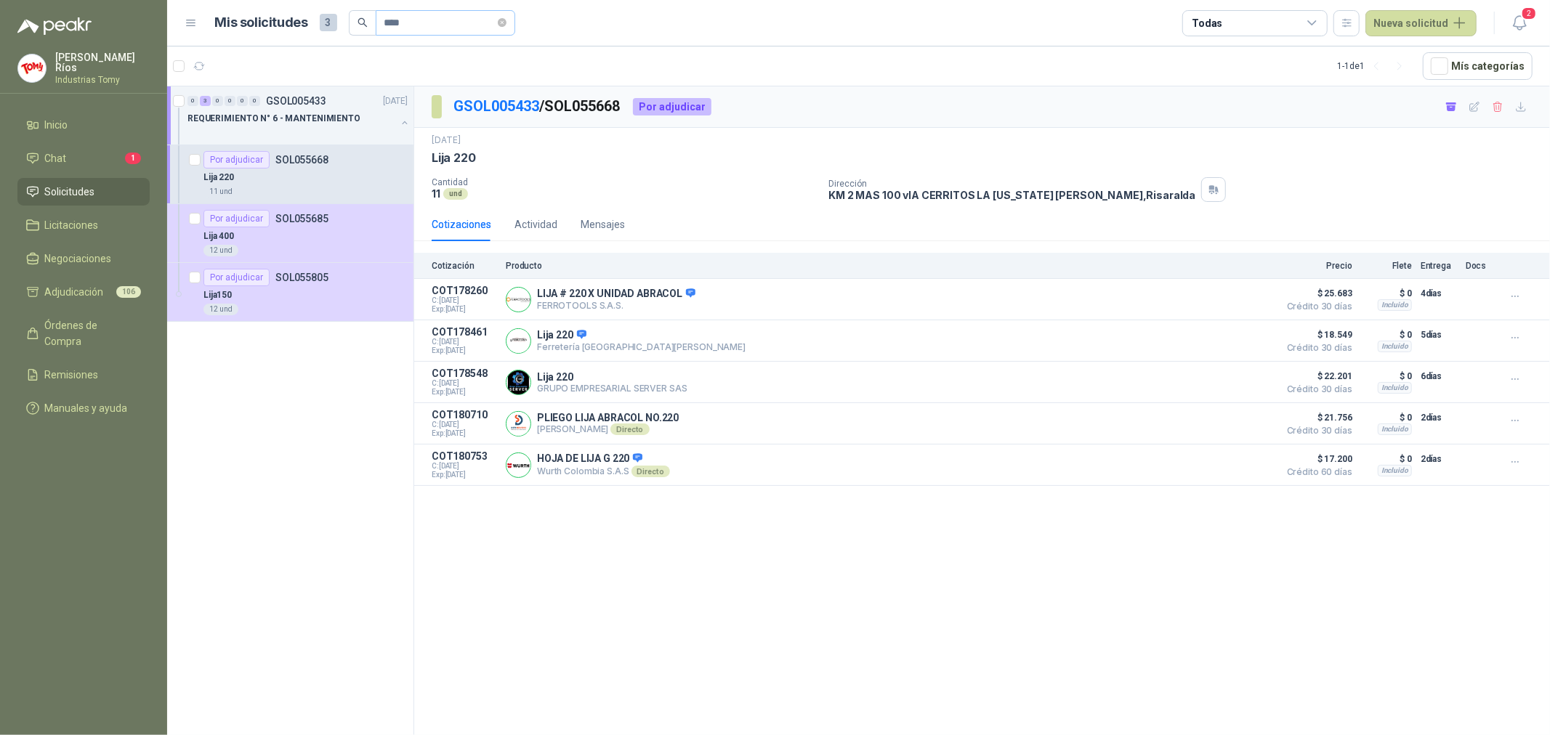
click at [505, 23] on span "****" at bounding box center [446, 23] width 140 height 26
drag, startPoint x: 408, startPoint y: 25, endPoint x: 337, endPoint y: 31, distance: 70.8
click at [337, 31] on div "Mis solicitudes 3 ****" at bounding box center [365, 23] width 300 height 26
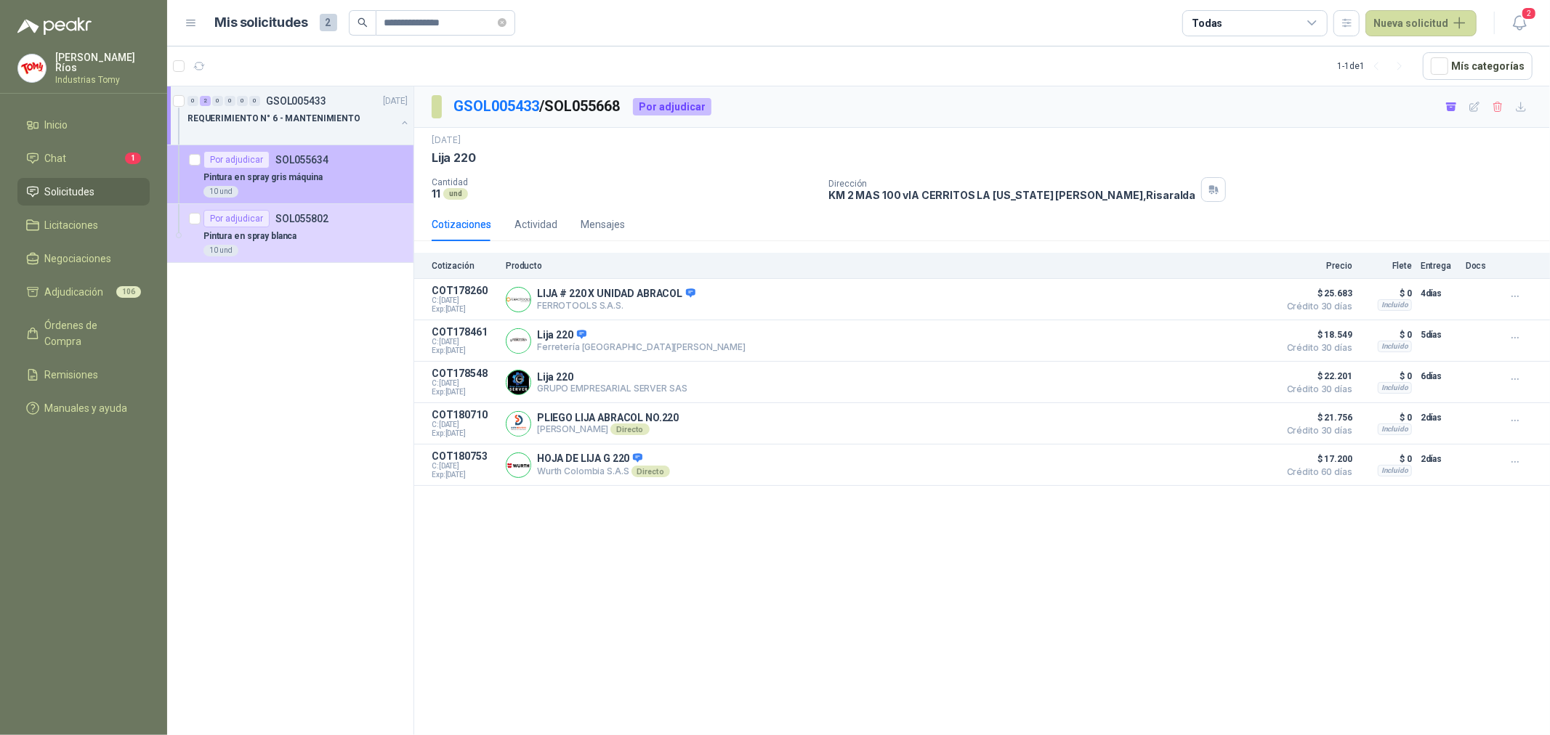
click at [331, 178] on div "Pintura en spray gris máquina" at bounding box center [305, 177] width 204 height 17
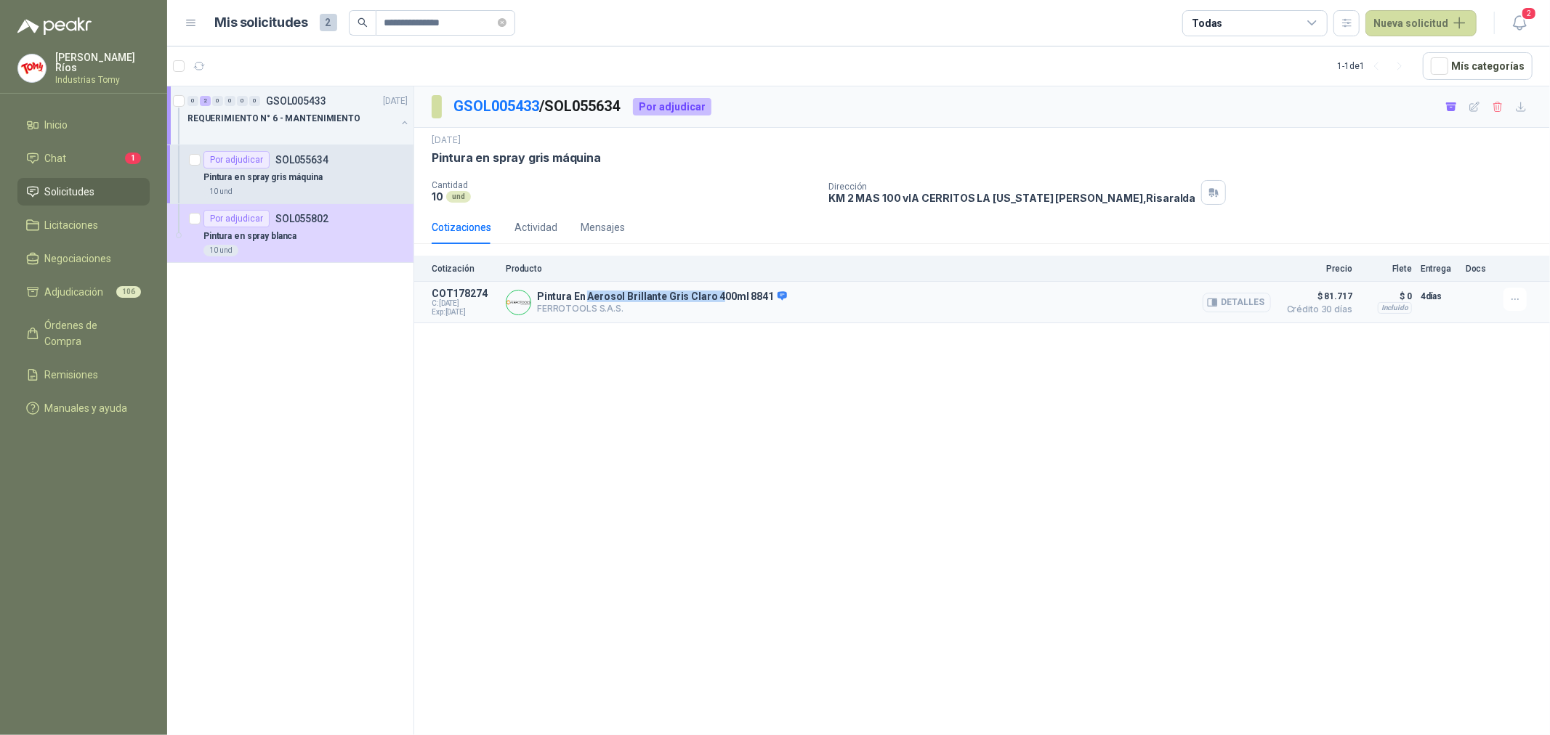
drag, startPoint x: 602, startPoint y: 294, endPoint x: 716, endPoint y: 295, distance: 114.1
click at [715, 295] on p "Pintura En Aerosol Brillante Gris Claro 400ml 8841" at bounding box center [662, 297] width 250 height 13
drag, startPoint x: 725, startPoint y: 296, endPoint x: 735, endPoint y: 323, distance: 28.5
click at [727, 299] on p "Pintura En Aerosol Brillante Gris Claro 400ml 8841" at bounding box center [662, 297] width 250 height 13
click at [505, 20] on span "**********" at bounding box center [446, 23] width 140 height 26
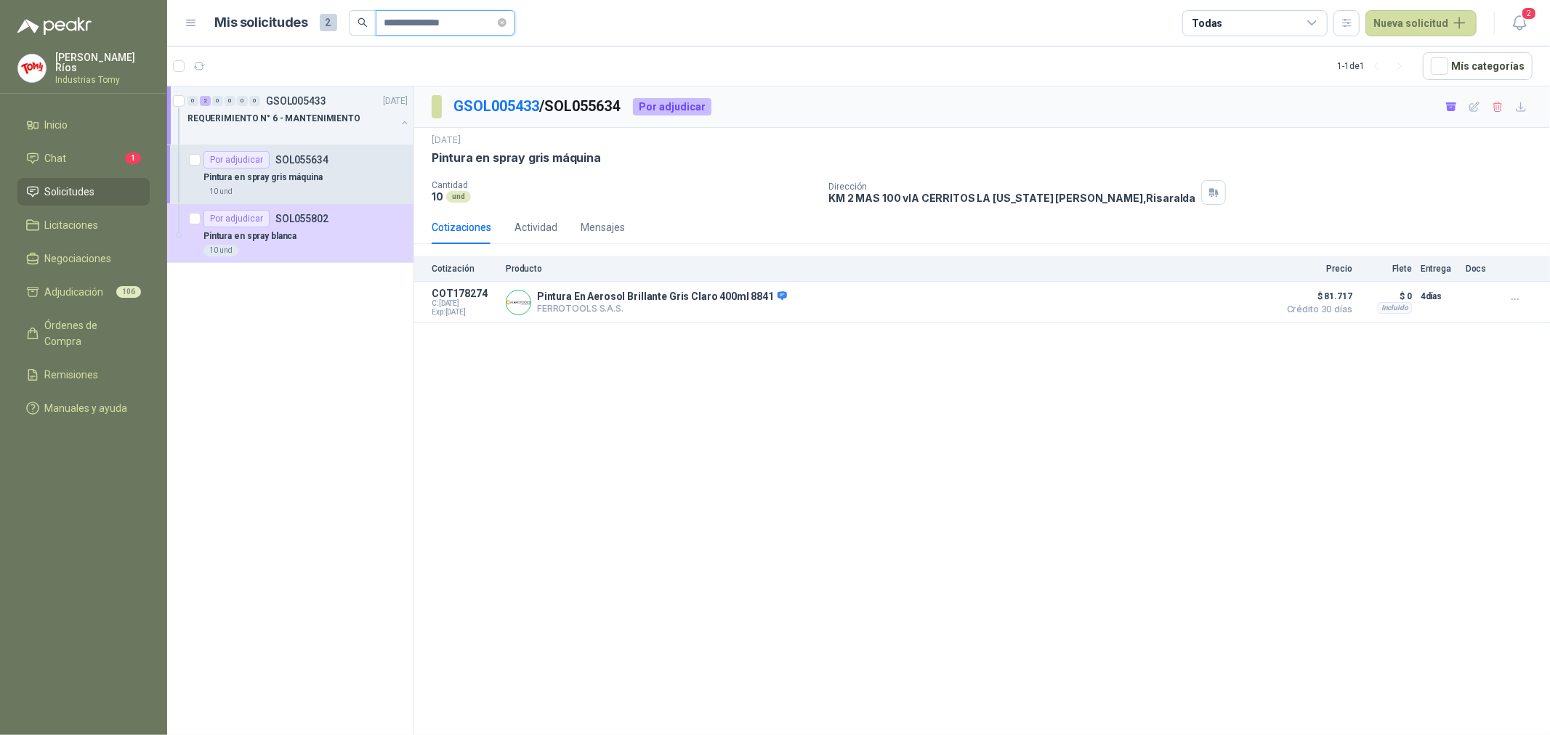
click at [448, 20] on input "**********" at bounding box center [439, 23] width 110 height 25
drag, startPoint x: 458, startPoint y: 23, endPoint x: 296, endPoint y: 27, distance: 162.1
click at [296, 27] on div "**********" at bounding box center [365, 23] width 300 height 26
paste input "text"
type input "**********"
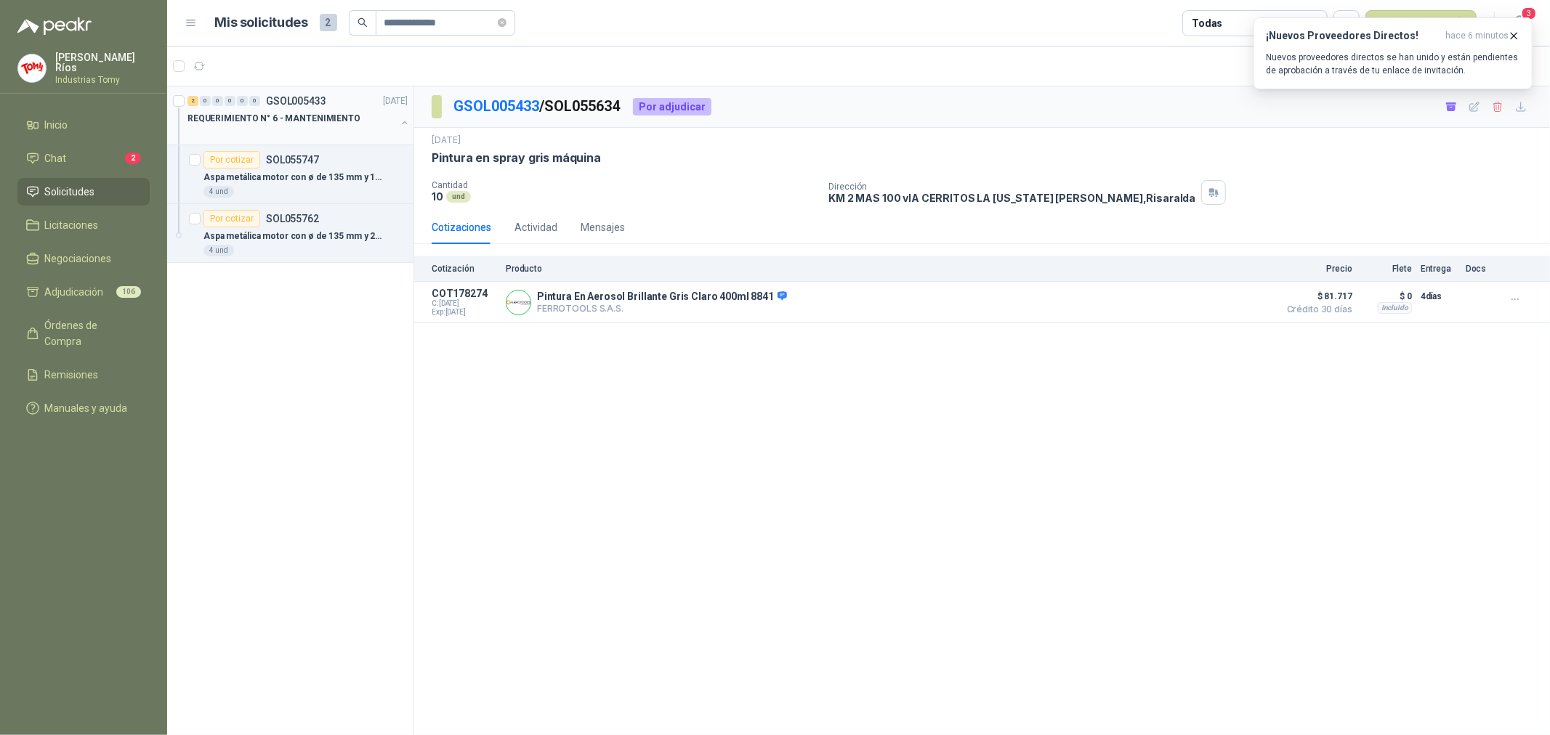
click at [323, 120] on p "REQUERIMIENTO N° 6 - MANTENIMIENTO" at bounding box center [273, 119] width 173 height 14
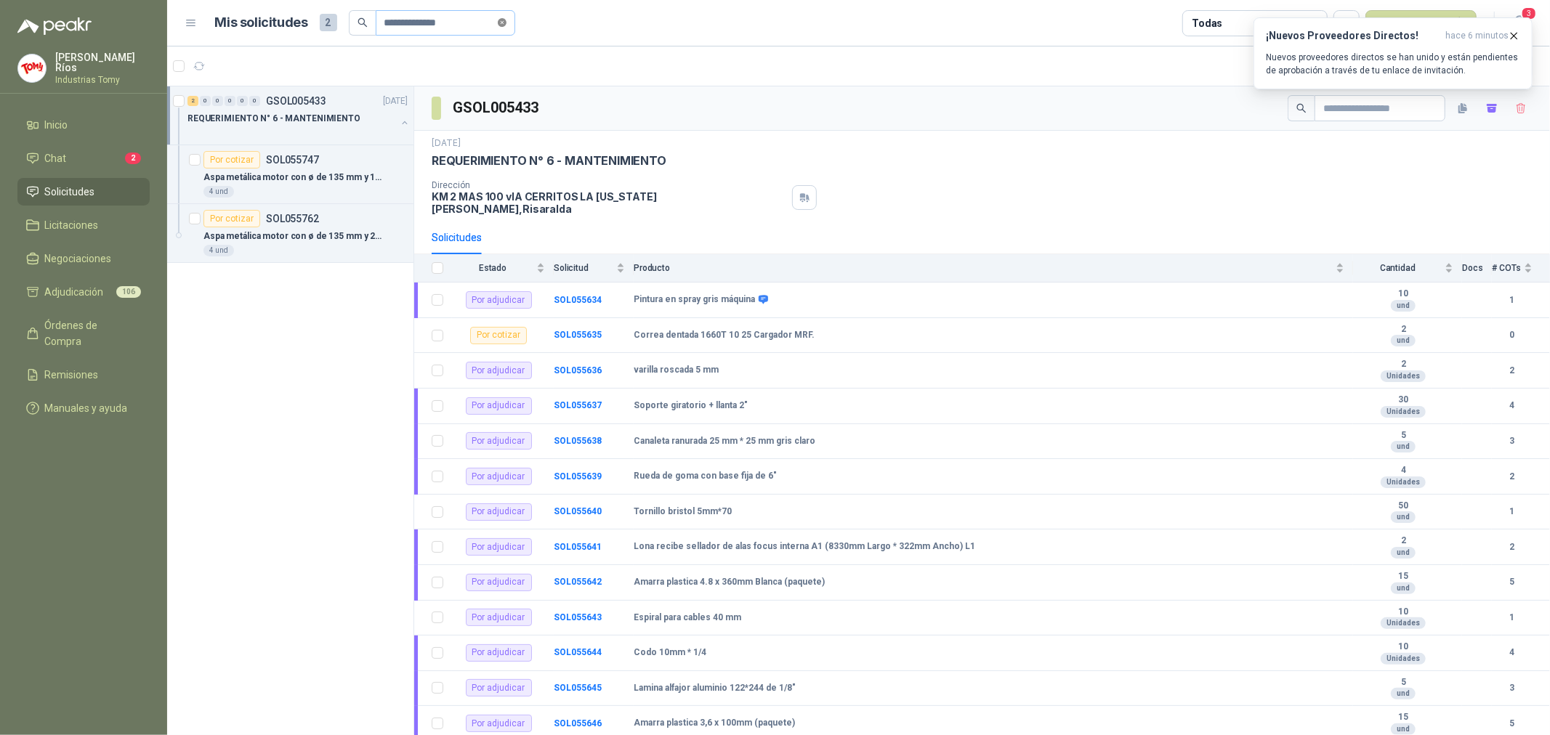
click at [504, 16] on span at bounding box center [502, 23] width 9 height 14
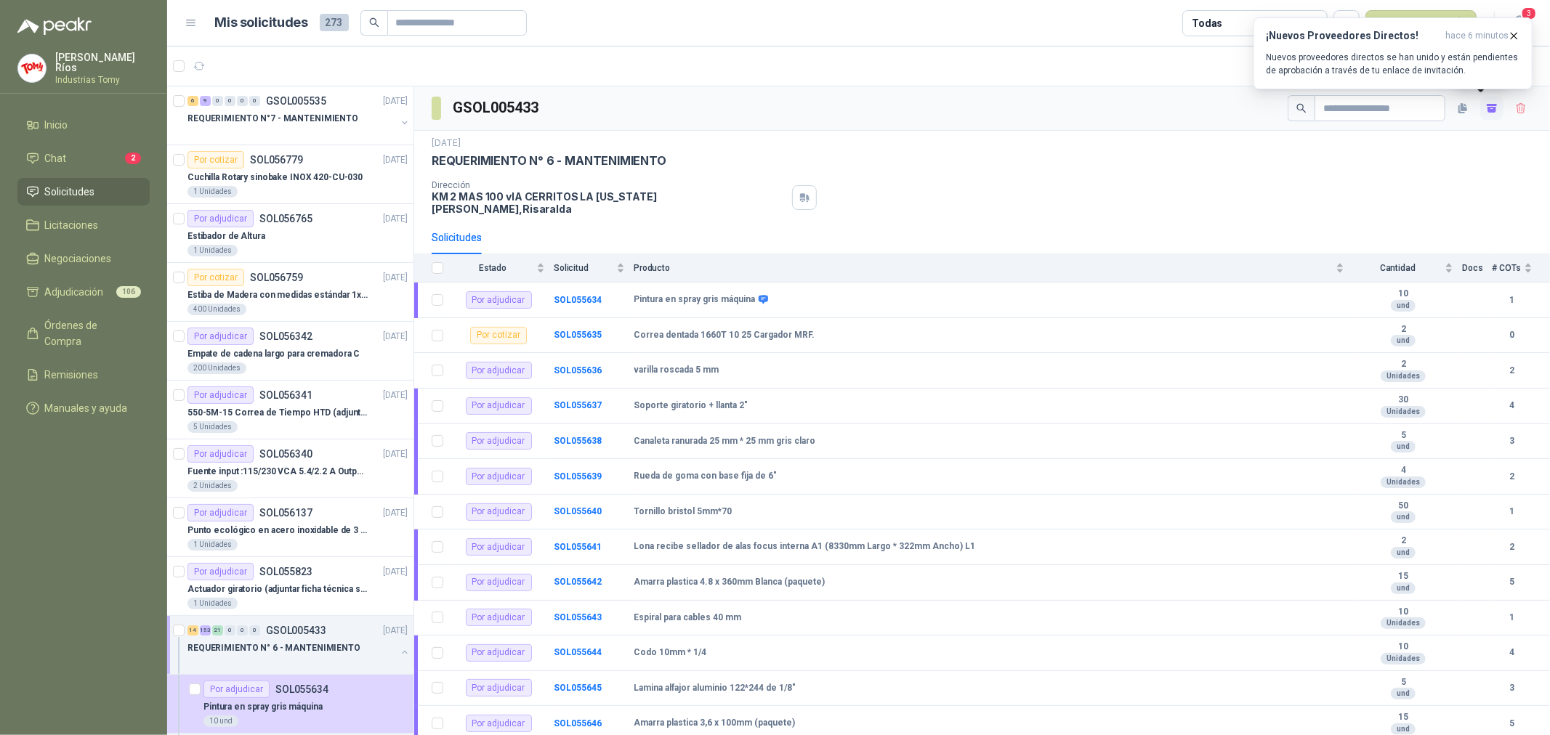
click at [1488, 111] on icon "button" at bounding box center [1492, 110] width 9 height 6
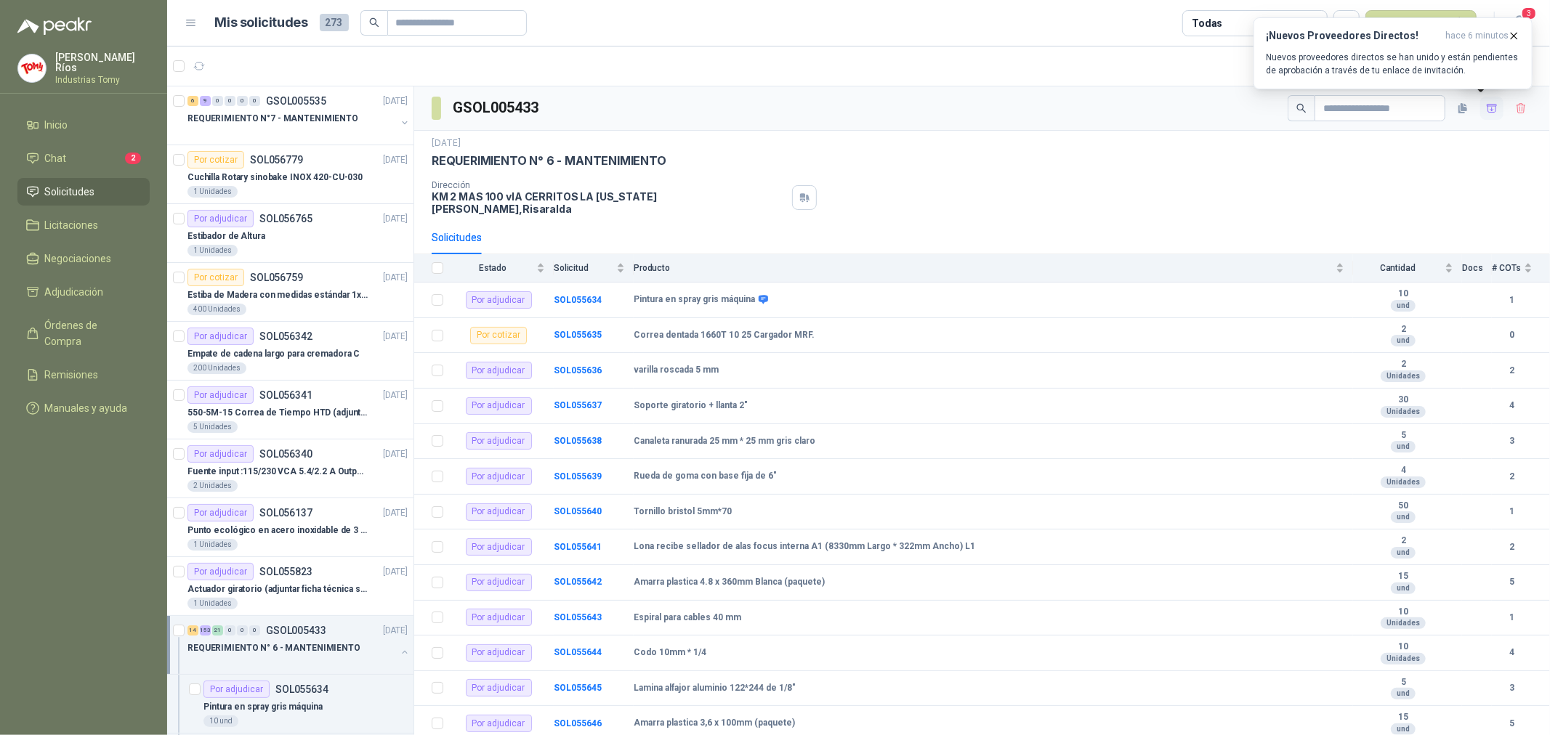
click at [1487, 109] on icon "button" at bounding box center [1492, 108] width 10 height 8
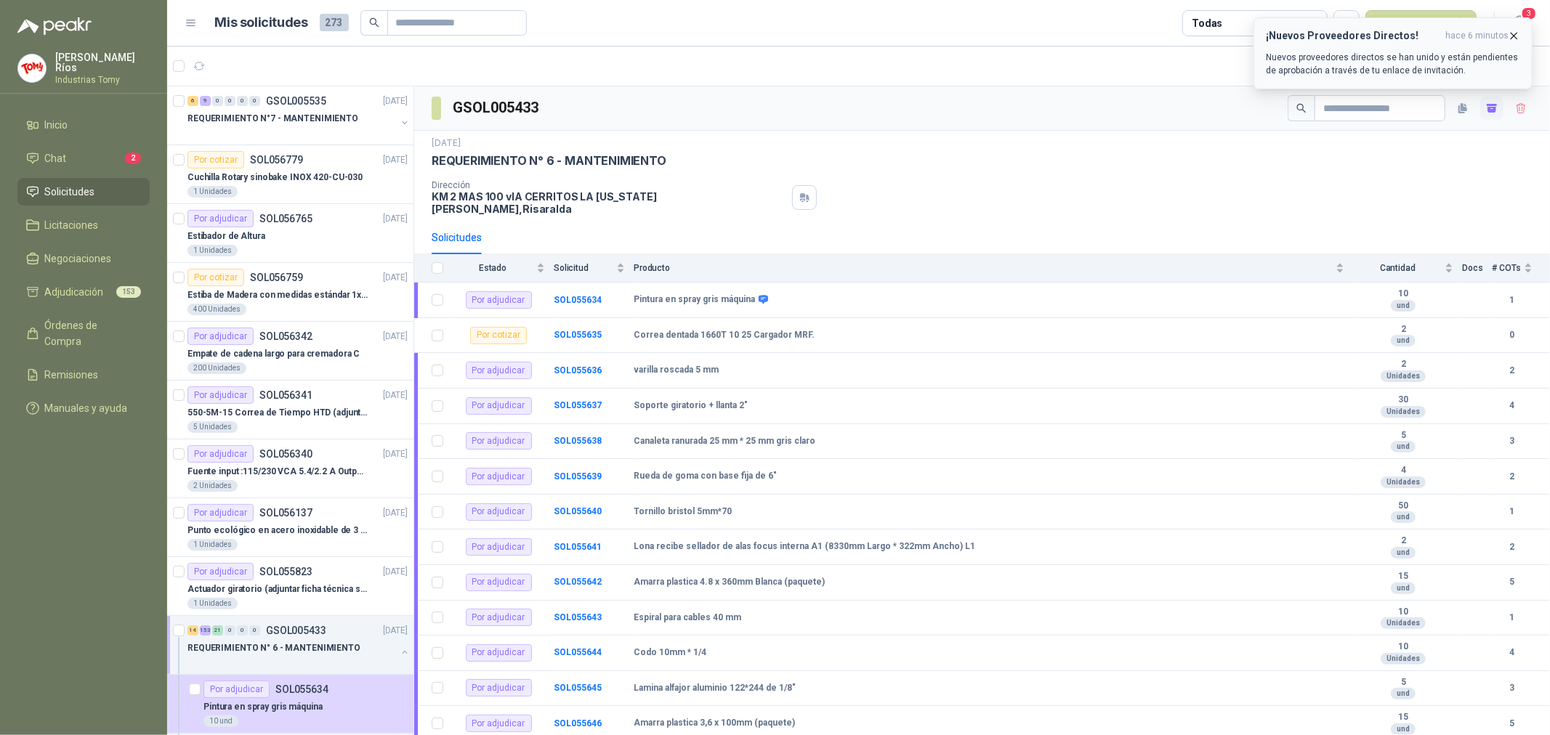
click at [1514, 33] on icon "button" at bounding box center [1514, 36] width 12 height 12
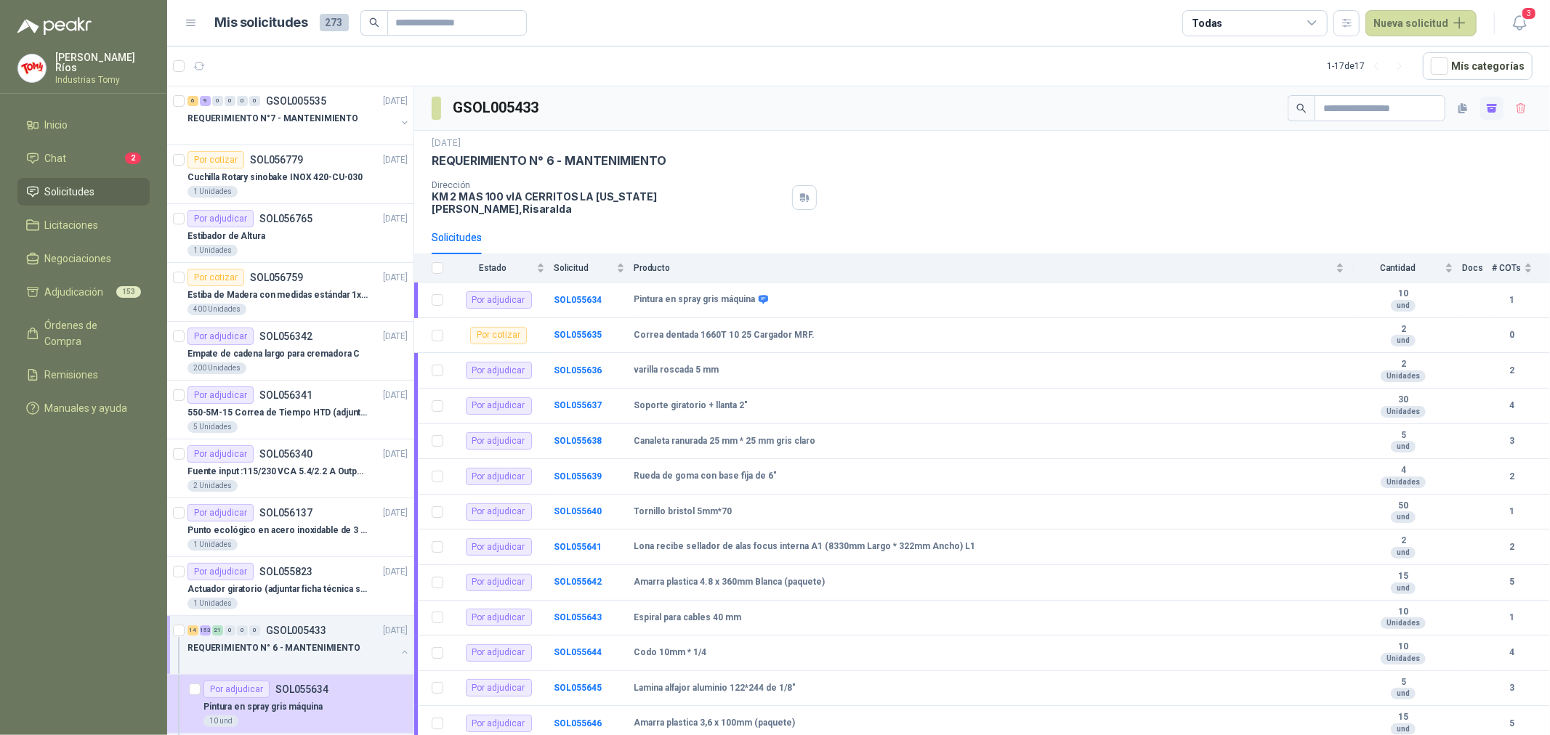
click at [1066, 185] on div "Dirección KM 2 MAS 100 vIA CERRITOS LA [US_STATE][PERSON_NAME] , [GEOGRAPHIC_DA…" at bounding box center [982, 197] width 1101 height 35
click at [106, 289] on li "Adjudicación 153" at bounding box center [83, 292] width 115 height 16
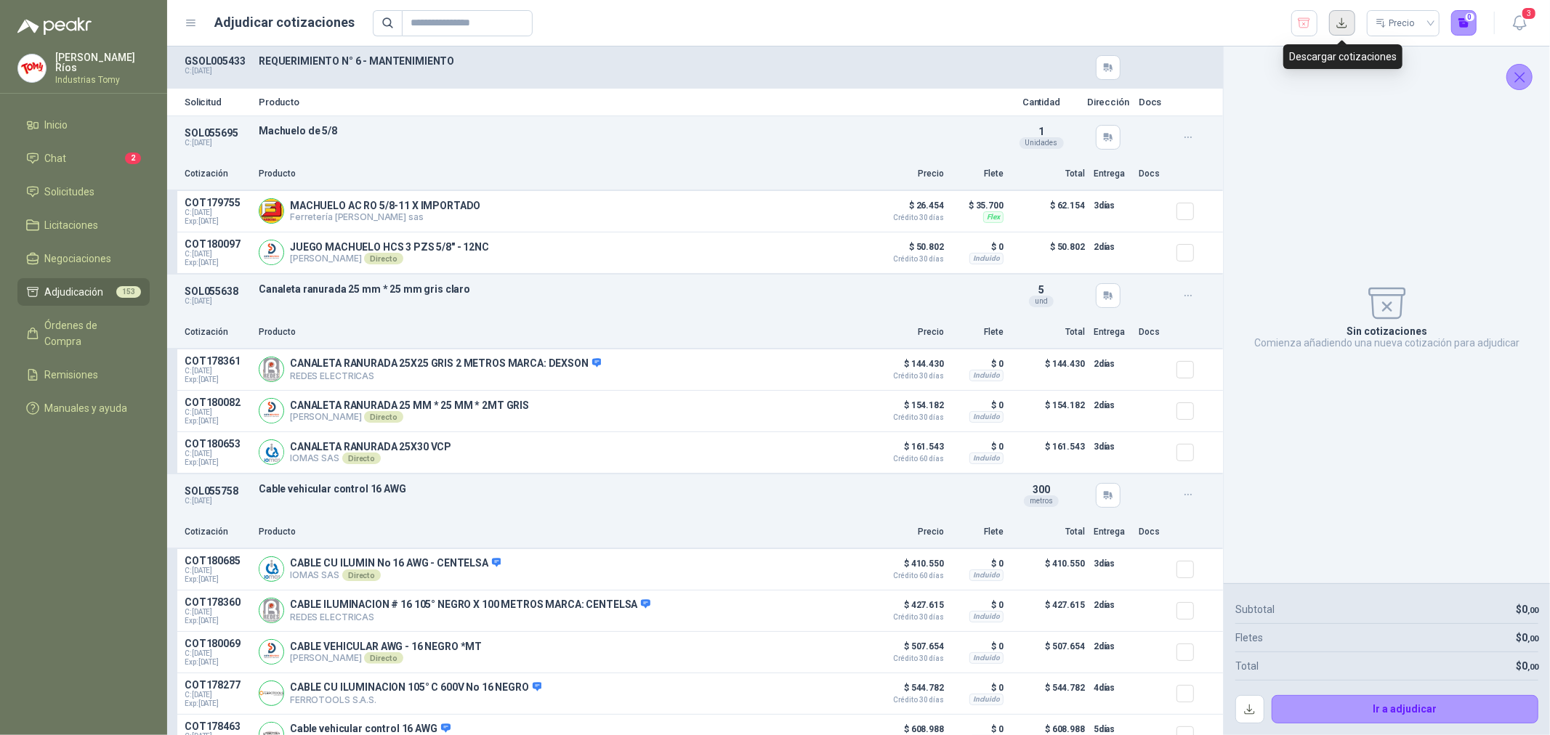
click at [1343, 22] on button "button" at bounding box center [1342, 23] width 26 height 26
drag, startPoint x: 438, startPoint y: 10, endPoint x: 447, endPoint y: 16, distance: 10.5
click at [445, 16] on input "text" at bounding box center [462, 23] width 102 height 25
paste input "*********"
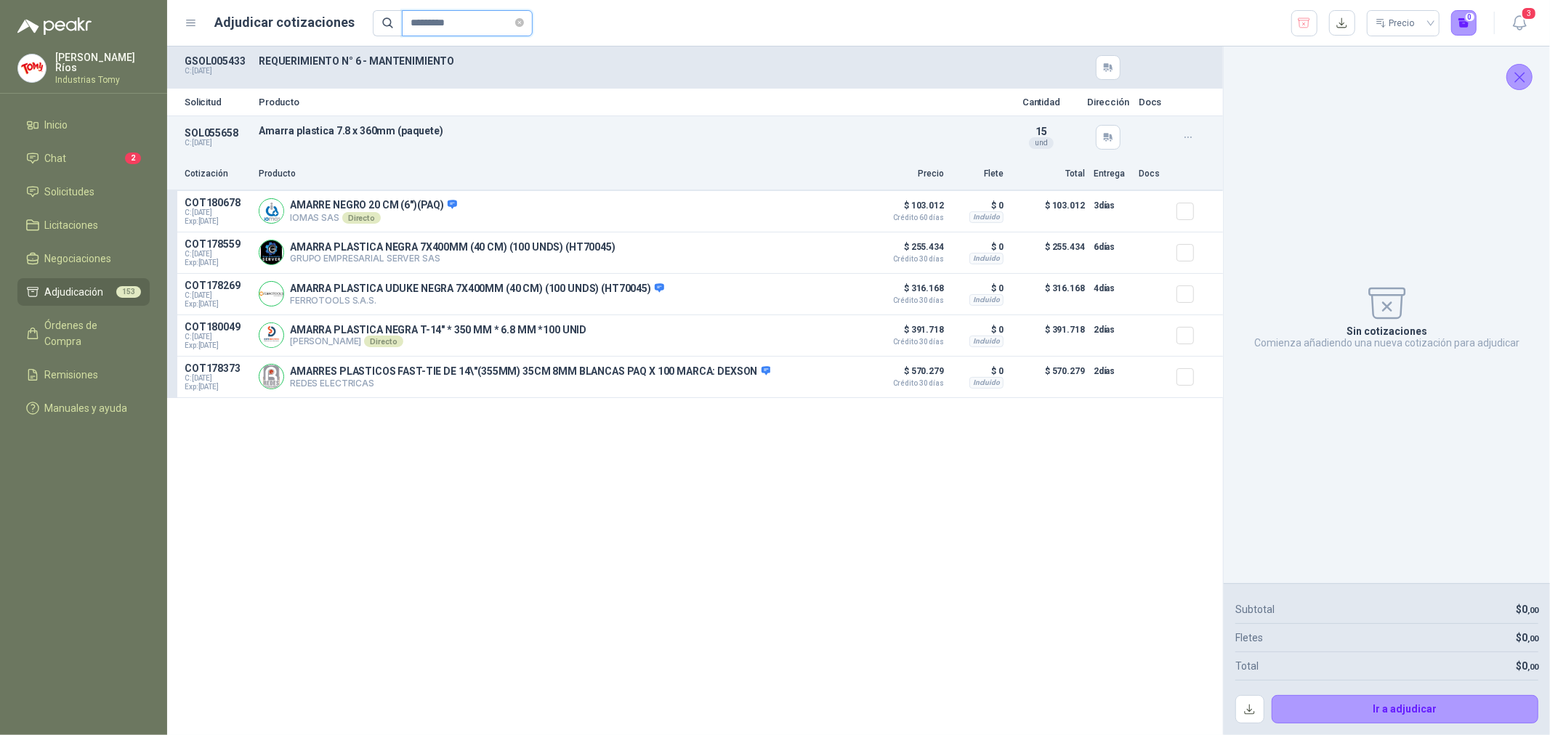
type input "*********"
click at [819, 201] on button "Detalles" at bounding box center [828, 211] width 68 height 20
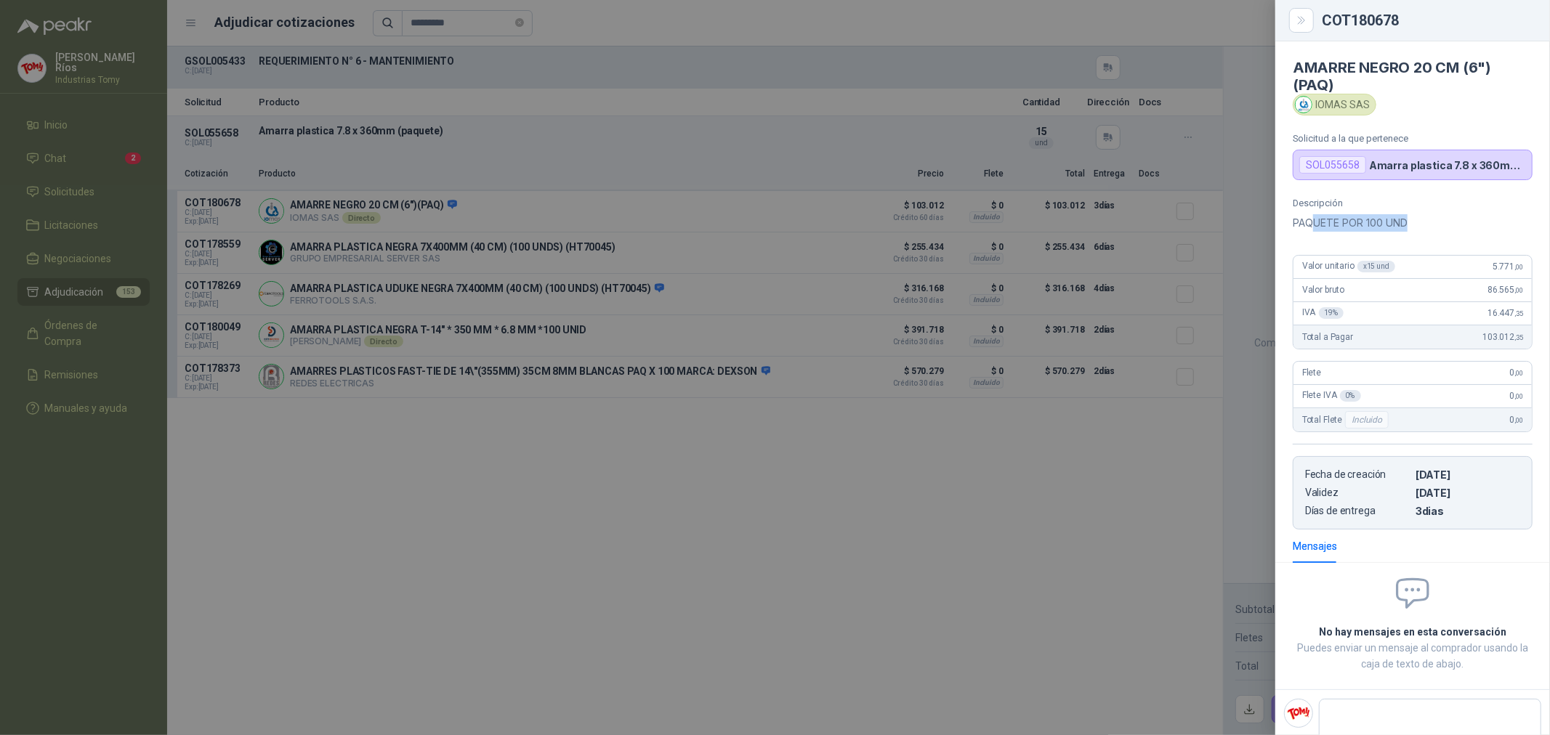
drag, startPoint x: 1339, startPoint y: 227, endPoint x: 1408, endPoint y: 231, distance: 69.9
click at [1408, 231] on p "PAQUETE POR 100 UND" at bounding box center [1413, 222] width 240 height 17
click at [1411, 231] on p "PAQUETE POR 100 UND" at bounding box center [1413, 222] width 240 height 17
drag, startPoint x: 1472, startPoint y: 270, endPoint x: 1524, endPoint y: 269, distance: 51.6
click at [1524, 270] on div "Descripción PAQUETE POR 100 UND Valor unitario x 15 und 5.771 ,00 Valor bruto …" at bounding box center [1412, 364] width 275 height 332
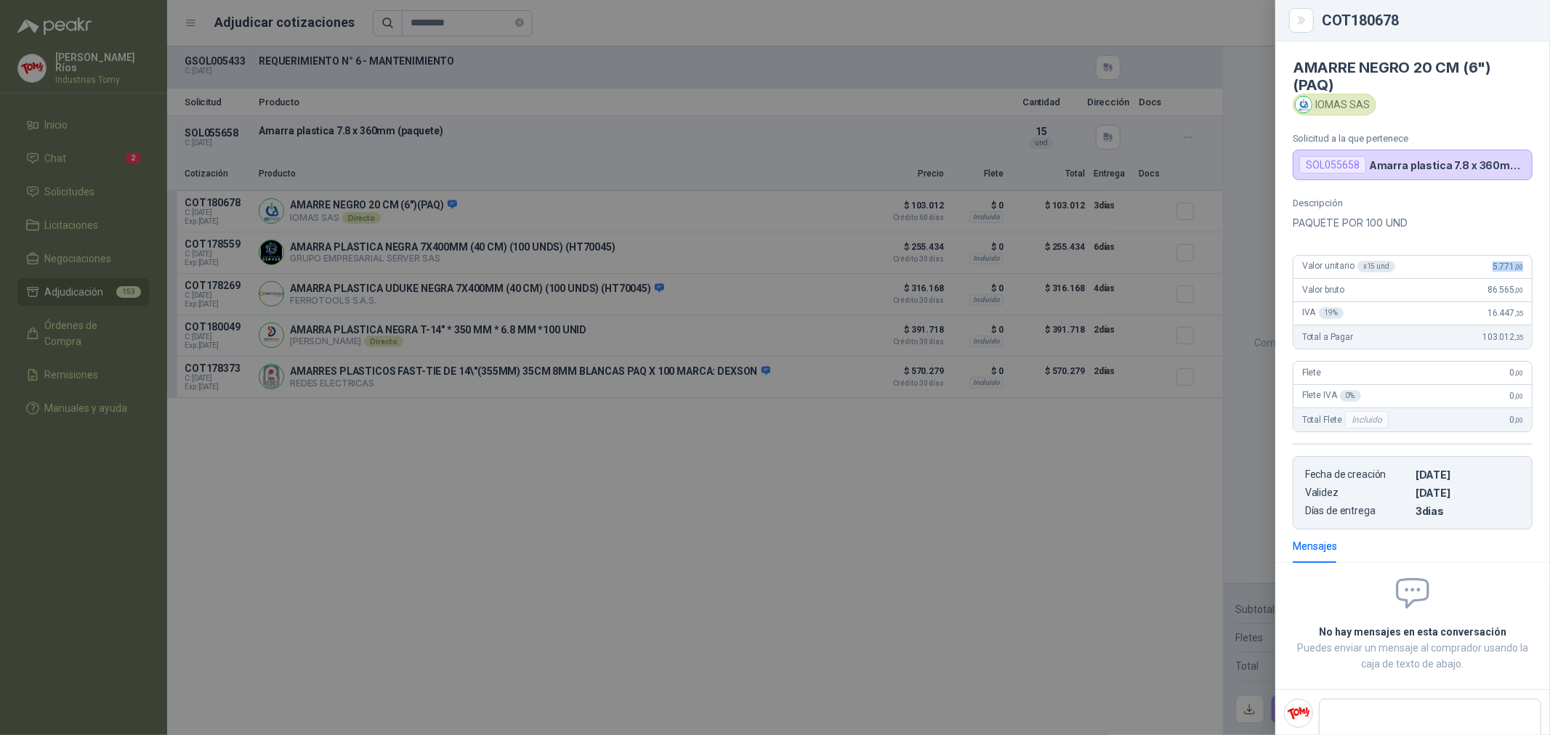
click at [1524, 267] on div "Descripción PAQUETE POR 100 UND Valor unitario x 15 und 5.771 ,00 Valor bruto …" at bounding box center [1412, 364] width 275 height 332
drag, startPoint x: 1364, startPoint y: 228, endPoint x: 1331, endPoint y: 228, distance: 32.7
click at [1334, 228] on p "PAQUETE POR 100 UND" at bounding box center [1413, 222] width 240 height 17
click at [1331, 228] on p "PAQUETE POR 100 UND" at bounding box center [1413, 222] width 240 height 17
drag, startPoint x: 1354, startPoint y: 140, endPoint x: 1392, endPoint y: 137, distance: 37.9
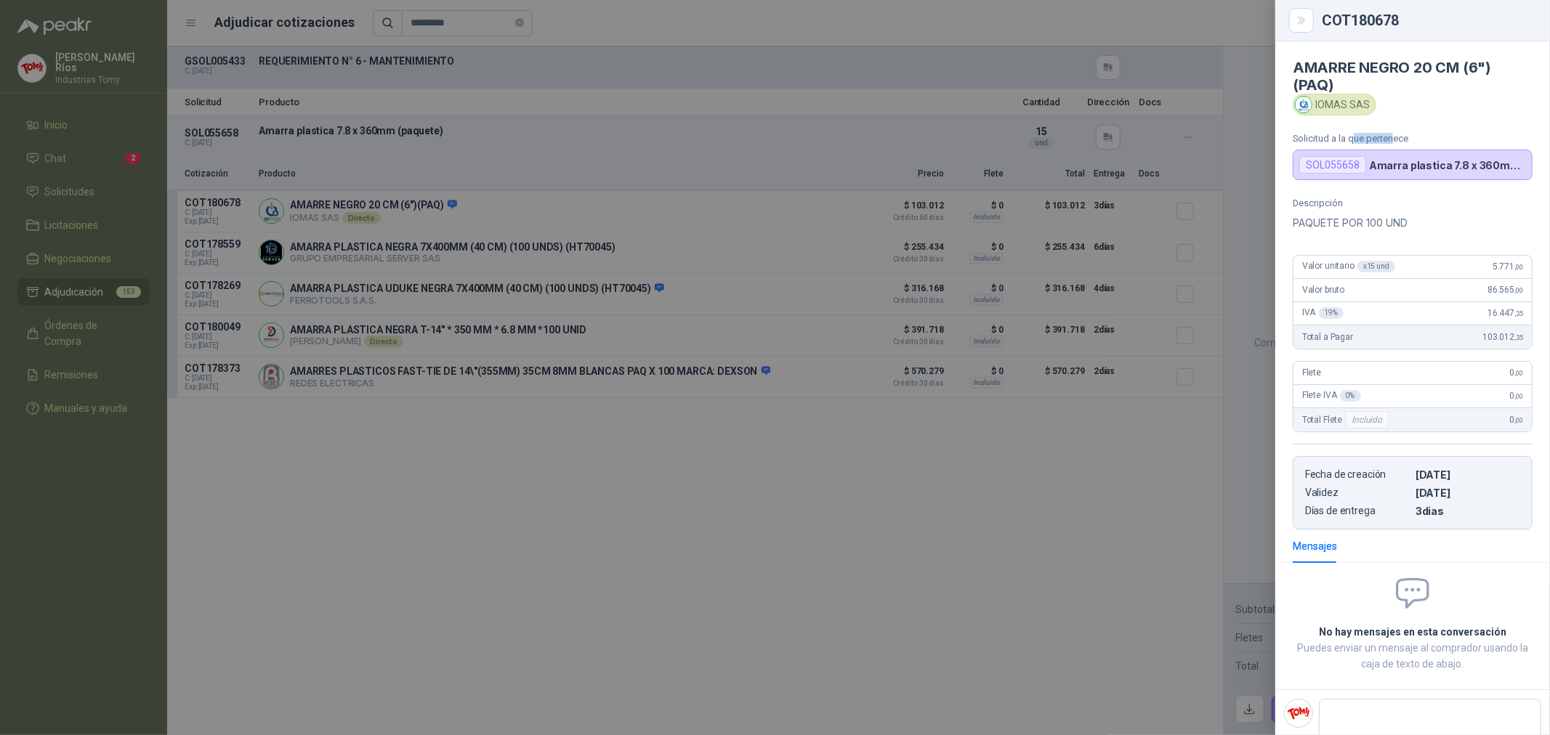
click at [1392, 137] on p "Solicitud a la que pertenece" at bounding box center [1413, 138] width 240 height 11
drag, startPoint x: 1513, startPoint y: 278, endPoint x: 1498, endPoint y: 280, distance: 15.4
click at [1498, 280] on article "Valor unitario x 15 und 5.771 ,00 Valor bruto 86.565 ,00 IVA 19 % 16.447 ,35 T…" at bounding box center [1413, 302] width 240 height 94
click at [1498, 280] on div "Valor bruto 86.565 ,00" at bounding box center [1413, 290] width 238 height 23
drag, startPoint x: 1488, startPoint y: 267, endPoint x: 1517, endPoint y: 270, distance: 28.4
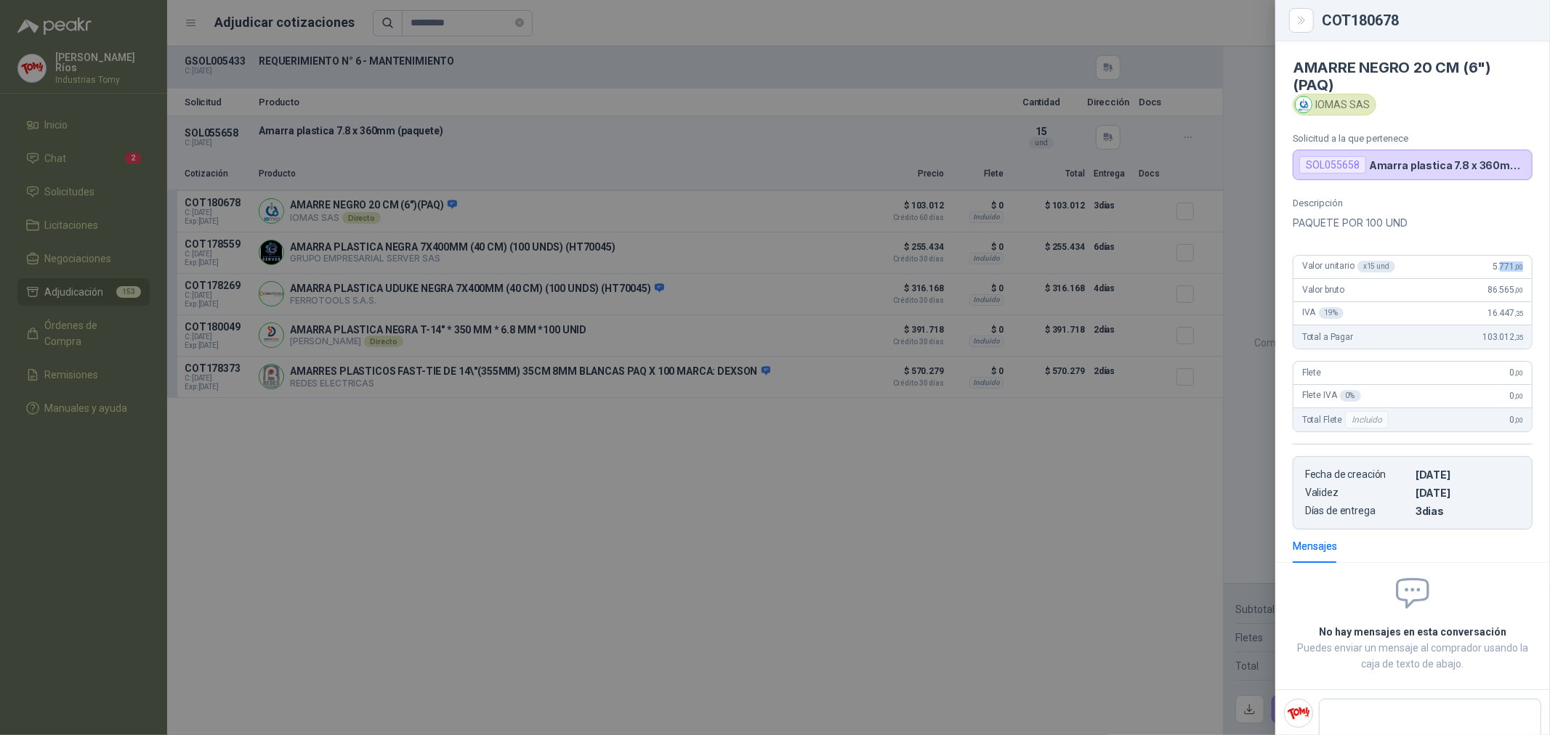
click at [1515, 270] on div "Valor unitario x 15 und 5.771 ,00" at bounding box center [1413, 267] width 238 height 23
click at [1517, 270] on div "Valor unitario x 15 und 5.771 ,00" at bounding box center [1413, 267] width 238 height 23
drag, startPoint x: 1510, startPoint y: 266, endPoint x: 1479, endPoint y: 262, distance: 31.6
click at [1479, 262] on div "Valor unitario x 15 und 5.771 ,00" at bounding box center [1413, 267] width 238 height 23
